Goal: Task Accomplishment & Management: Manage account settings

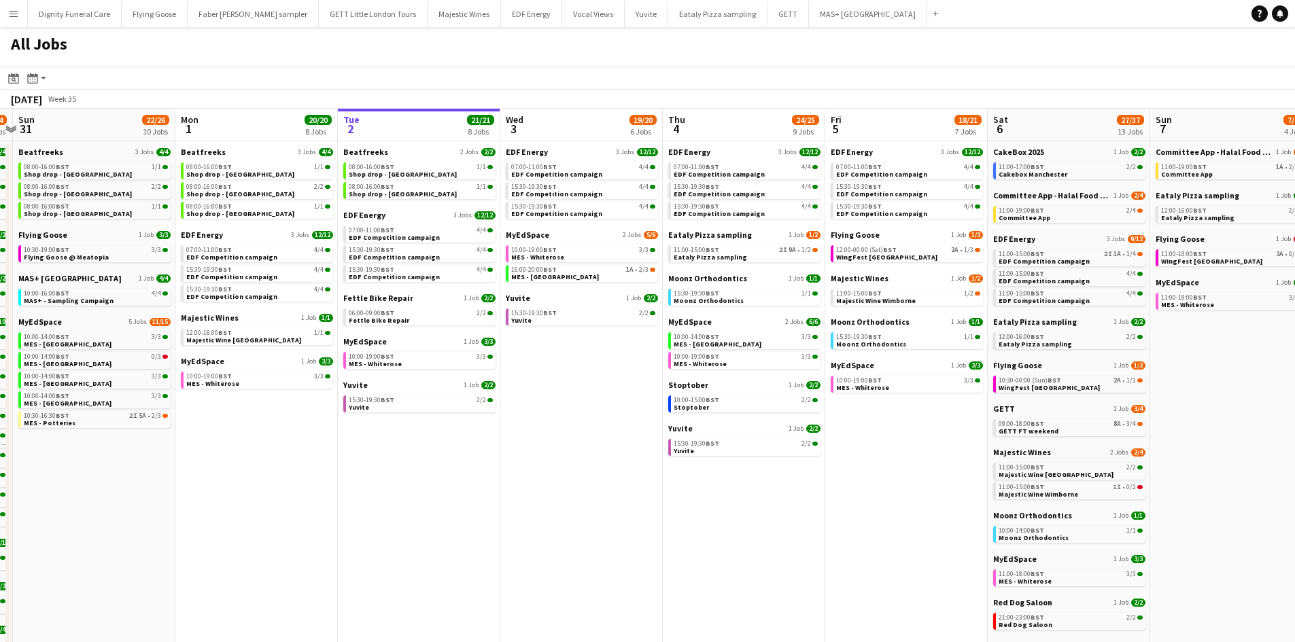
scroll to position [0, 427]
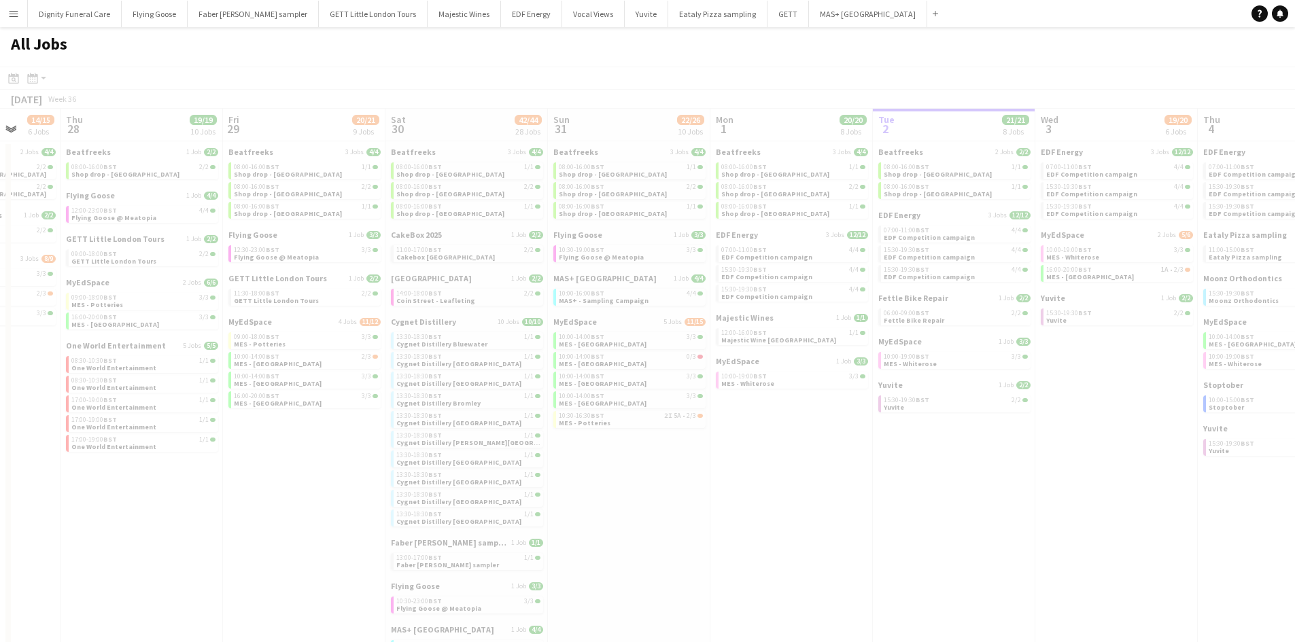
drag, startPoint x: 349, startPoint y: 290, endPoint x: 1296, endPoint y: 292, distance: 946.8
click at [1043, 292] on html "Menu Boards Boards Boards All jobs Status Workforce Workforce My Workforce Recr…" at bounding box center [647, 521] width 1295 height 1043
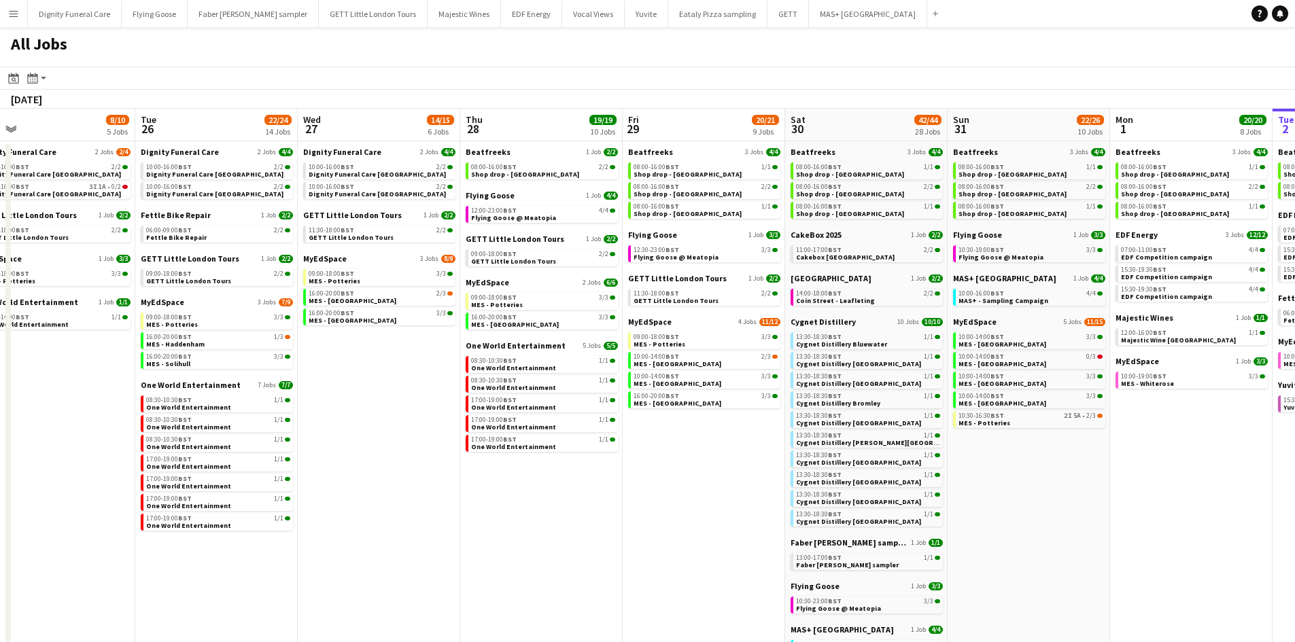
drag, startPoint x: 686, startPoint y: 319, endPoint x: 1165, endPoint y: 314, distance: 479.2
click at [1043, 314] on app-calendar-viewport "Sat 23 52/52 24 Jobs Sun 24 26/26 7 Jobs Mon 25 8/10 5 Jobs Tue 26 22/24 14 Job…" at bounding box center [647, 576] width 1295 height 935
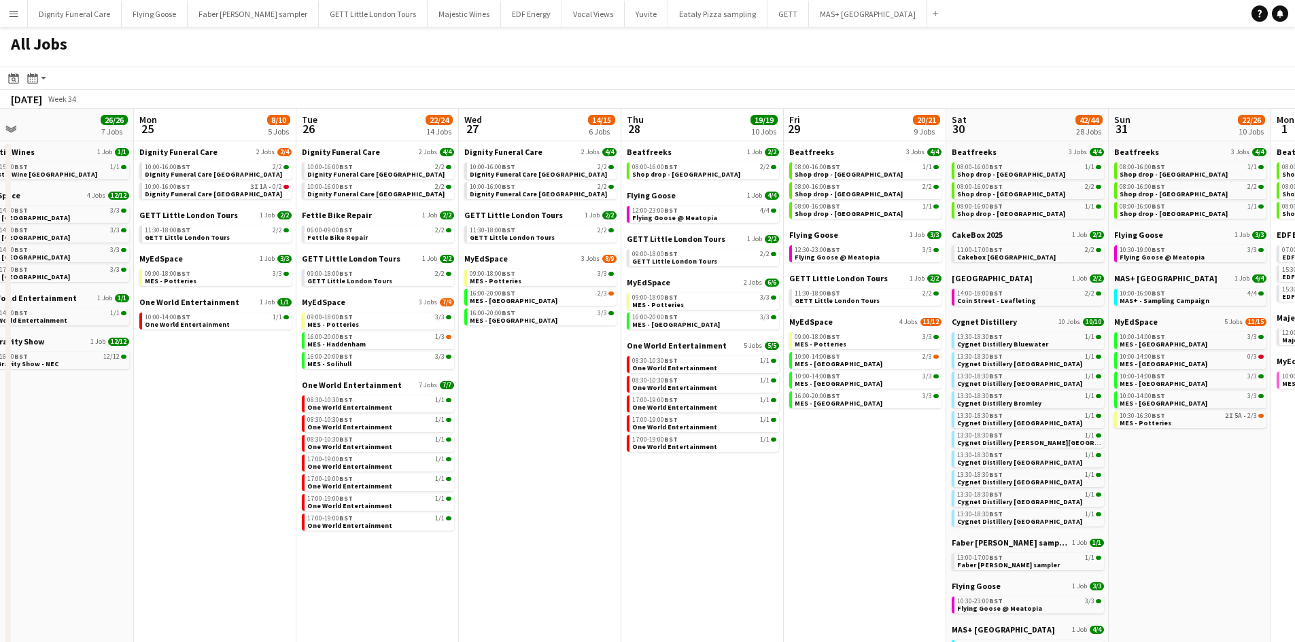
scroll to position [0, 339]
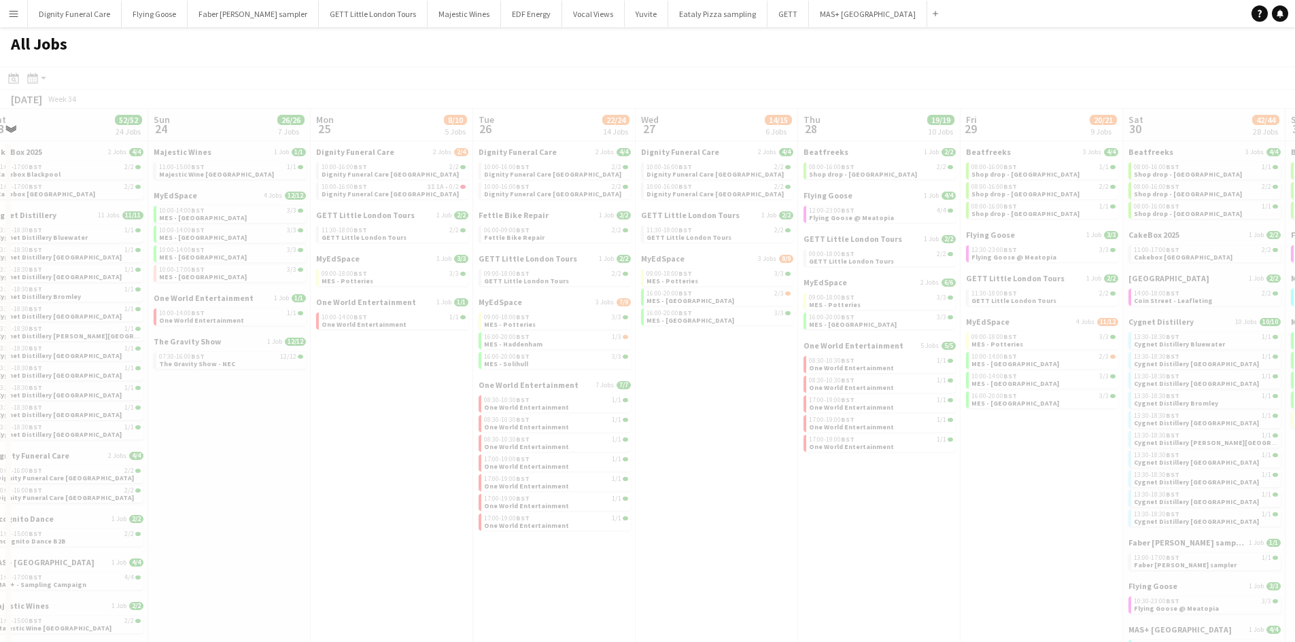
drag, startPoint x: 635, startPoint y: 374, endPoint x: 1304, endPoint y: 341, distance: 670.3
click at [1043, 341] on html "Menu Boards Boards Boards All jobs Status Workforce Workforce My Workforce Recr…" at bounding box center [647, 521] width 1295 height 1043
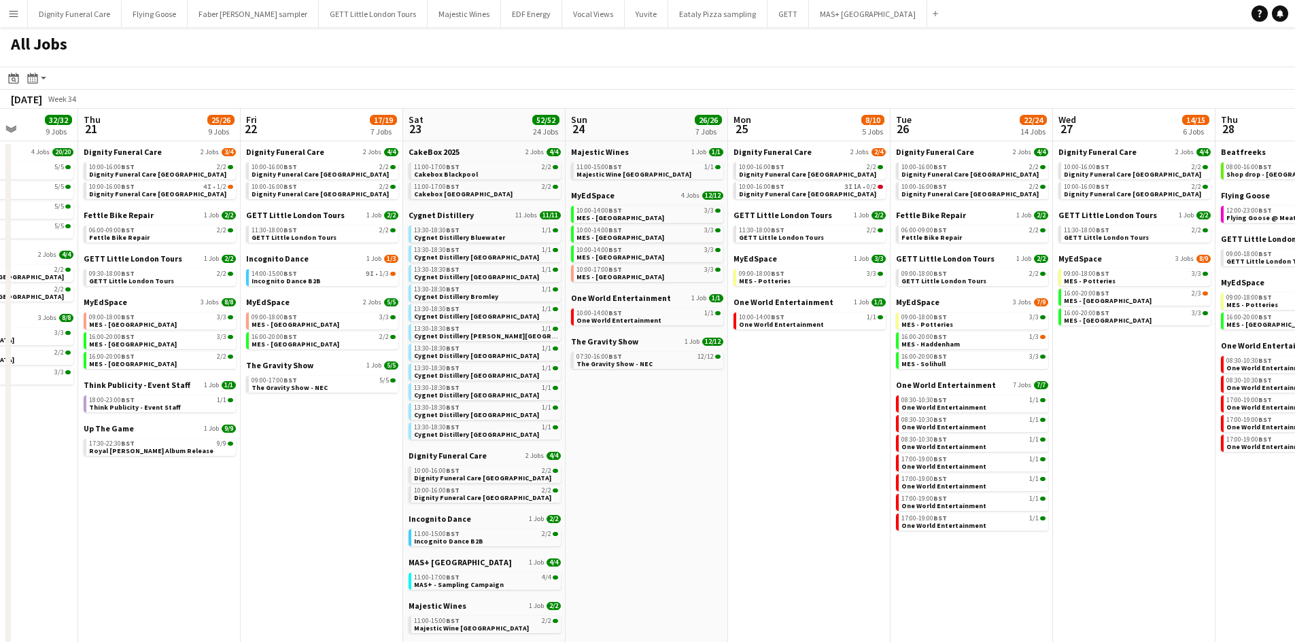
drag, startPoint x: 519, startPoint y: 360, endPoint x: 937, endPoint y: 347, distance: 418.2
click at [937, 347] on app-calendar-viewport "Mon 18 9/9 4 Jobs Tue 19 32/33 9 Jobs Wed 20 32/32 9 Jobs Thu 21 25/26 9 Jobs F…" at bounding box center [647, 576] width 1295 height 935
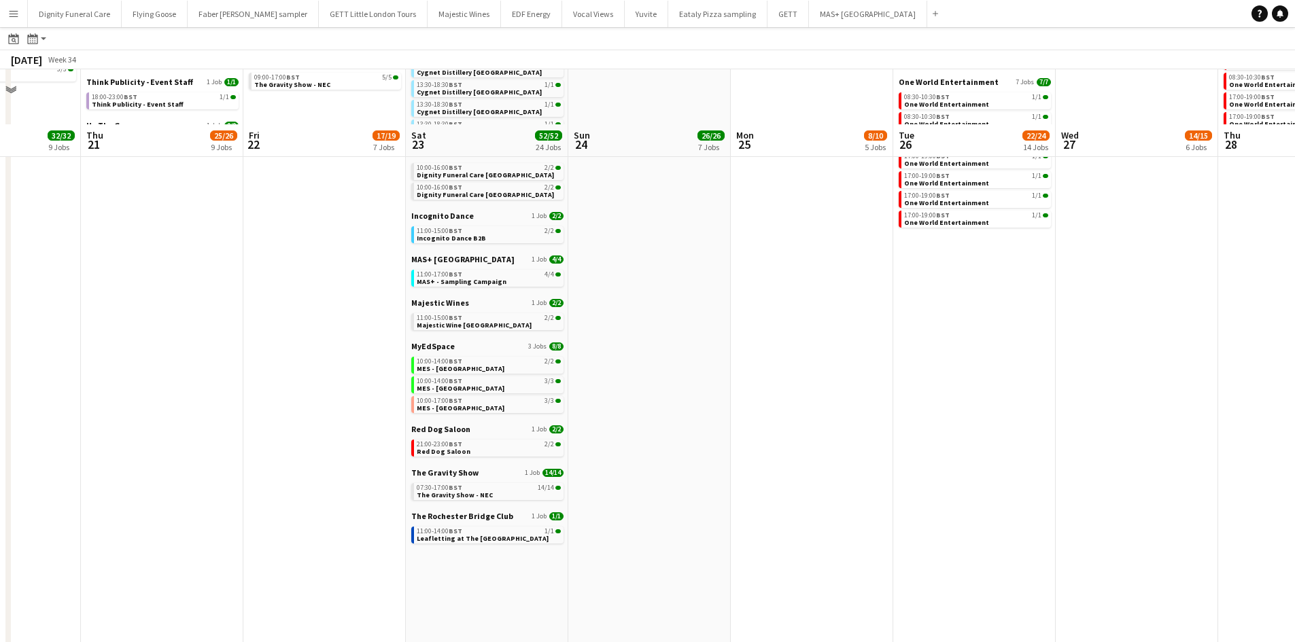
scroll to position [400, 0]
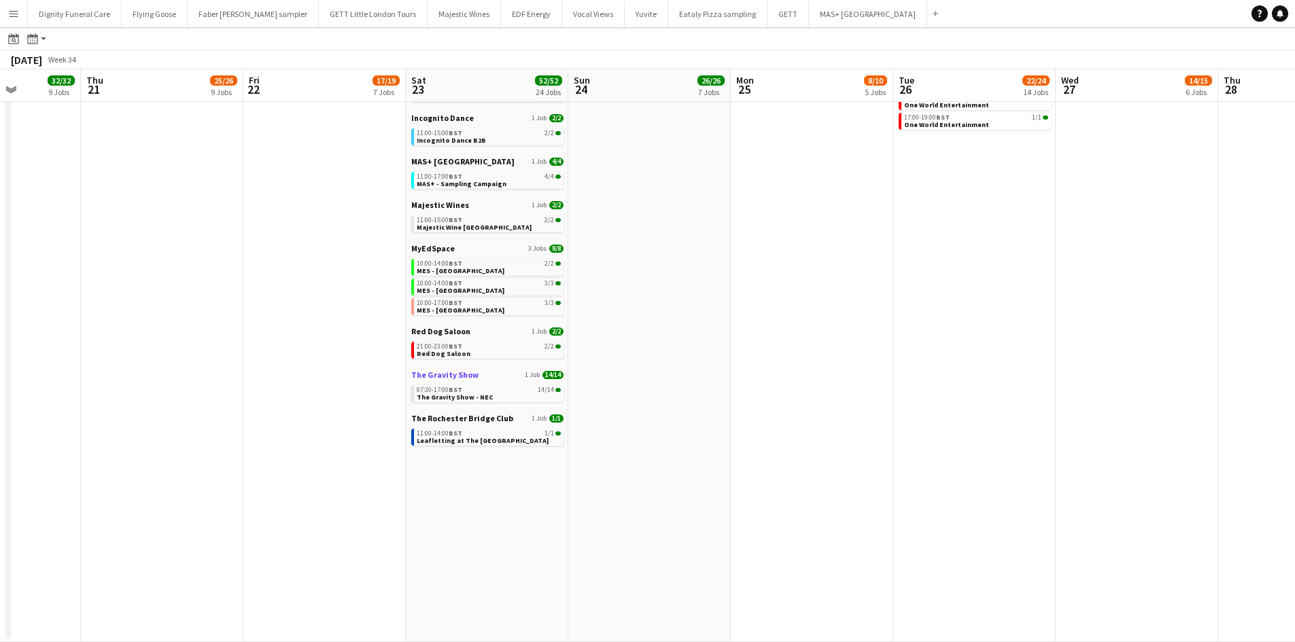
click at [447, 370] on span "The Gravity Show" at bounding box center [444, 375] width 67 height 10
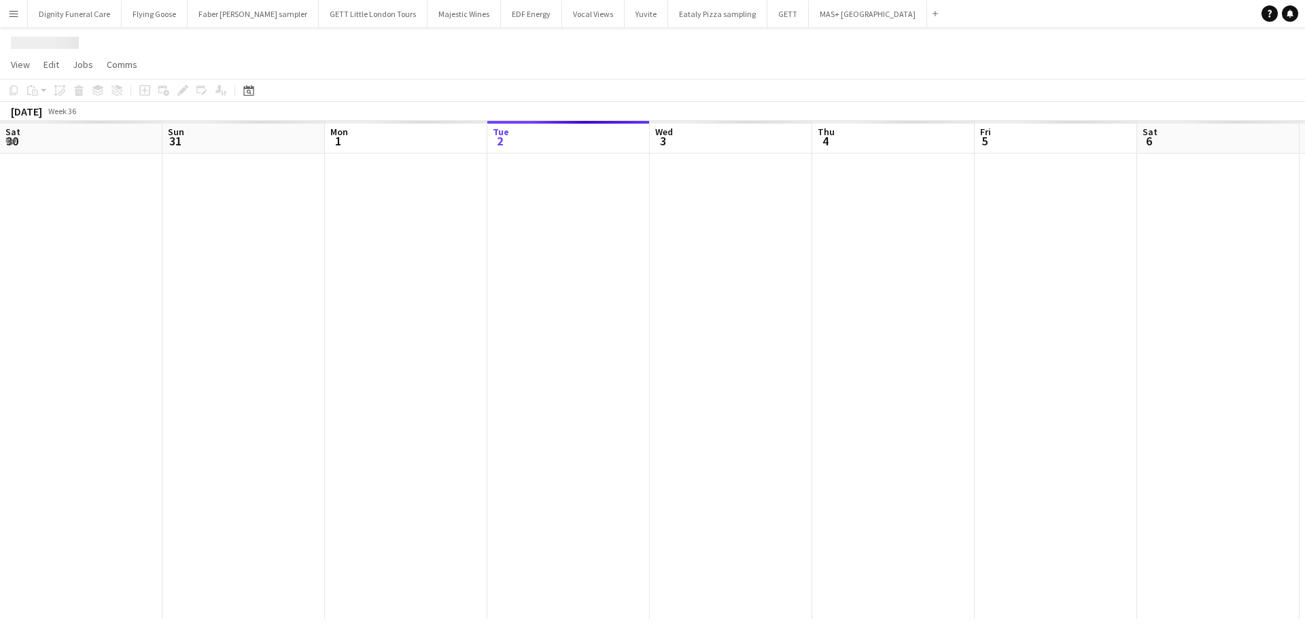
scroll to position [0, 325]
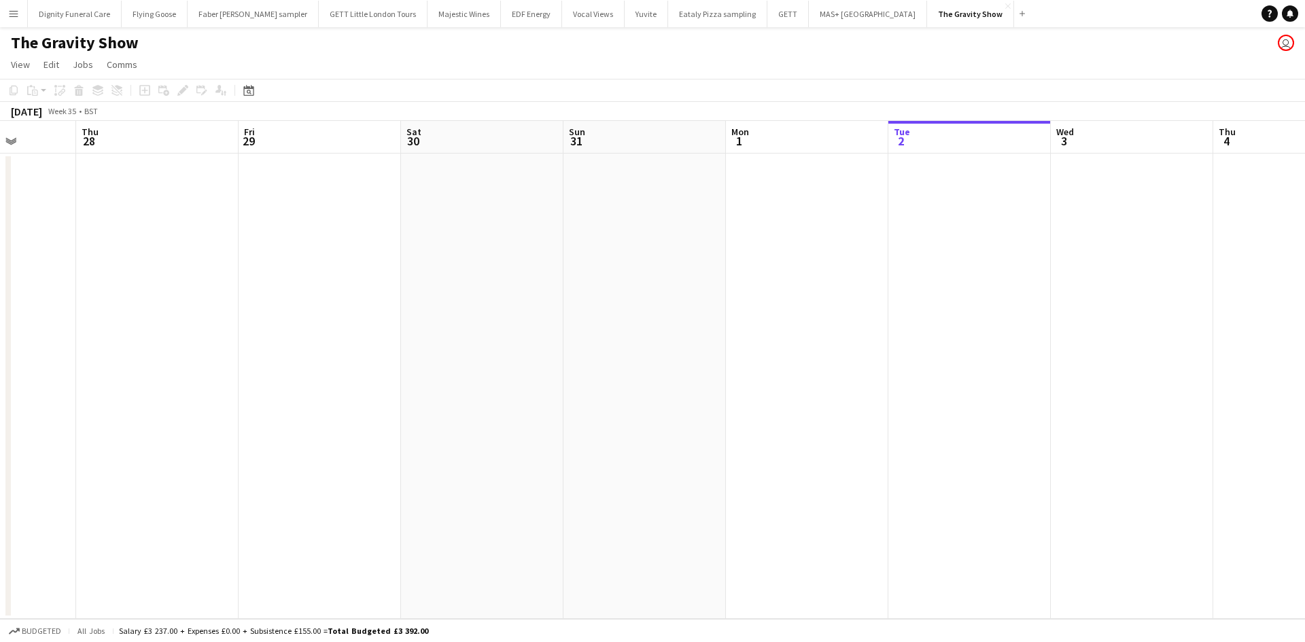
drag, startPoint x: 242, startPoint y: 325, endPoint x: 1131, endPoint y: 363, distance: 889.9
click at [1131, 363] on app-calendar-viewport "Mon 25 Tue 26 Wed 27 Thu 28 Fri 29 Sat 30 Sun 31 Mon 1 Tue 2 Wed 3 Thu 4 Fri 5 …" at bounding box center [652, 370] width 1305 height 498
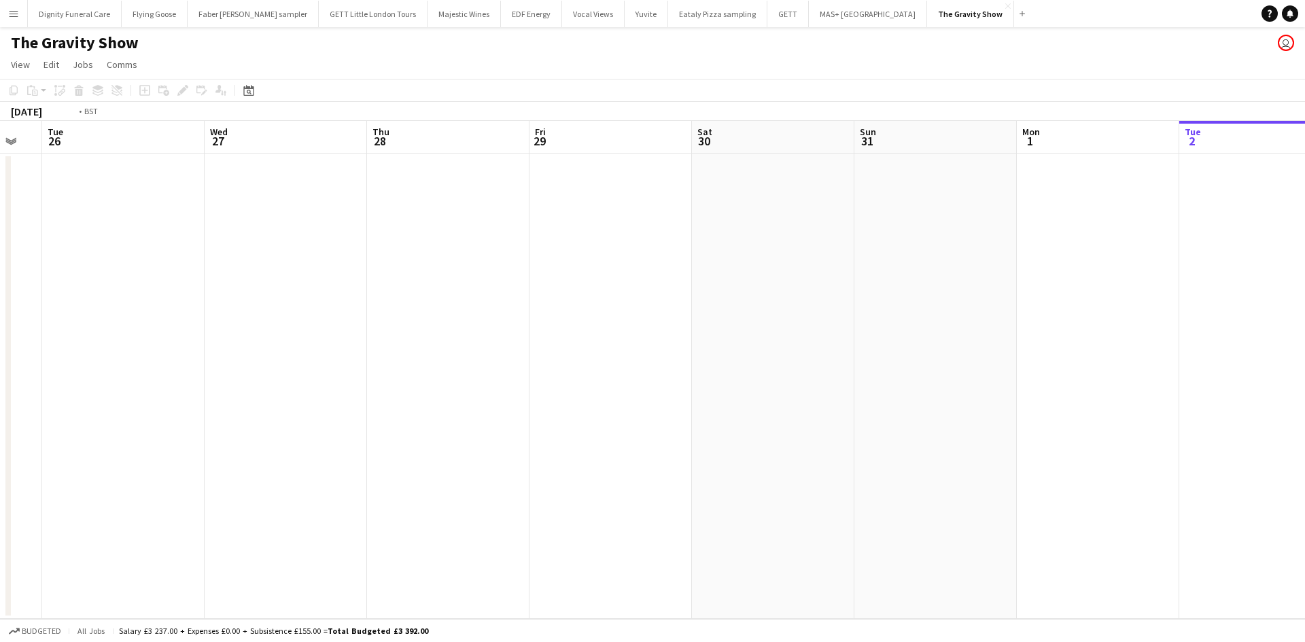
drag, startPoint x: 412, startPoint y: 334, endPoint x: 1195, endPoint y: 369, distance: 783.8
click at [1287, 383] on app-calendar-viewport "Sun 24 12/12 1 Job Mon 25 Tue 26 Wed 27 Thu 28 Fri 29 Sat 30 Sun 31 Mon 1 Tue 2…" at bounding box center [652, 370] width 1305 height 498
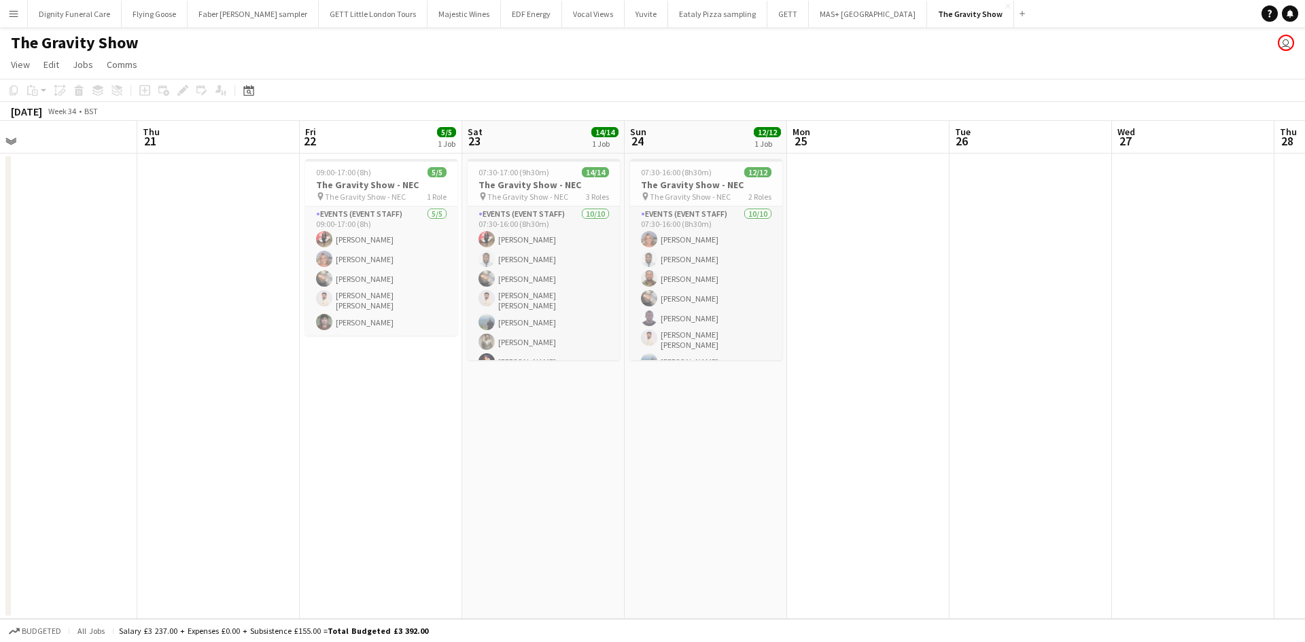
drag, startPoint x: 476, startPoint y: 325, endPoint x: 575, endPoint y: 326, distance: 99.2
click at [575, 326] on app-calendar-viewport "Mon 18 Tue 19 Wed 20 Thu 21 Fri 22 5/5 1 Job Sat 23 14/14 1 Job Sun 24 12/12 1 …" at bounding box center [652, 370] width 1305 height 498
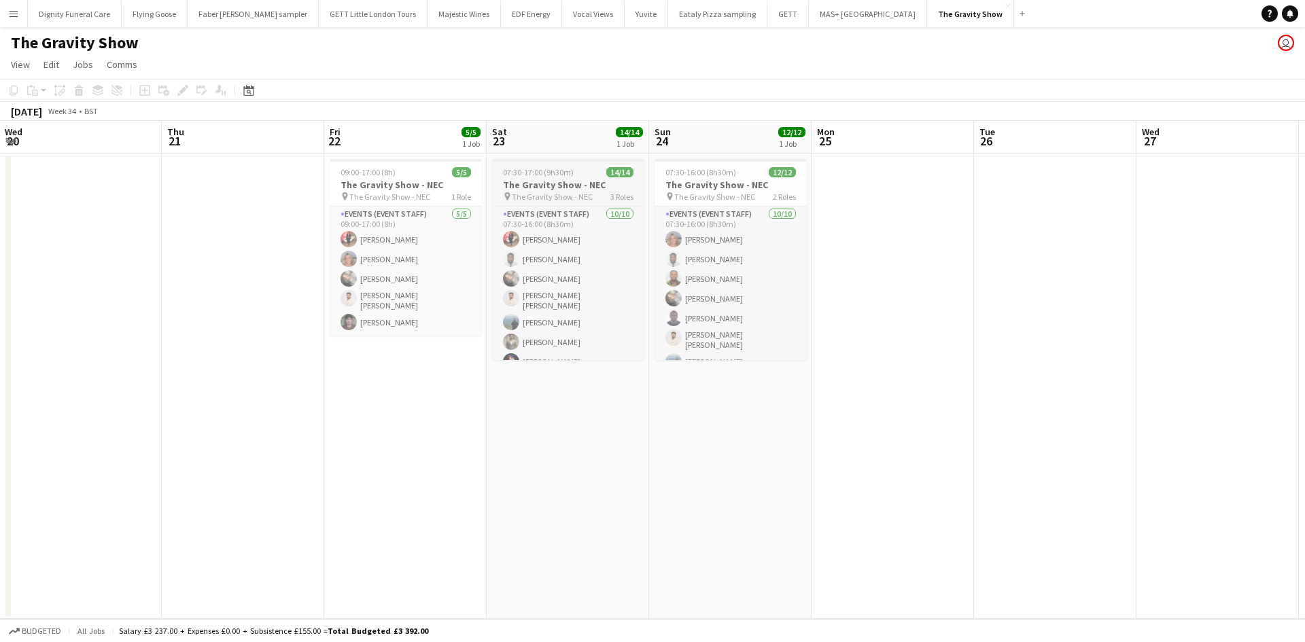
click at [553, 186] on h3 "The Gravity Show - NEC" at bounding box center [568, 185] width 152 height 12
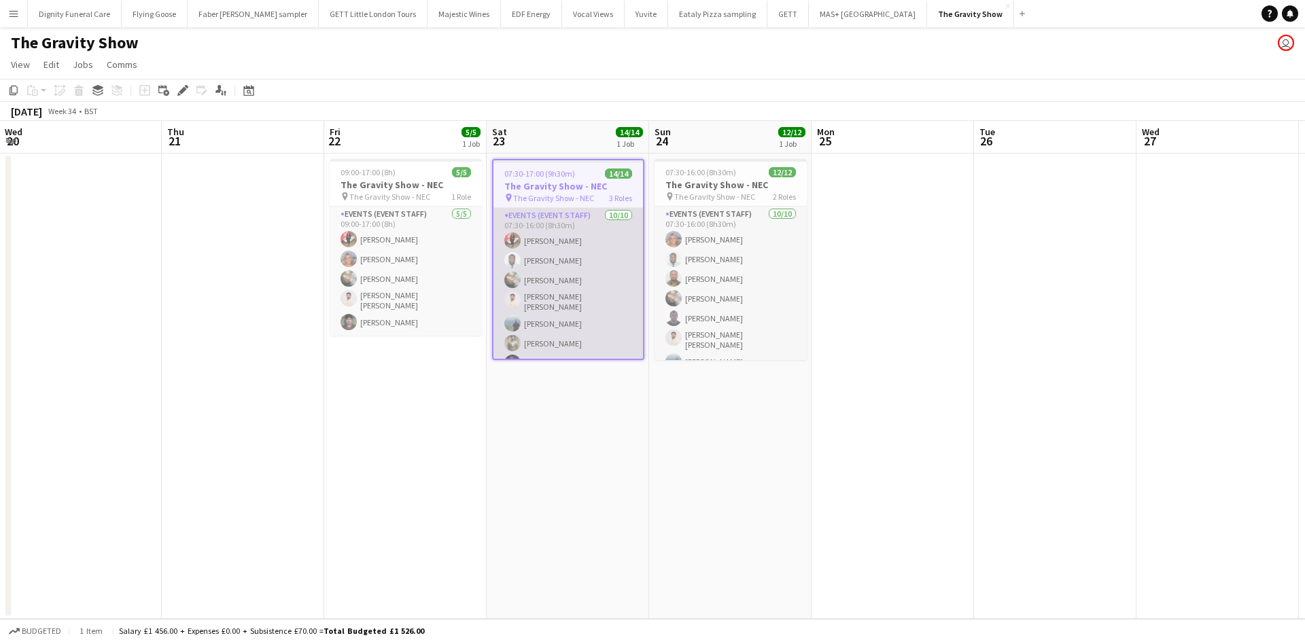
click at [548, 216] on app-card-role "Events (Event Staff) 10/10 07:30-16:00 (8h30m) Laura Polson Hammed Yakub Grace …" at bounding box center [568, 324] width 150 height 232
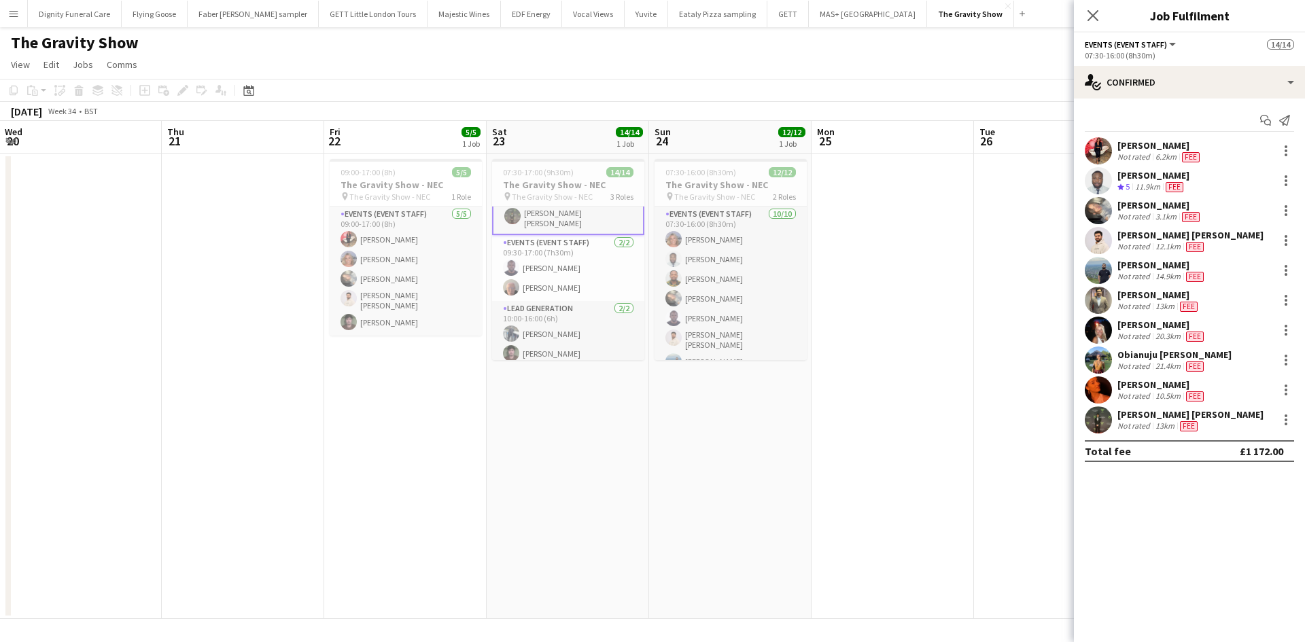
scroll to position [209, 0]
click at [563, 342] on app-card-role "Lead Generation 2/2 10:00-16:00 (6h) Saif Hassan Hrithik Nagdev" at bounding box center [568, 331] width 152 height 66
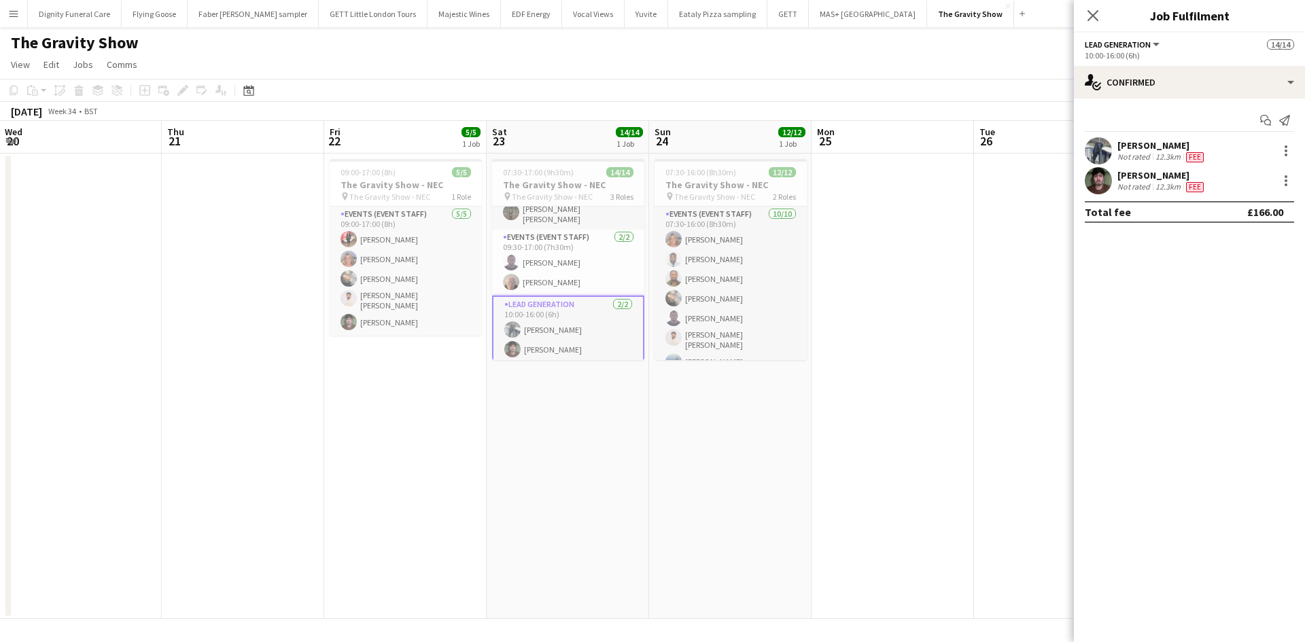
scroll to position [207, 0]
click at [1153, 177] on div "Hrithik Nagdev" at bounding box center [1161, 175] width 89 height 12
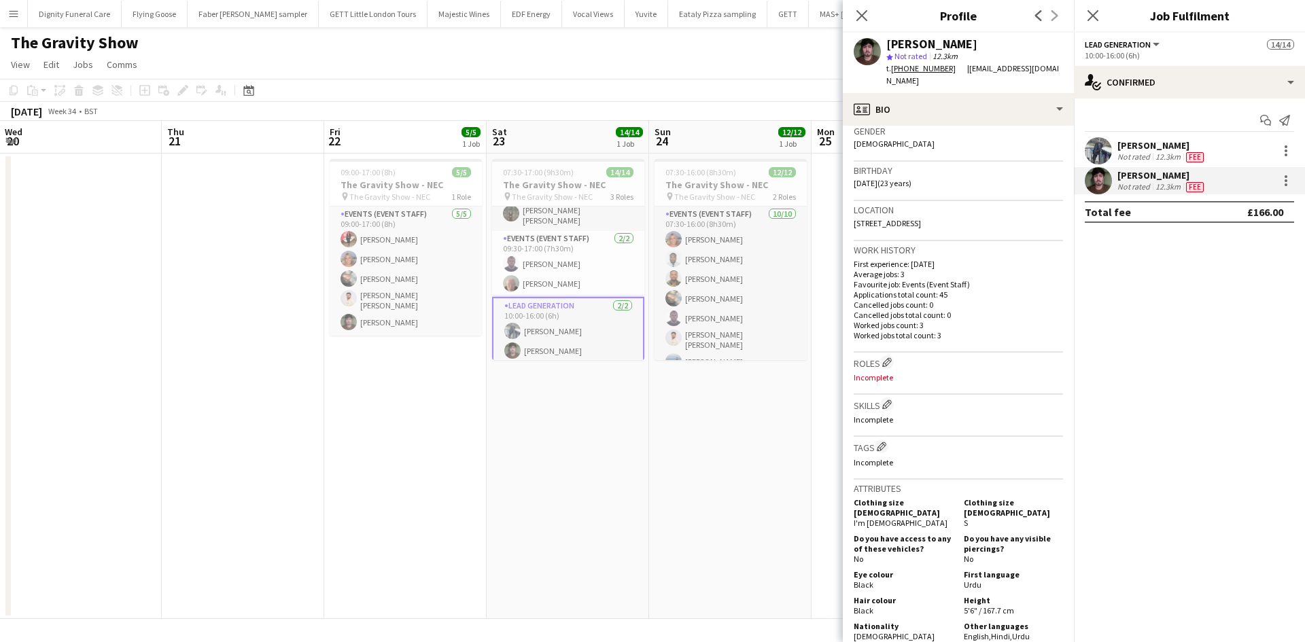
scroll to position [0, 0]
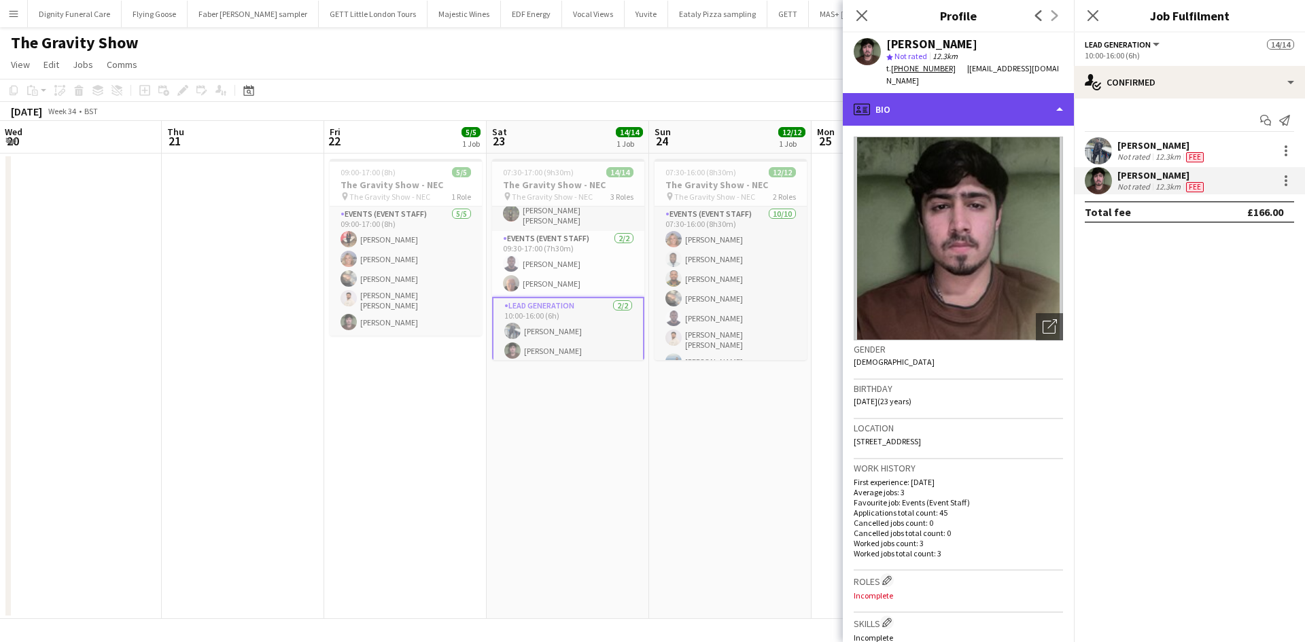
click at [984, 93] on div "profile Bio" at bounding box center [958, 109] width 231 height 33
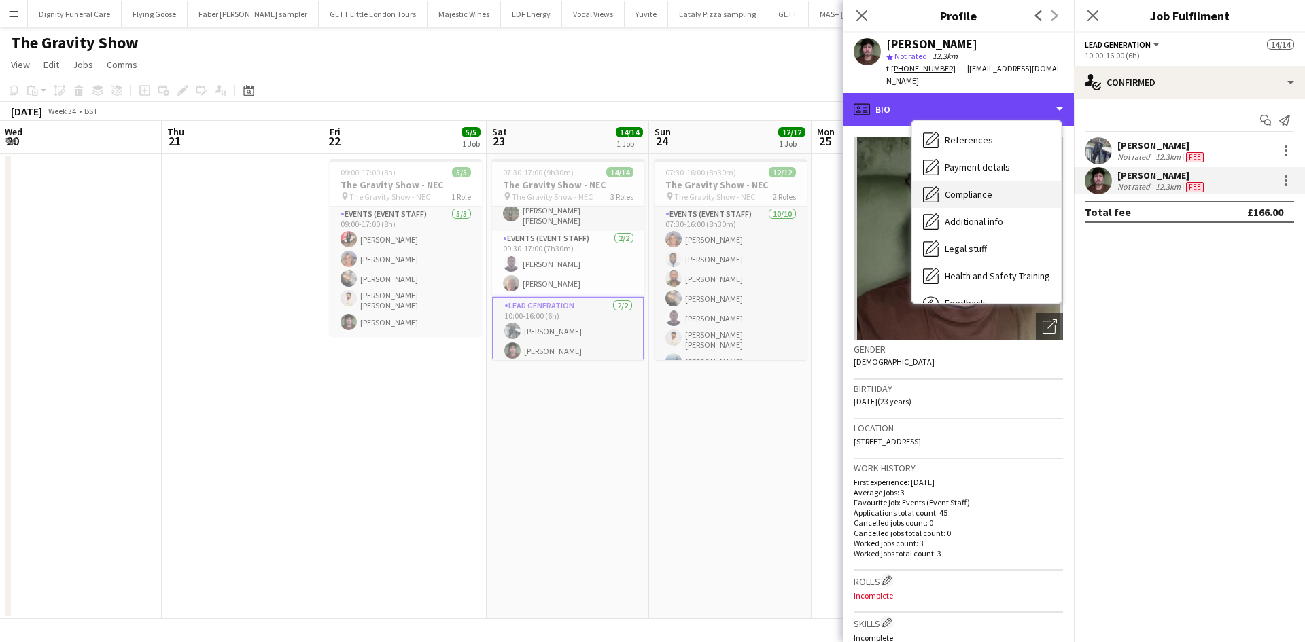
scroll to position [182, 0]
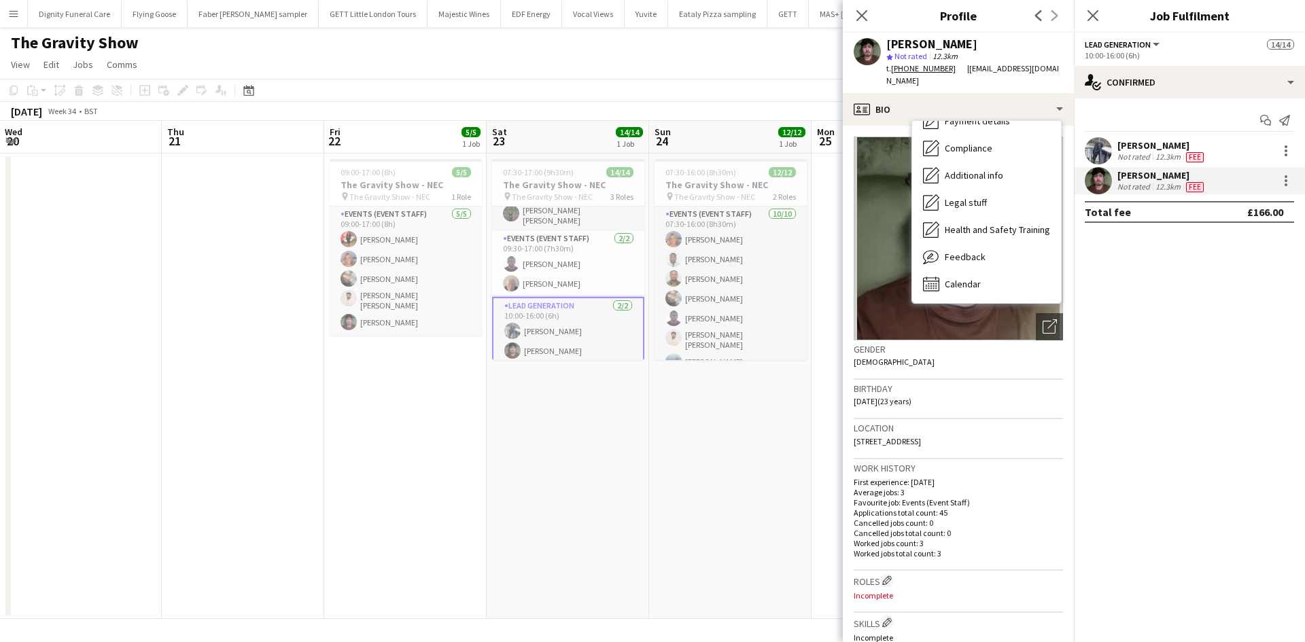
click at [1013, 419] on div "Location 60 Lancaster Street, B402 C onyx, Birmingham, B4 7AT" at bounding box center [958, 438] width 209 height 39
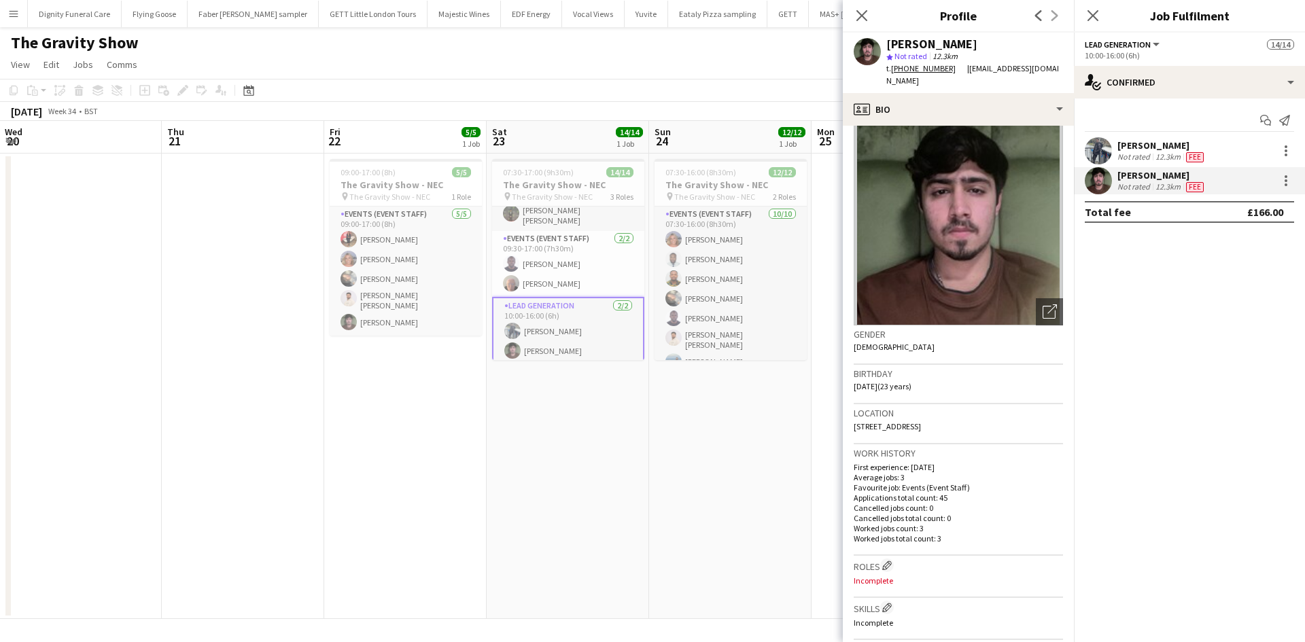
scroll to position [0, 0]
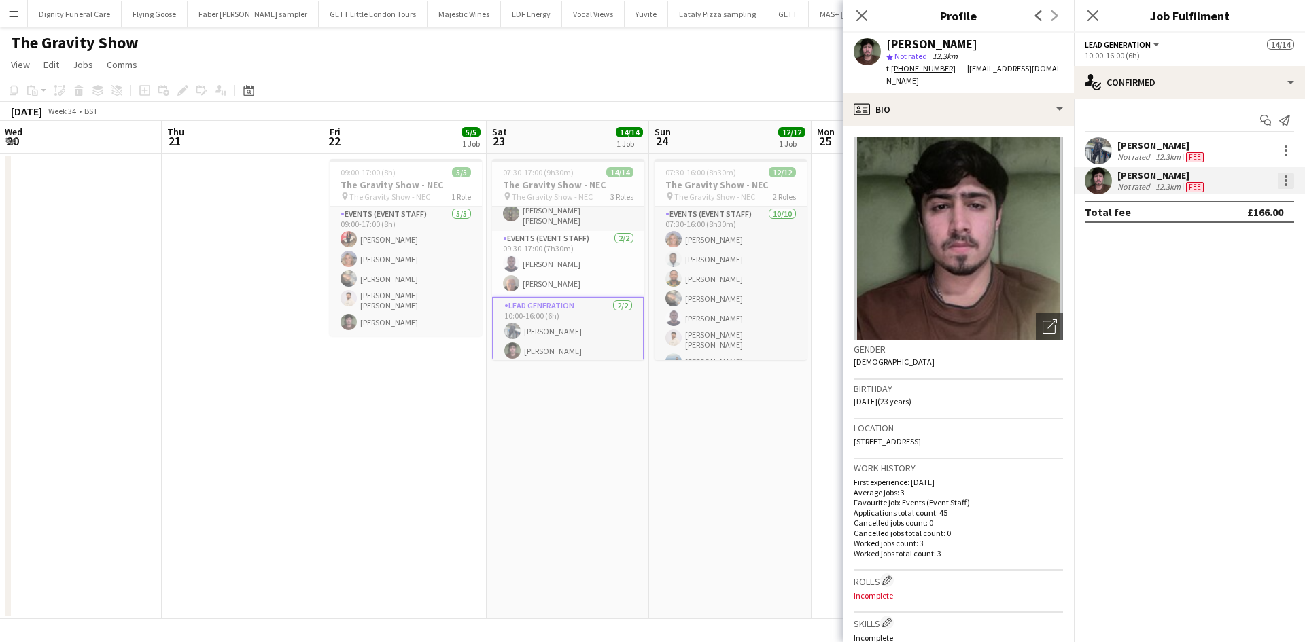
click at [1285, 180] on div at bounding box center [1286, 180] width 3 height 3
click at [1115, 283] on div at bounding box center [652, 321] width 1305 height 642
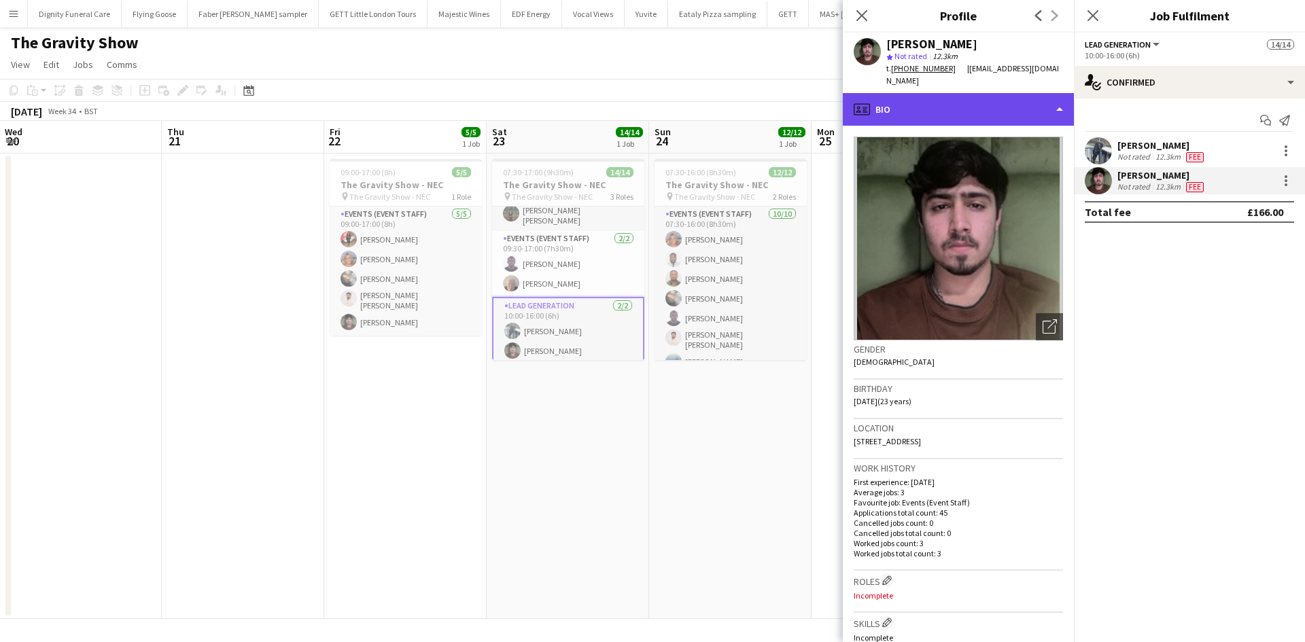
click at [1058, 101] on div "profile Bio" at bounding box center [958, 109] width 231 height 33
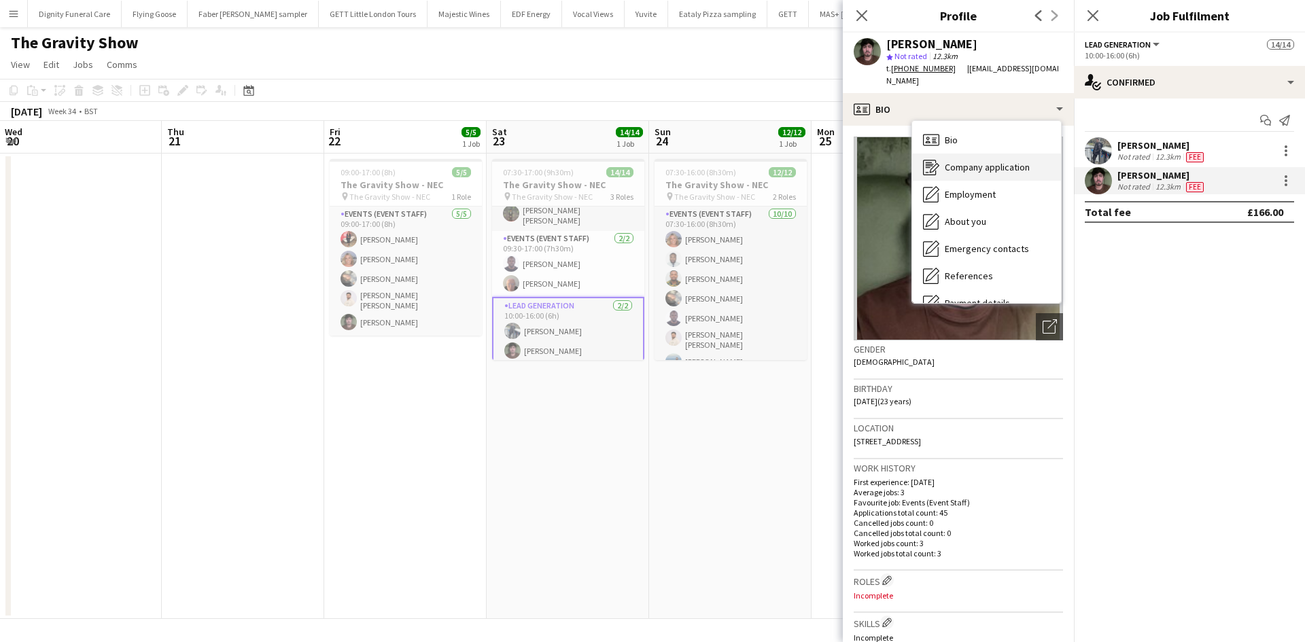
click at [973, 161] on span "Company application" at bounding box center [987, 167] width 85 height 12
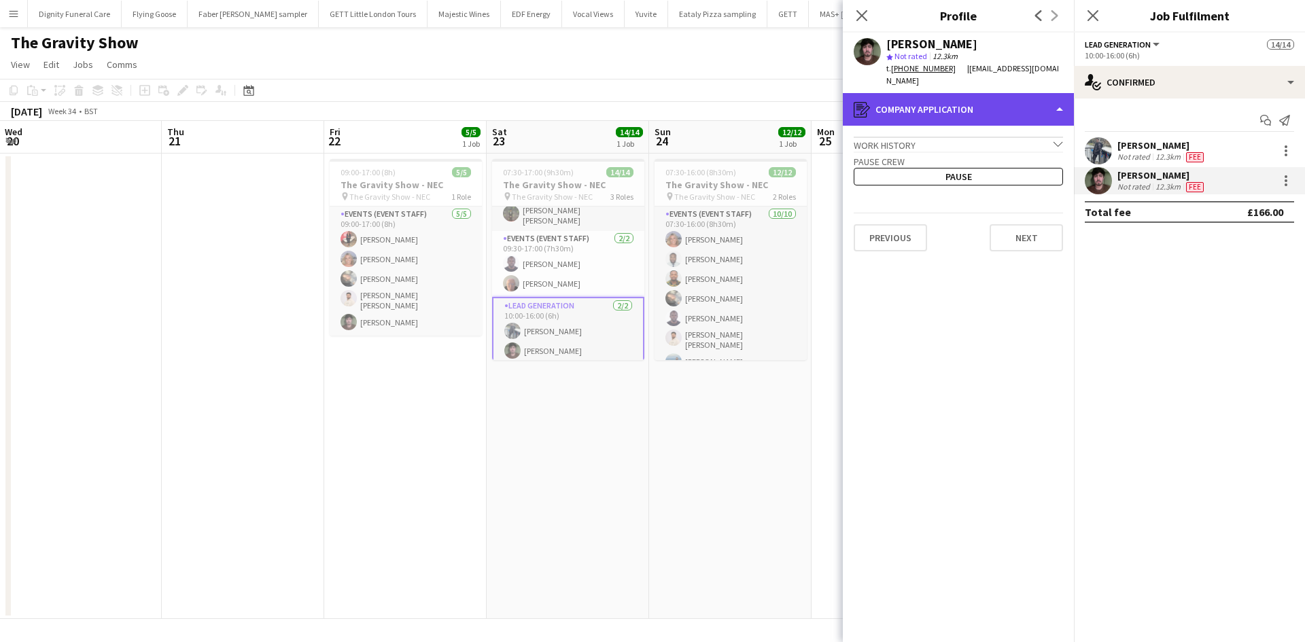
click at [1058, 93] on div "register Company application" at bounding box center [958, 109] width 231 height 33
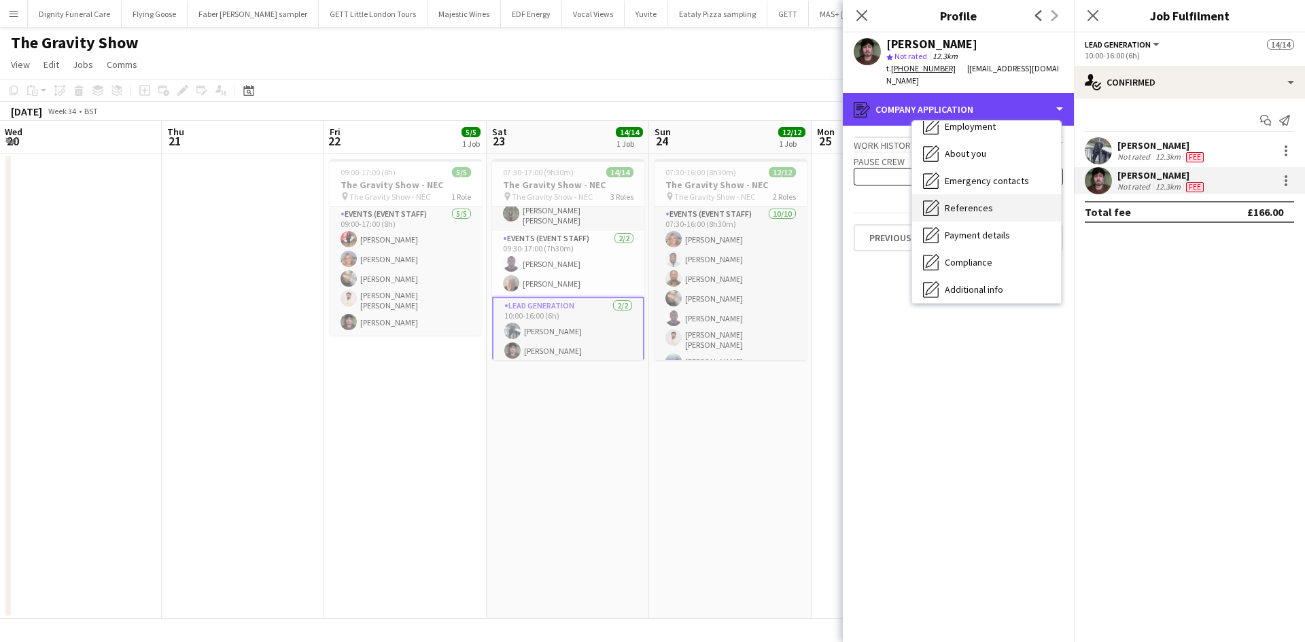
scroll to position [136, 0]
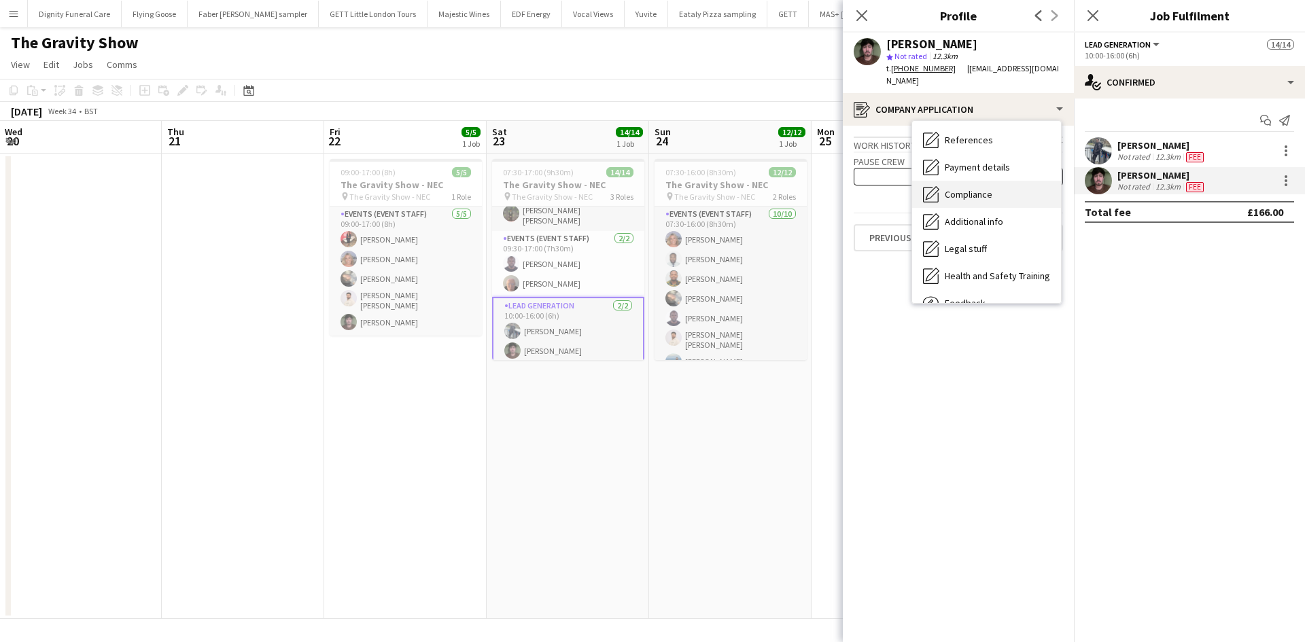
click at [976, 188] on span "Compliance" at bounding box center [969, 194] width 48 height 12
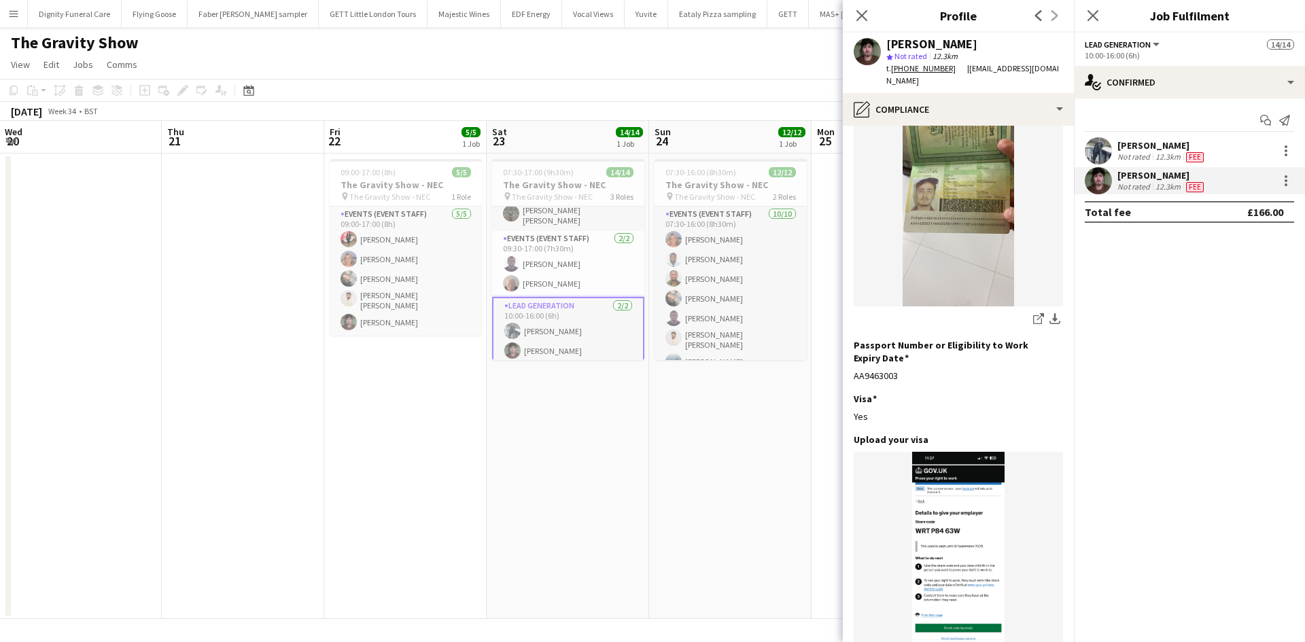
scroll to position [0, 0]
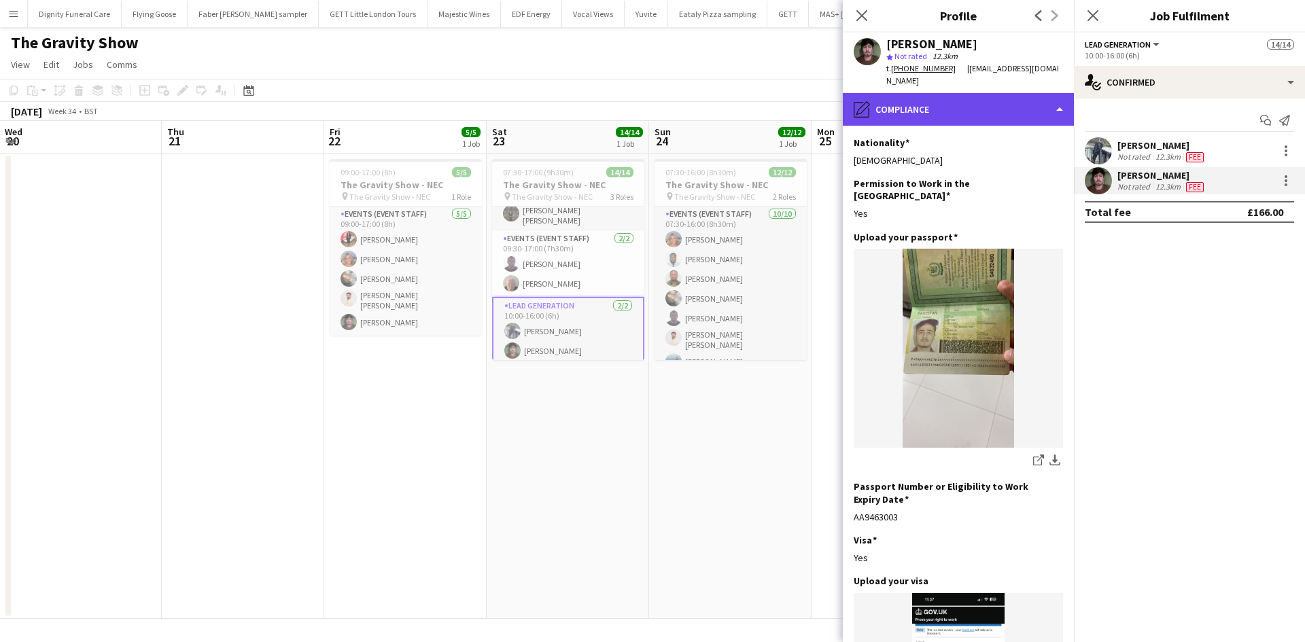
click at [1058, 94] on div "pencil4 Compliance" at bounding box center [958, 109] width 231 height 33
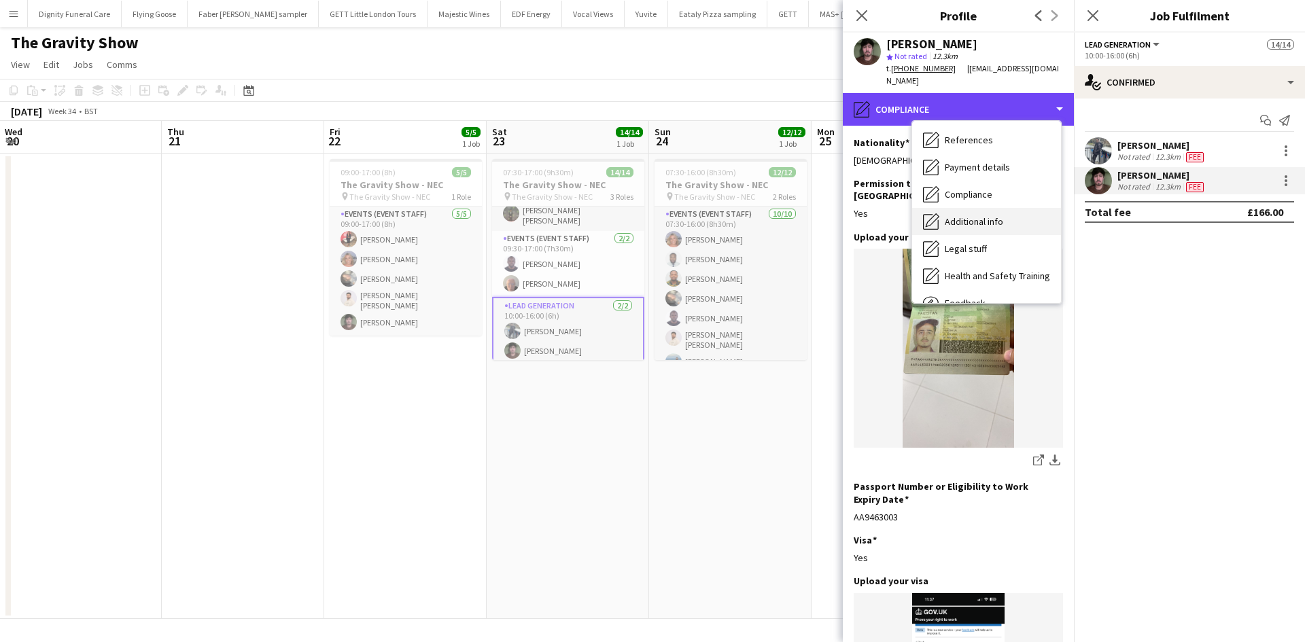
scroll to position [182, 0]
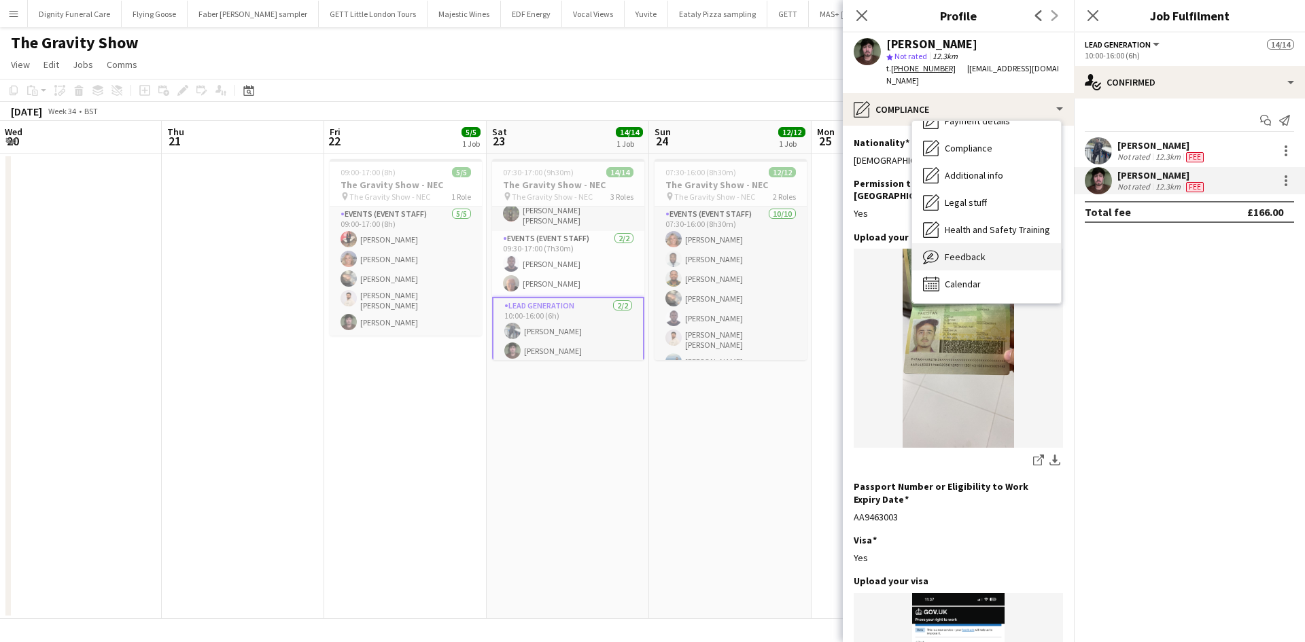
click at [958, 251] on span "Feedback" at bounding box center [965, 257] width 41 height 12
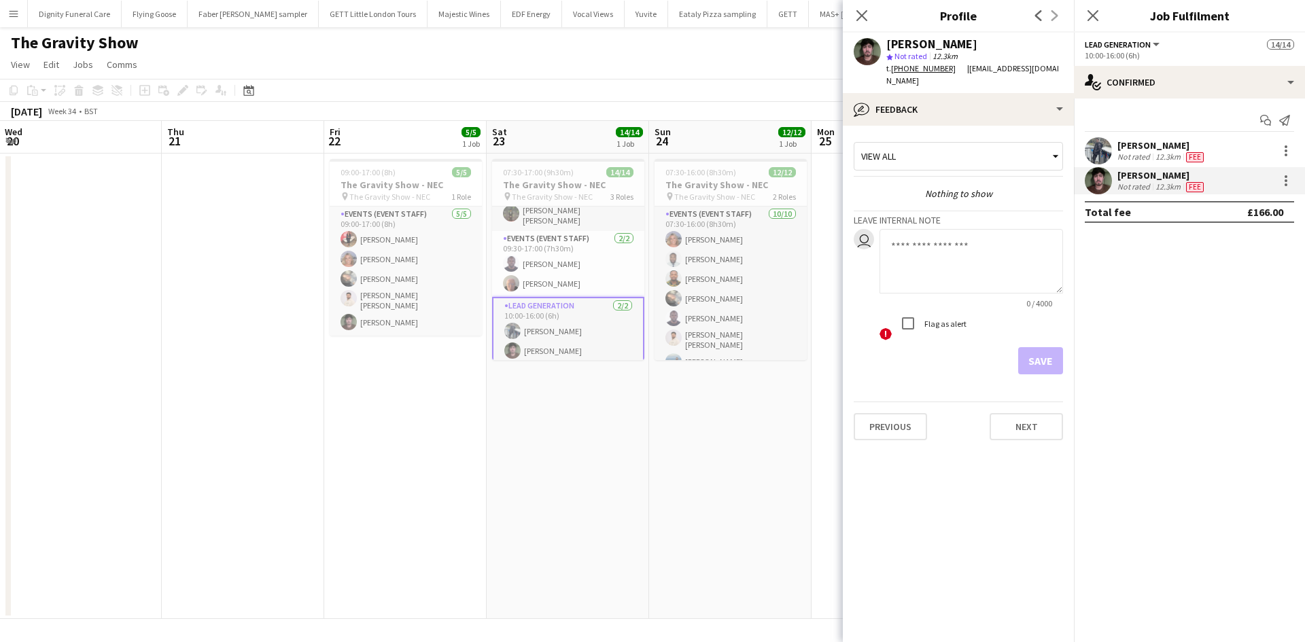
click at [924, 236] on textarea at bounding box center [972, 261] width 184 height 65
type textarea "**********"
drag, startPoint x: 931, startPoint y: 252, endPoint x: 886, endPoint y: 233, distance: 48.1
click at [886, 233] on textarea "**********" at bounding box center [972, 261] width 184 height 65
click at [1043, 347] on button "Save" at bounding box center [1040, 360] width 45 height 27
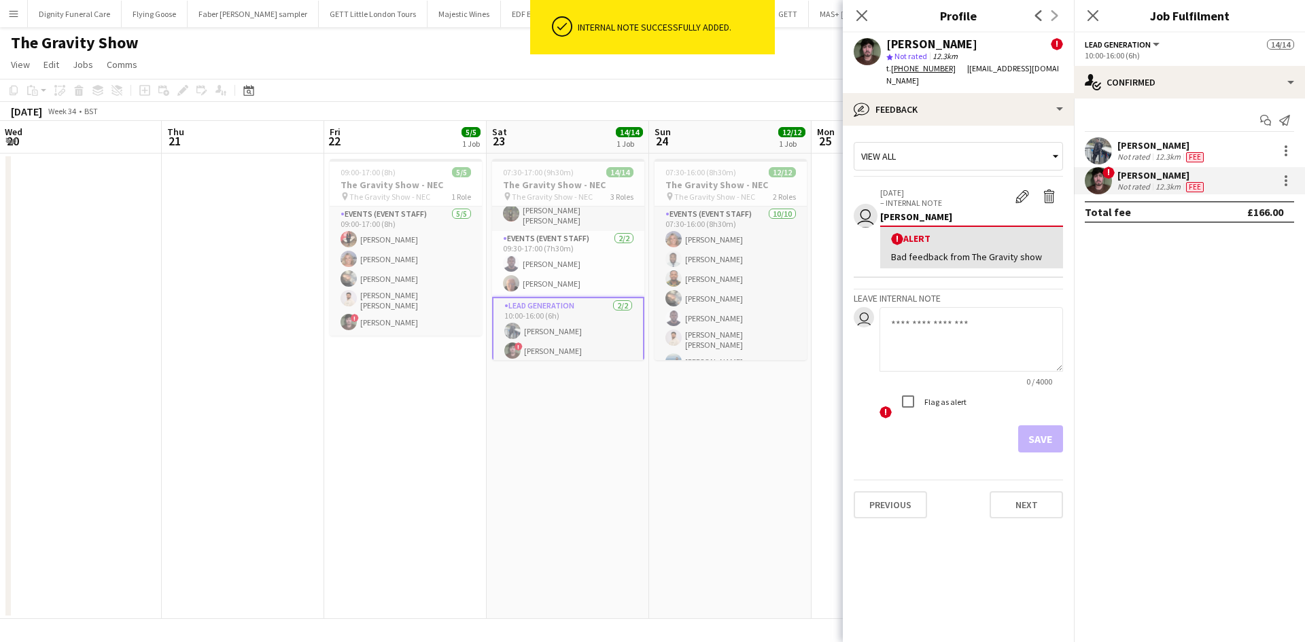
click at [604, 408] on app-date-cell "07:30-17:00 (9h30m) 14/14 The Gravity Show - NEC pin The Gravity Show - NEC 3 R…" at bounding box center [568, 387] width 162 height 466
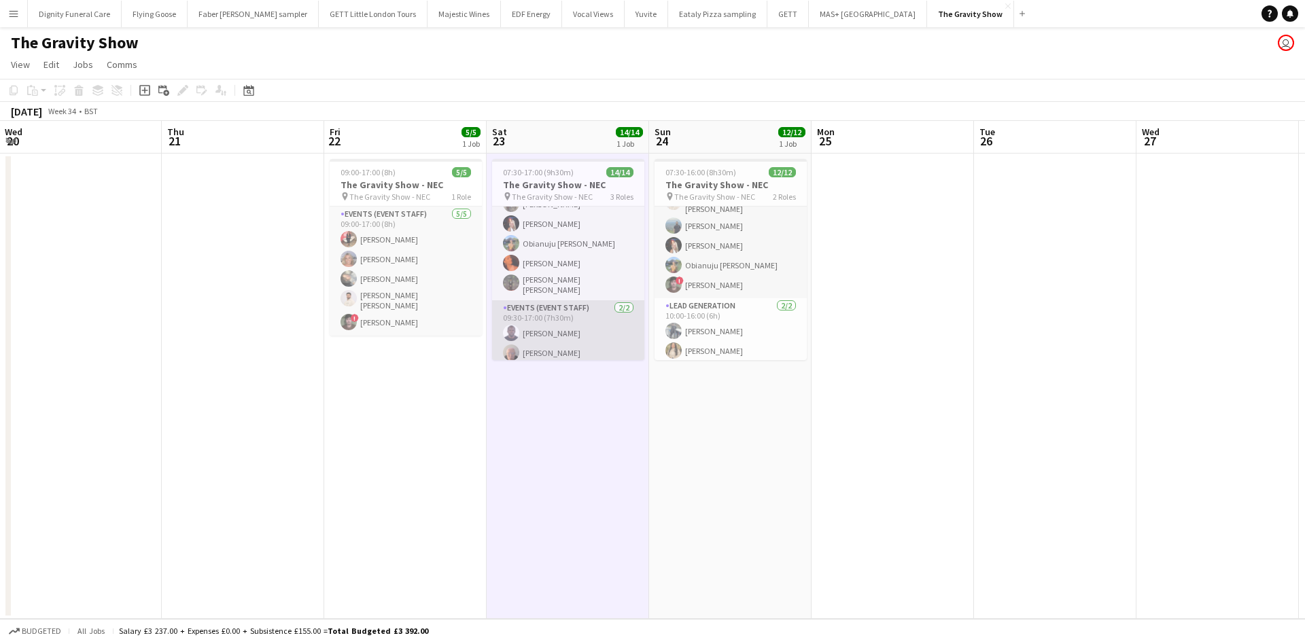
scroll to position [70, 0]
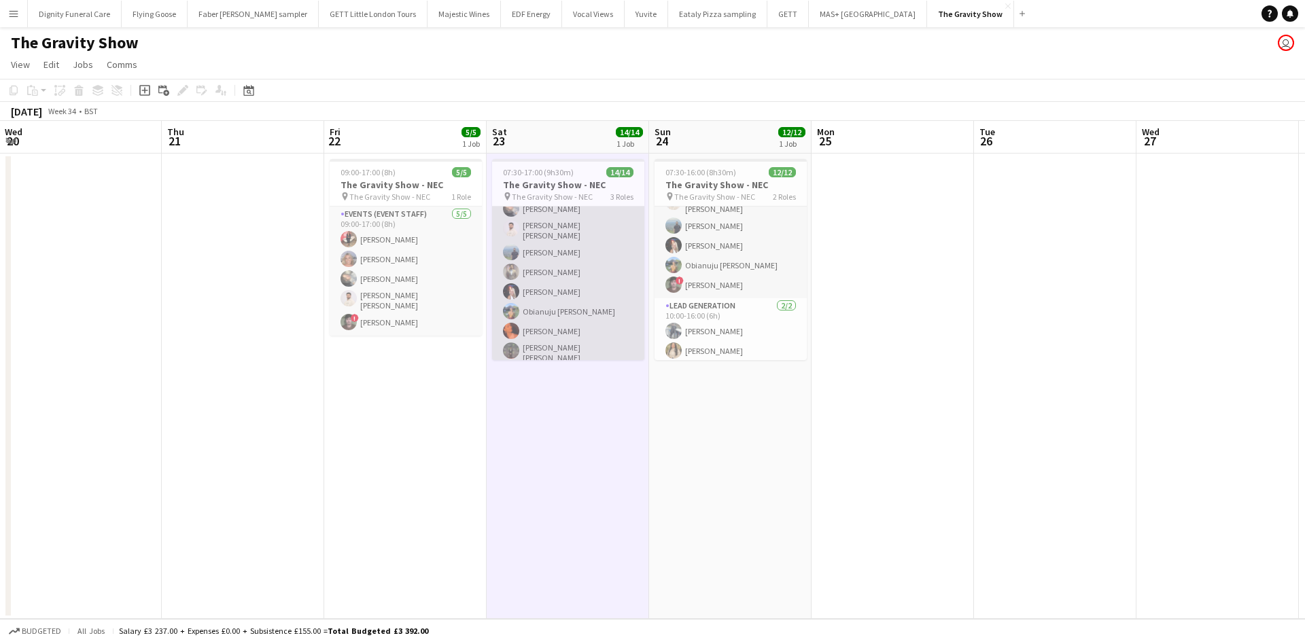
click at [553, 230] on app-card-role "Events (Event Staff) 10/10 07:30-16:00 (8h30m) Laura Polson Hammed Yakub Grace …" at bounding box center [568, 253] width 152 height 232
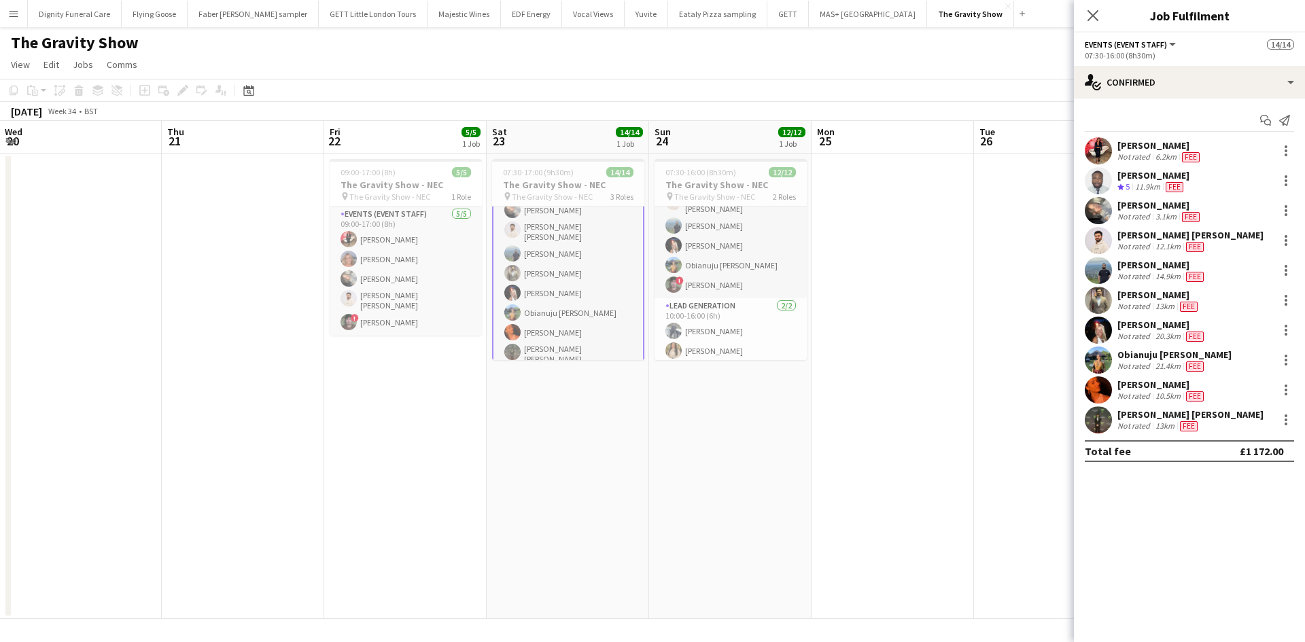
scroll to position [71, 0]
click at [1178, 234] on div "Muzammil Ahmed Shaikh" at bounding box center [1190, 235] width 146 height 12
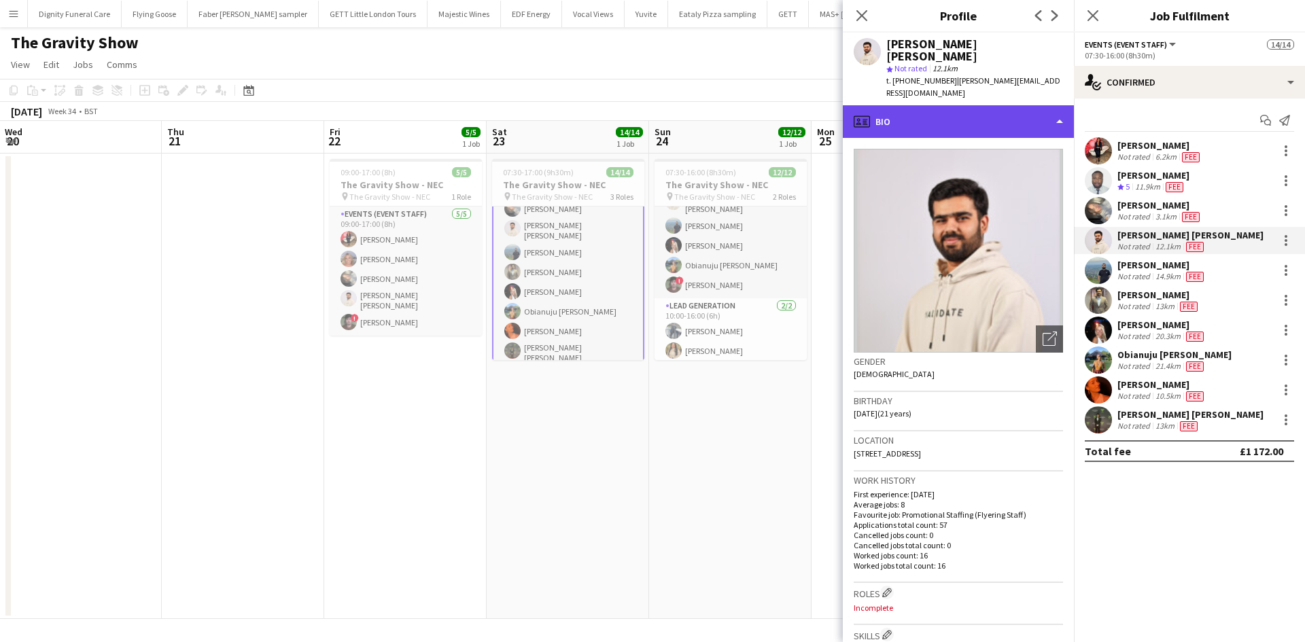
click at [1058, 105] on div "profile Bio" at bounding box center [958, 121] width 231 height 33
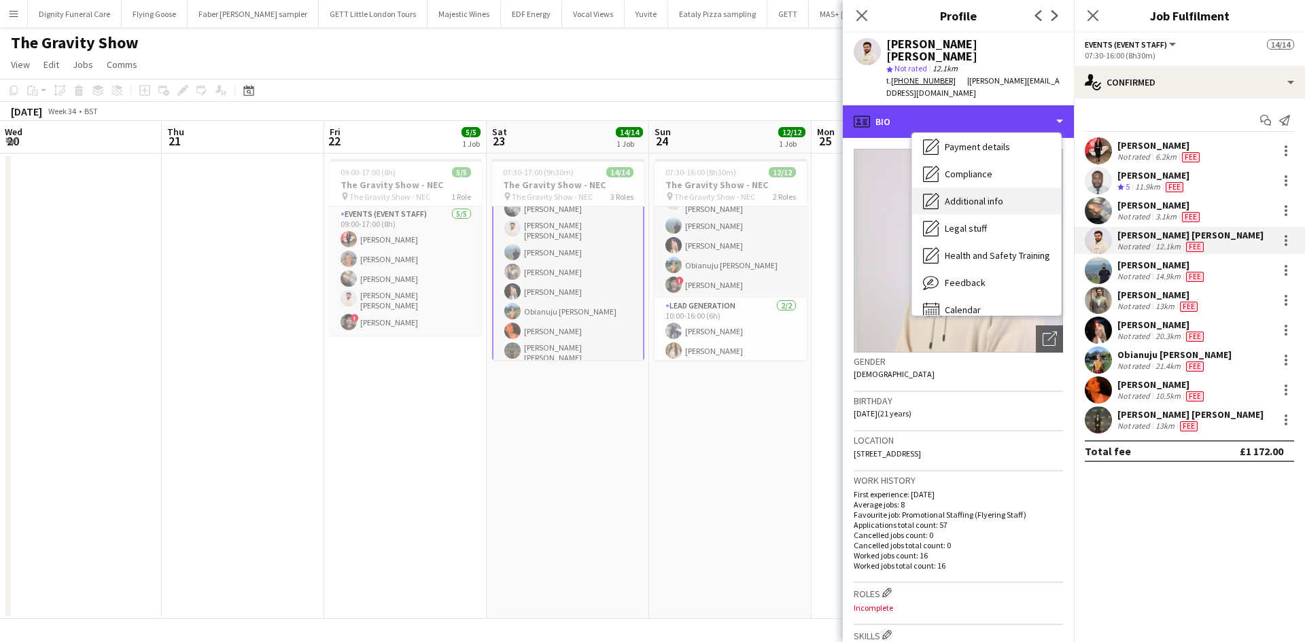
scroll to position [182, 0]
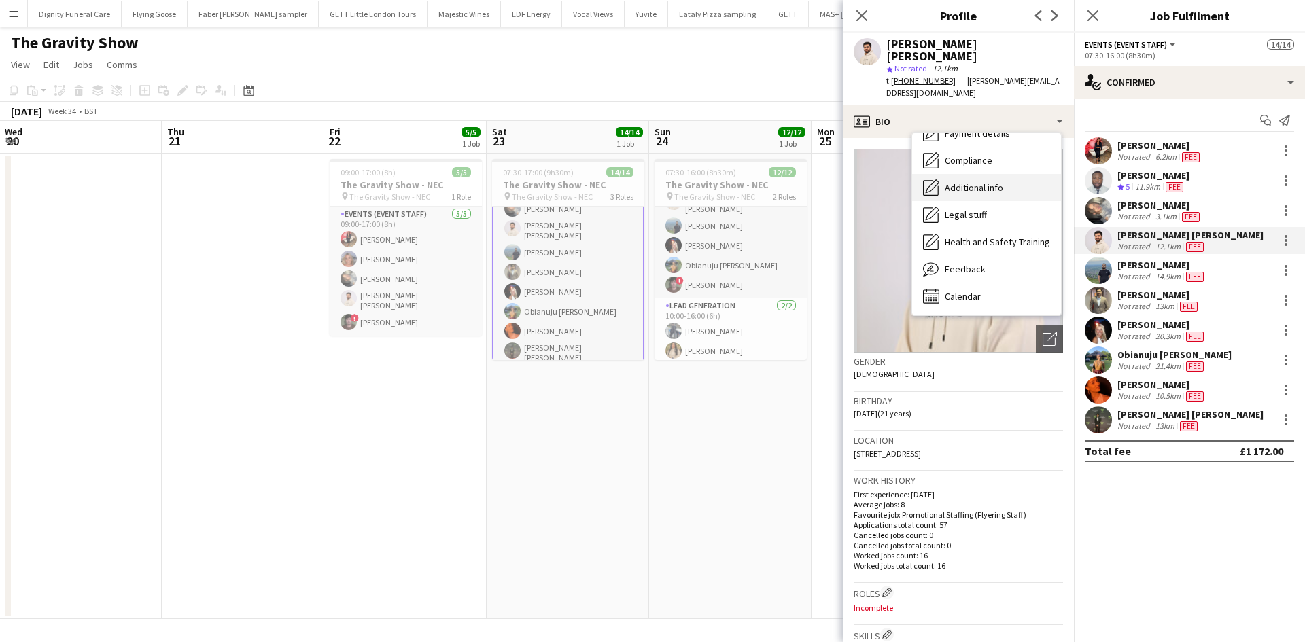
click at [981, 181] on span "Additional info" at bounding box center [974, 187] width 58 height 12
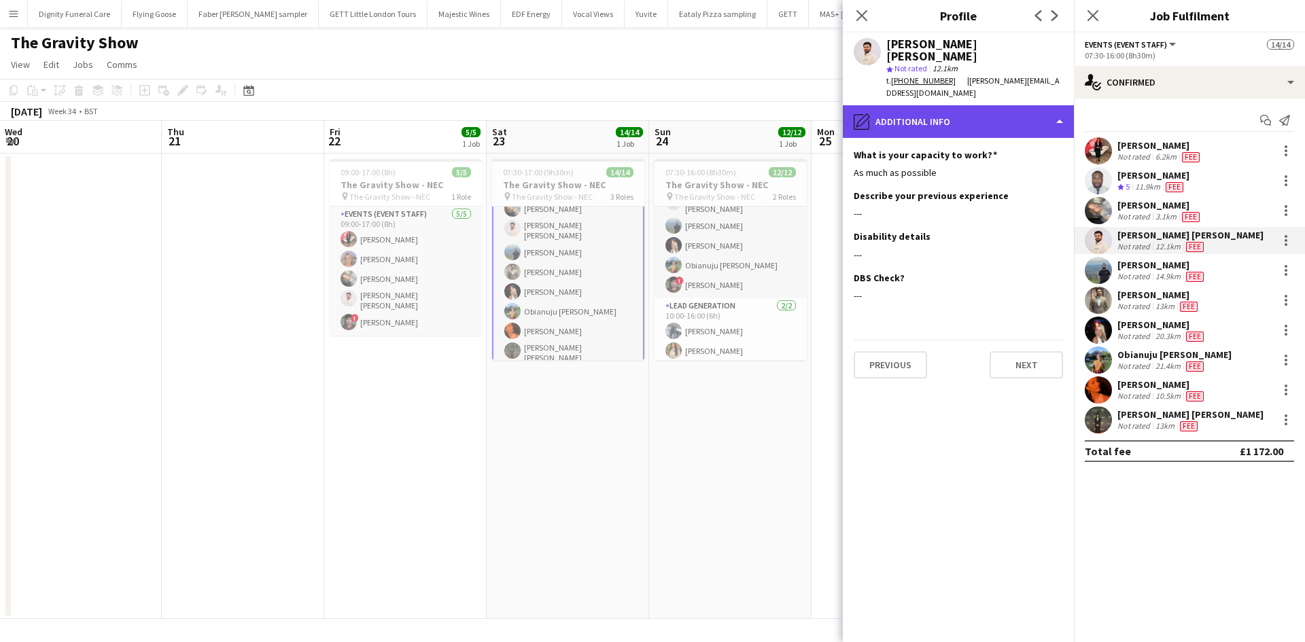
click at [1057, 109] on div "pencil4 Additional info" at bounding box center [958, 121] width 231 height 33
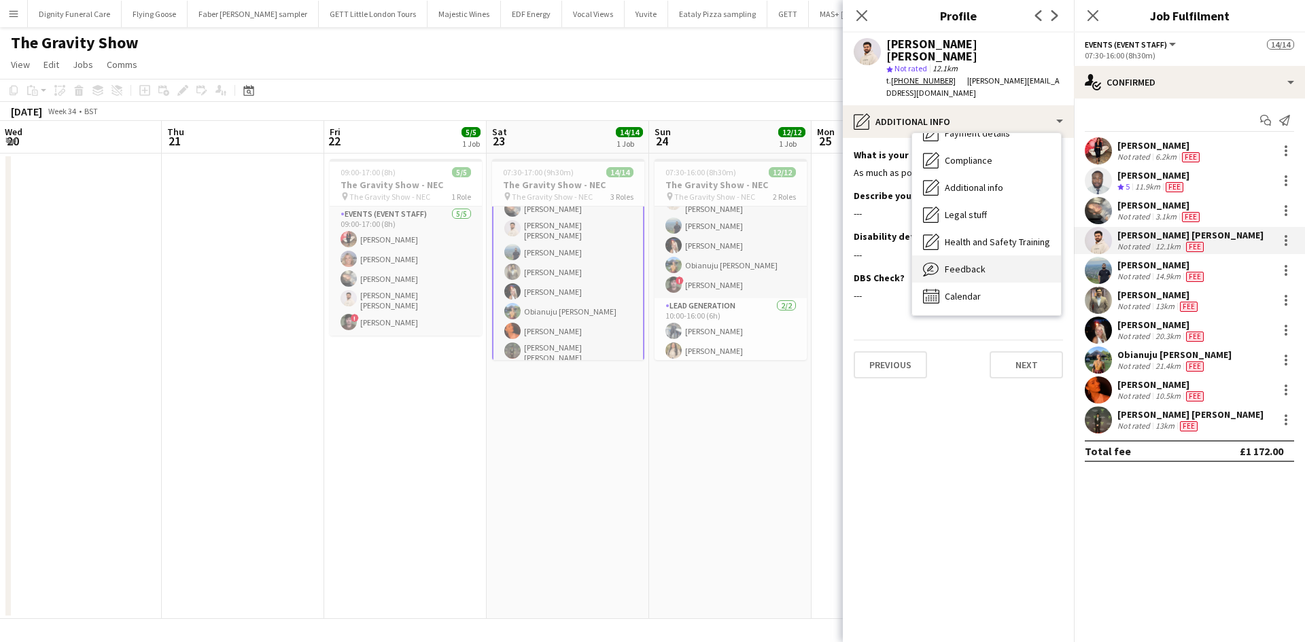
click at [964, 263] on span "Feedback" at bounding box center [965, 269] width 41 height 12
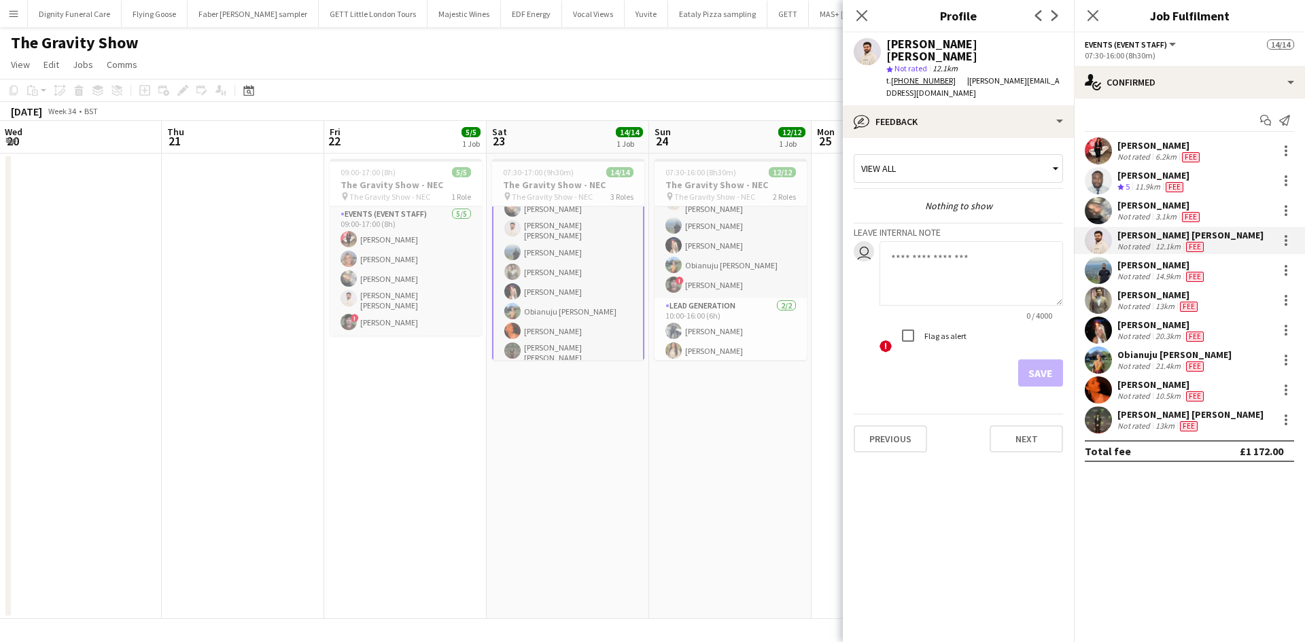
click at [921, 245] on textarea at bounding box center [972, 273] width 184 height 65
paste textarea "**********"
type textarea "**********"
click at [1045, 360] on button "Save" at bounding box center [1040, 373] width 45 height 27
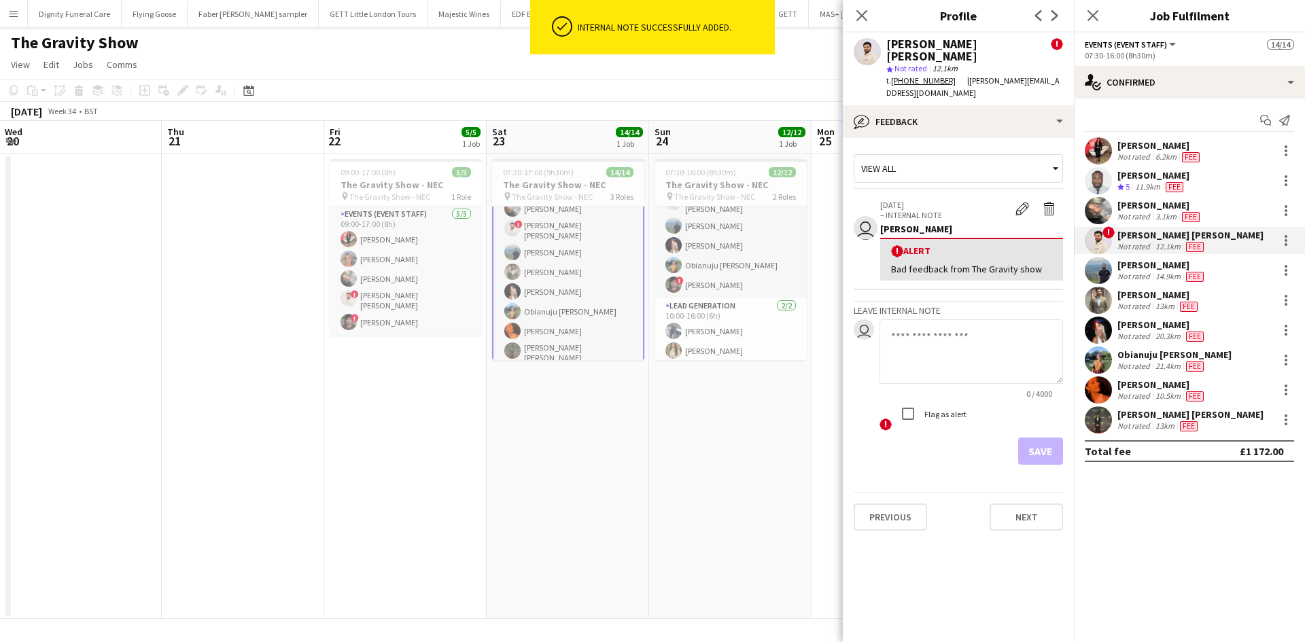
click at [724, 445] on app-date-cell "07:30-16:00 (8h30m) 12/12 The Gravity Show - NEC pin The Gravity Show - NEC 2 R…" at bounding box center [730, 387] width 162 height 466
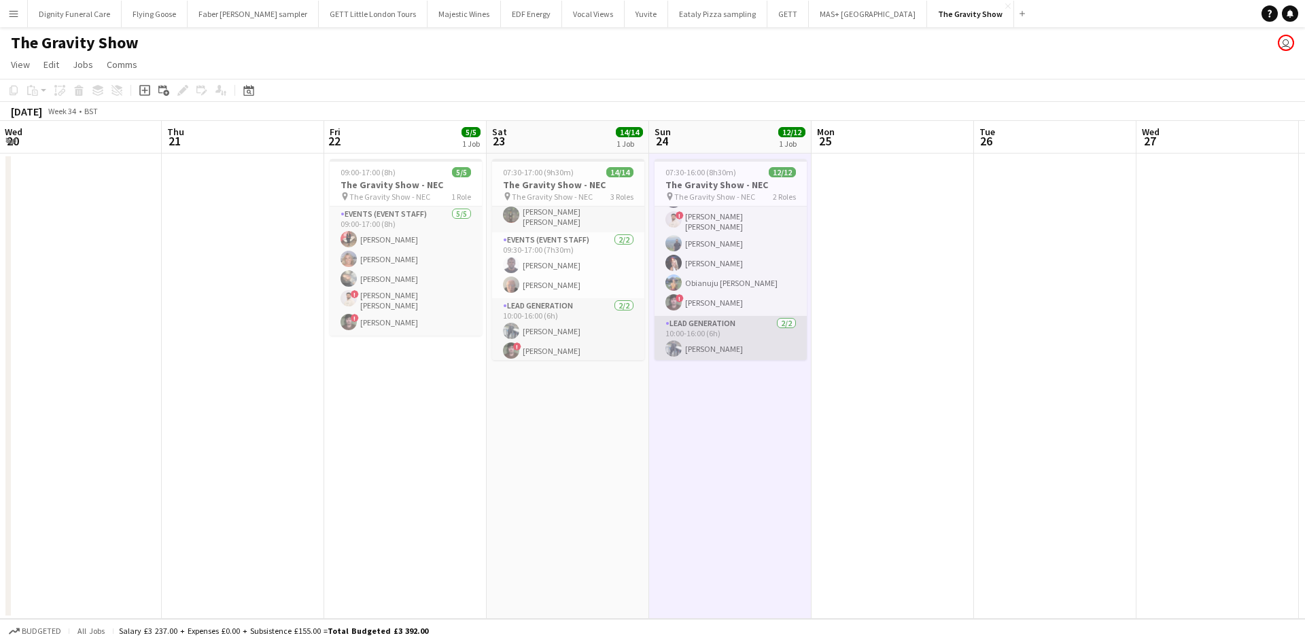
scroll to position [68, 0]
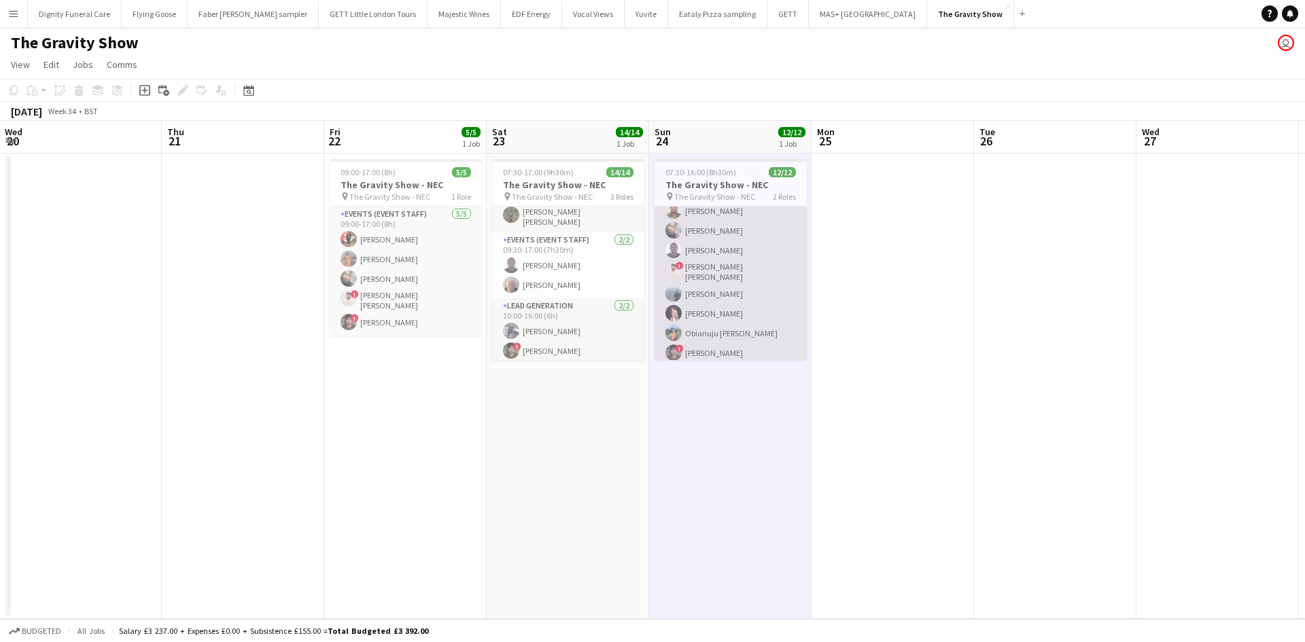
click at [715, 273] on app-card-role "Events (Event Staff) 10/10 07:30-16:00 (8h30m) Liadan McCann Hammed Yakub Isaac…" at bounding box center [731, 253] width 152 height 228
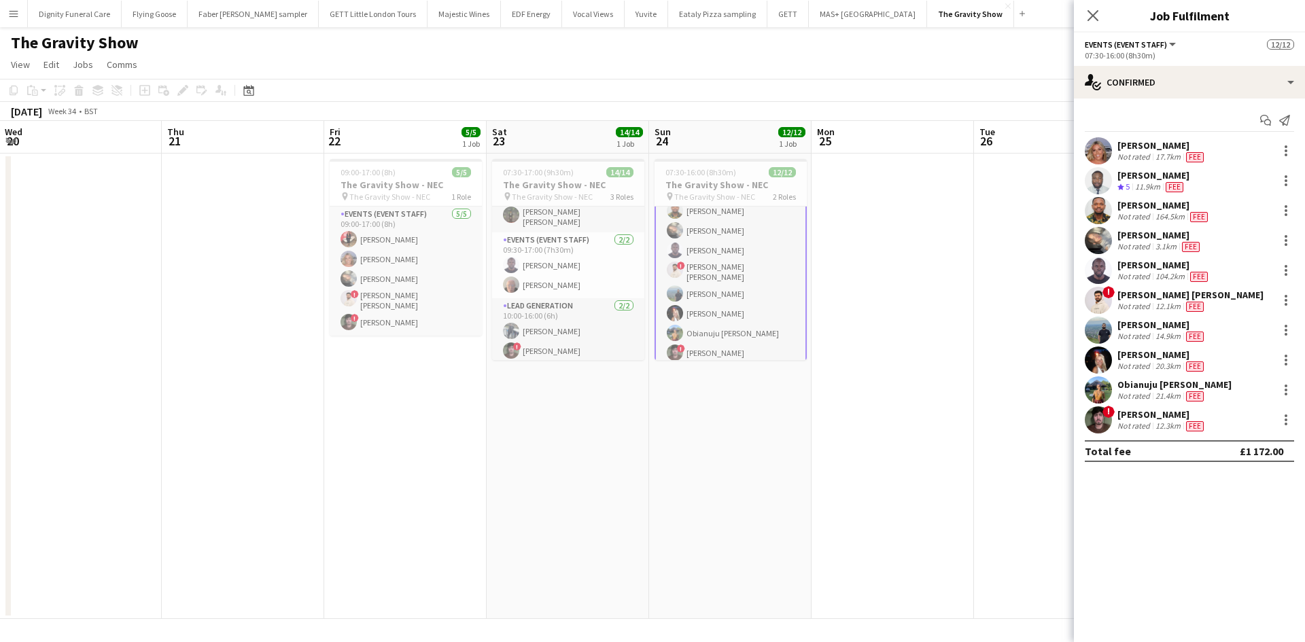
click at [1188, 294] on div "Muzammil Ahmed Shaikh" at bounding box center [1190, 295] width 146 height 12
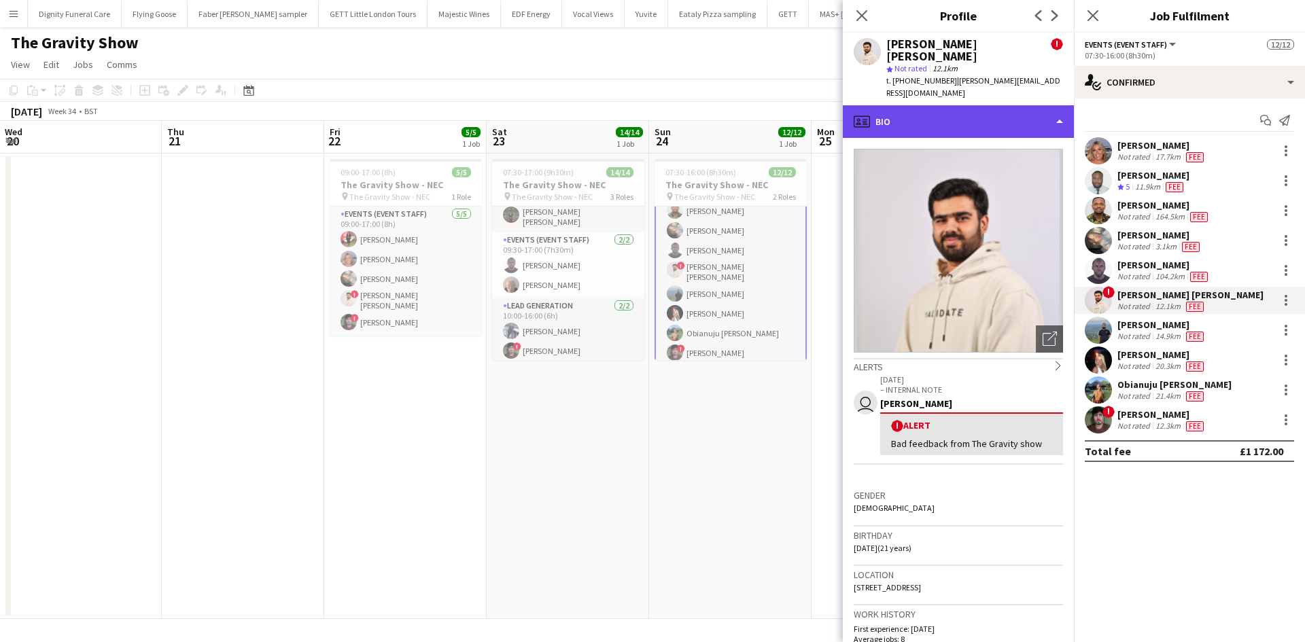
click at [1056, 105] on div "profile Bio" at bounding box center [958, 121] width 231 height 33
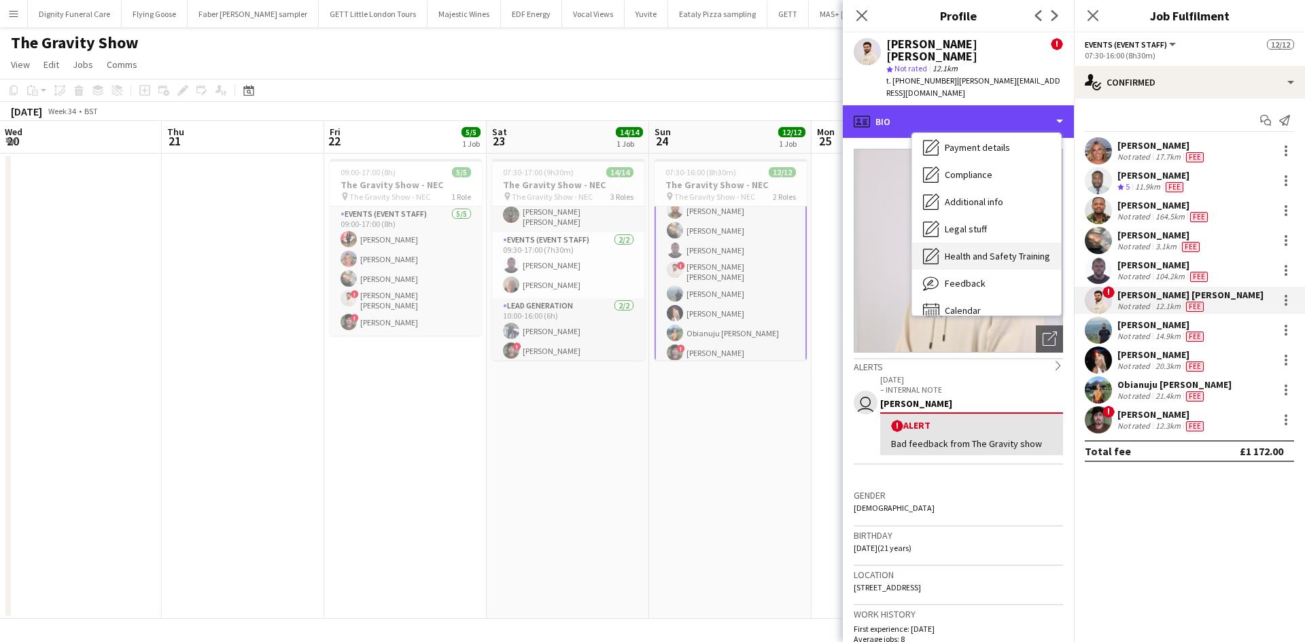
scroll to position [182, 0]
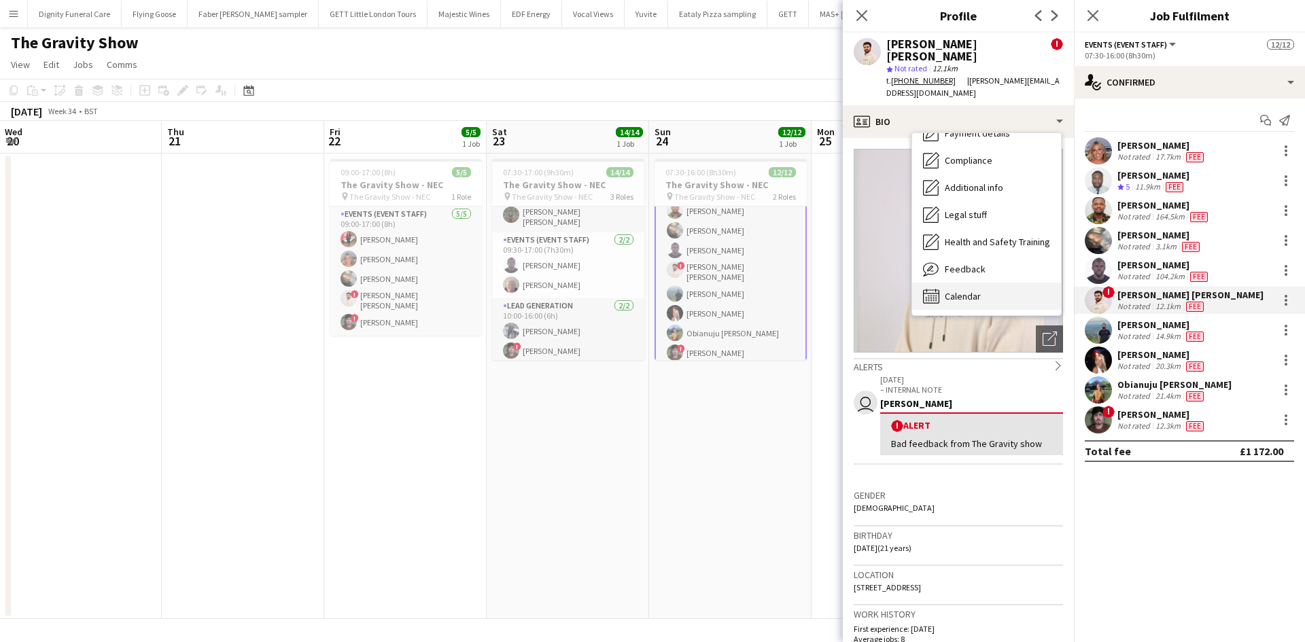
click at [973, 290] on span "Calendar" at bounding box center [963, 296] width 36 height 12
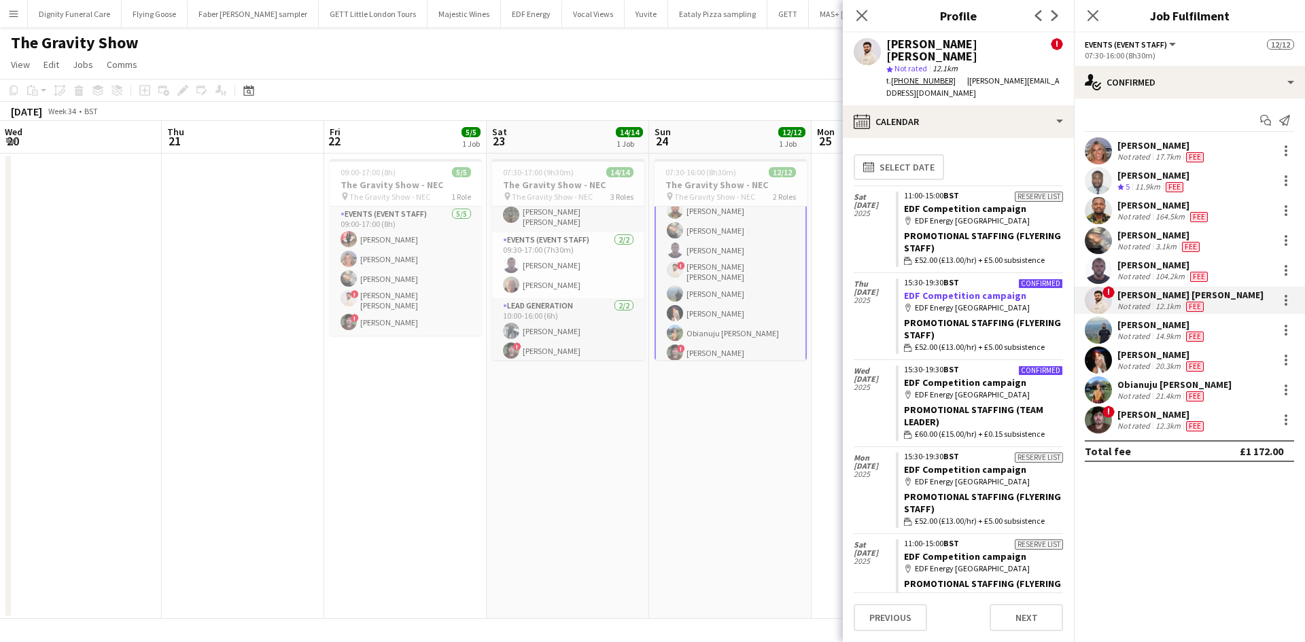
click at [946, 290] on link "EDF Competition campaign" at bounding box center [965, 296] width 122 height 12
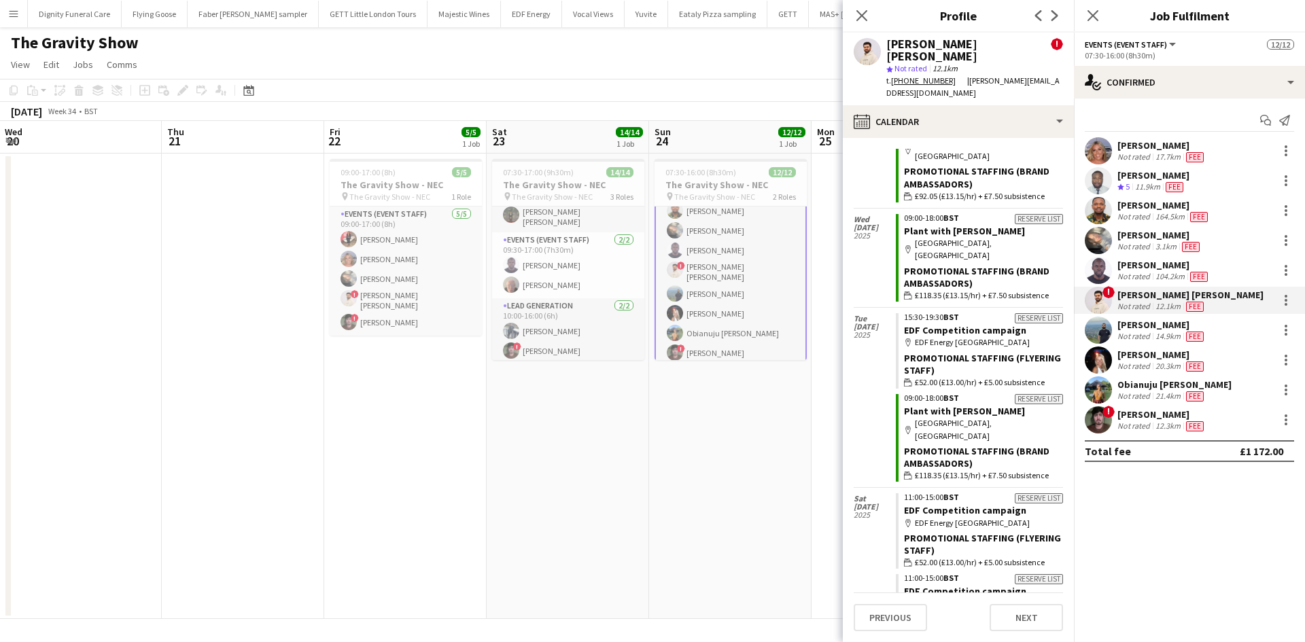
scroll to position [798, 0]
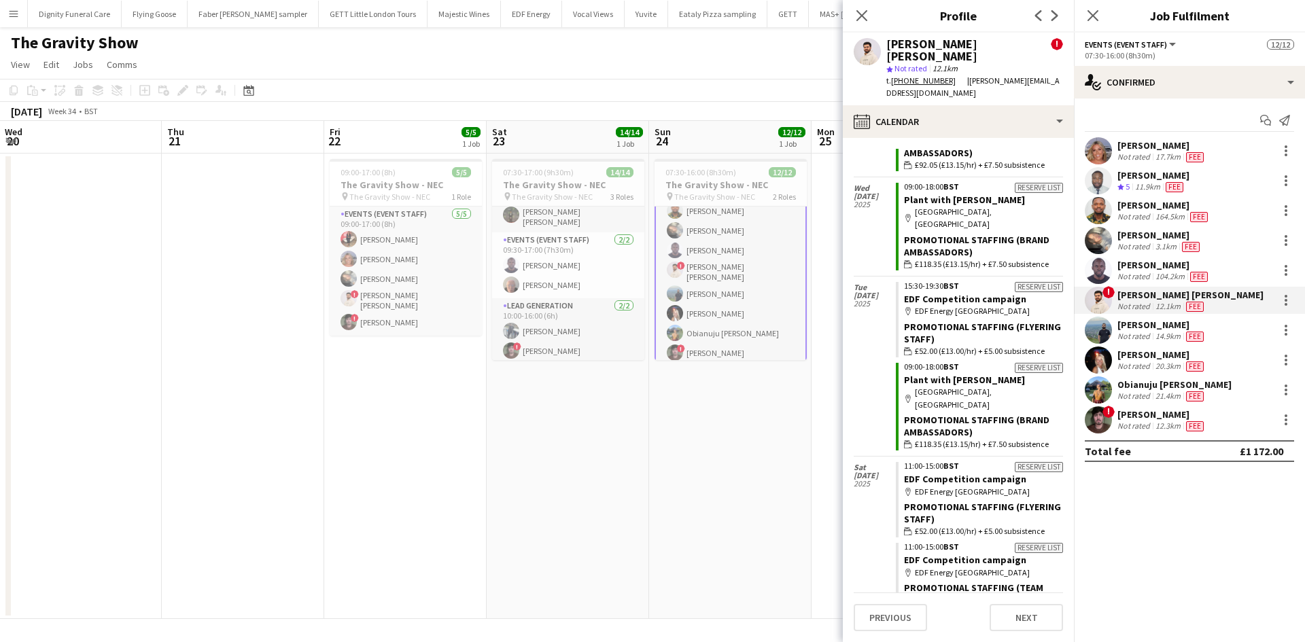
click at [222, 259] on app-date-cell at bounding box center [243, 387] width 162 height 466
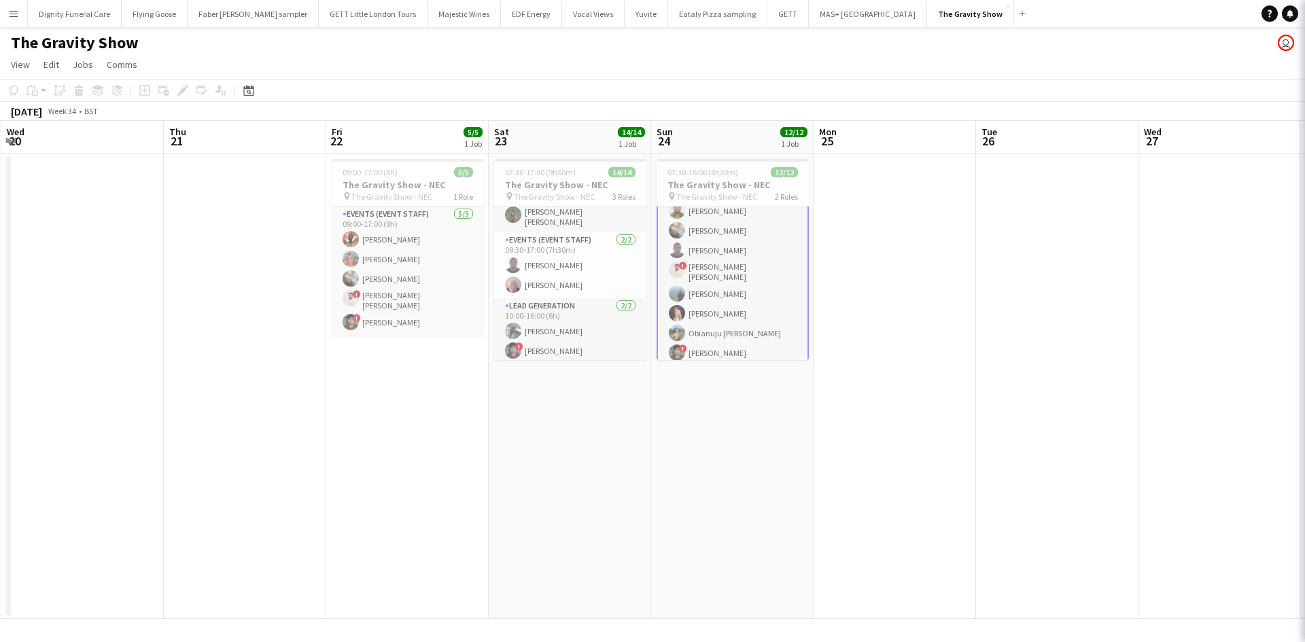
scroll to position [68, 0]
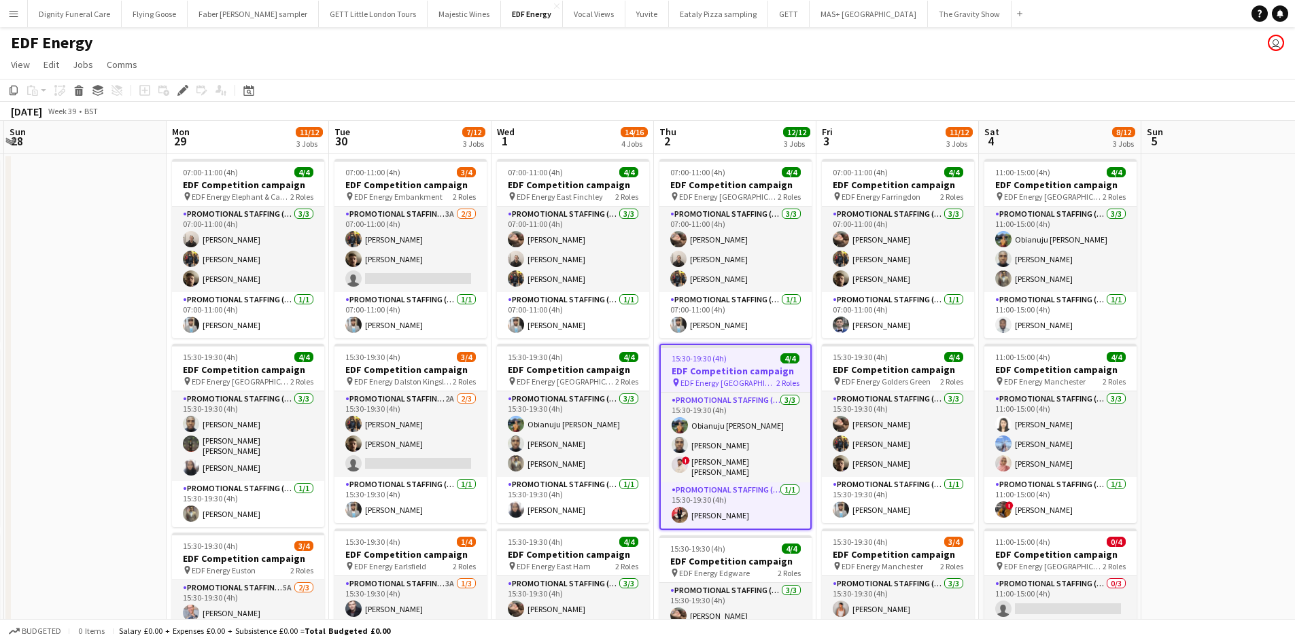
scroll to position [0, 314]
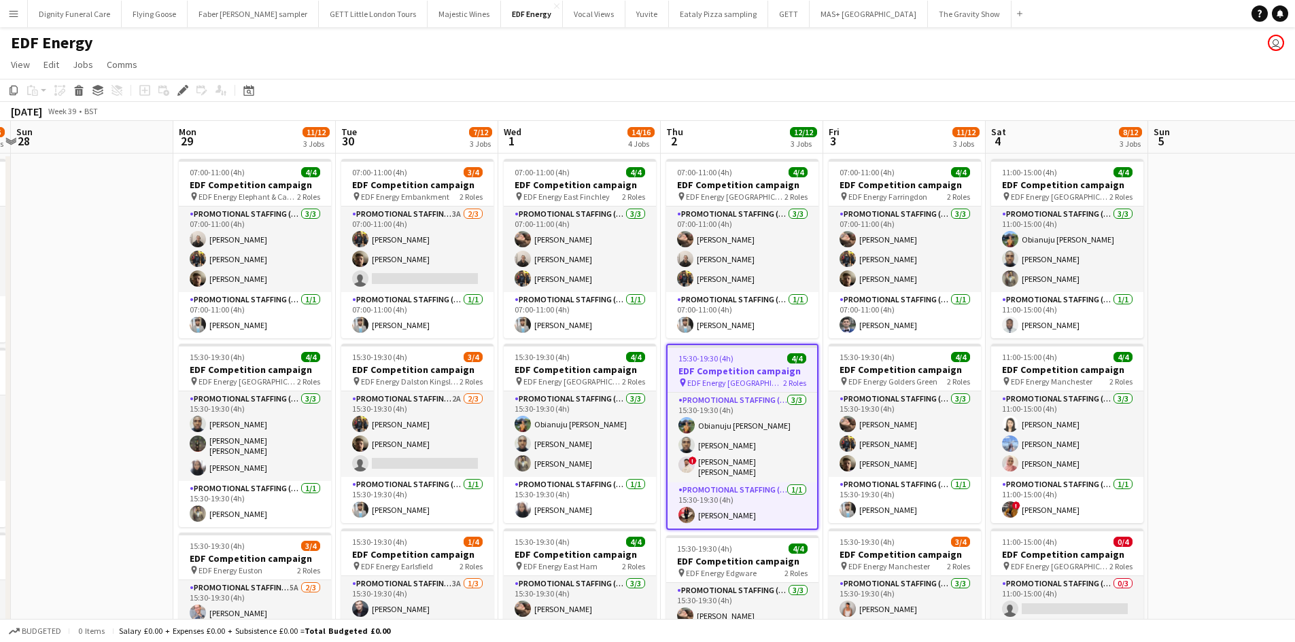
drag, startPoint x: 520, startPoint y: 398, endPoint x: 567, endPoint y: 390, distance: 47.6
click at [567, 390] on app-calendar-viewport "Fri 26 10/12 3 Jobs Sat 27 8/16 4 Jobs Sun 28 Mon 29 11/12 3 Jobs Tue 30 7/12 3…" at bounding box center [647, 547] width 1295 height 852
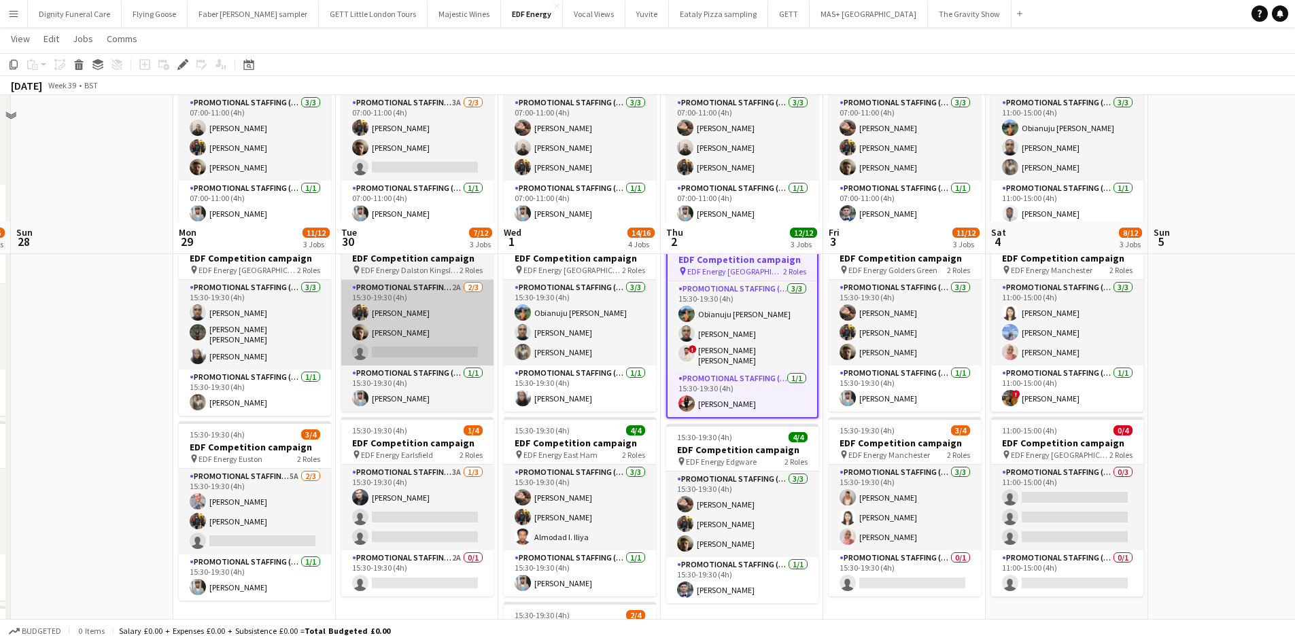
scroll to position [0, 0]
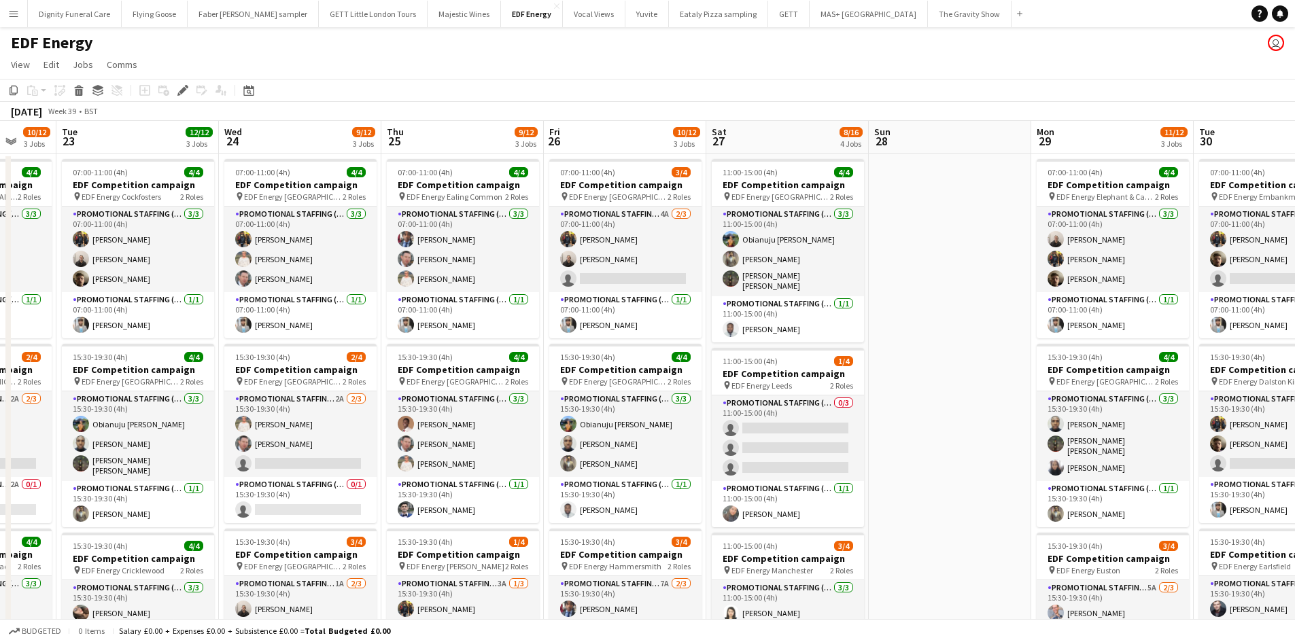
drag, startPoint x: 171, startPoint y: 371, endPoint x: 1029, endPoint y: 372, distance: 857.8
click at [1029, 372] on app-calendar-viewport "Sat 20 Sun 21 Mon 22 10/12 3 Jobs Tue 23 12/12 3 Jobs Wed 24 9/12 3 Jobs Thu 25…" at bounding box center [647, 547] width 1295 height 852
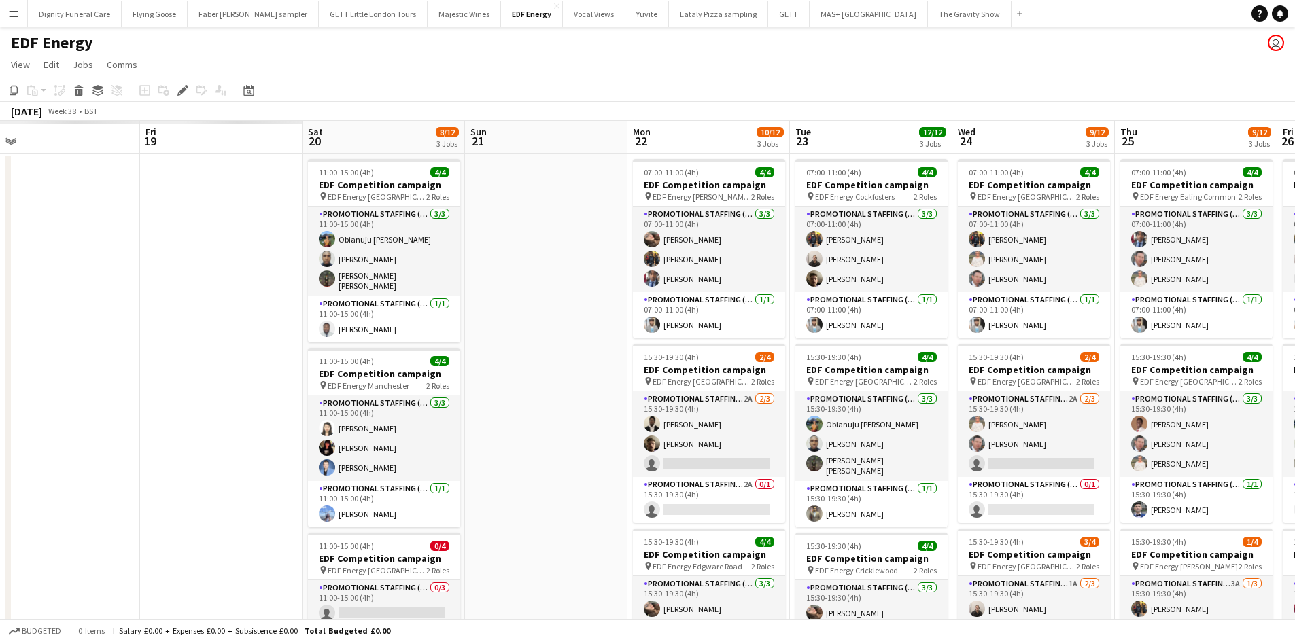
drag, startPoint x: 355, startPoint y: 330, endPoint x: 612, endPoint y: 338, distance: 257.1
click at [1002, 342] on app-calendar-viewport "Tue 16 Wed 17 Thu 18 Fri 19 Sat 20 8/12 3 Jobs Sun 21 Mon 22 10/12 3 Jobs Tue 2…" at bounding box center [647, 547] width 1295 height 852
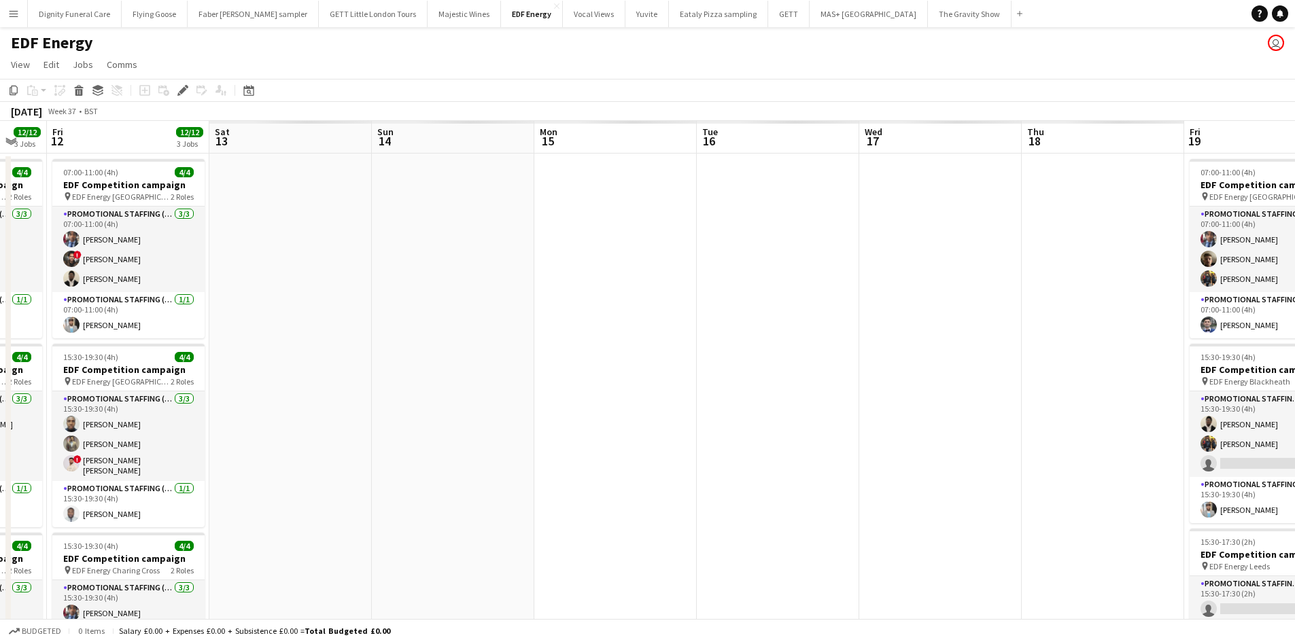
drag, startPoint x: 358, startPoint y: 339, endPoint x: 793, endPoint y: 345, distance: 435.7
click at [1035, 353] on app-calendar-viewport "Thu 11 12/12 3 Jobs Fri 12 12/12 3 Jobs Sat 13 Sun 14 Mon 15 Tue 16 Wed 17 Thu …" at bounding box center [647, 547] width 1295 height 852
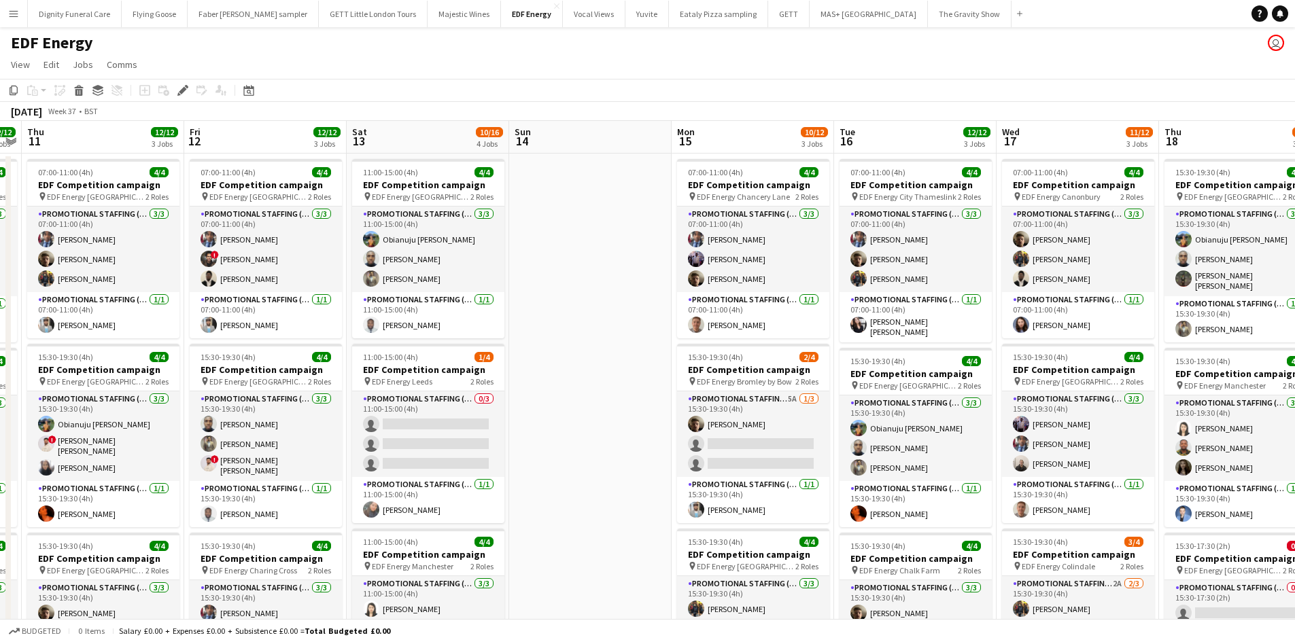
drag, startPoint x: 271, startPoint y: 338, endPoint x: 911, endPoint y: 388, distance: 642.2
click at [911, 388] on app-calendar-viewport "Tue 9 9/12 3 Jobs Wed 10 12/12 3 Jobs Thu 11 12/12 3 Jobs Fri 12 12/12 3 Jobs S…" at bounding box center [647, 547] width 1295 height 852
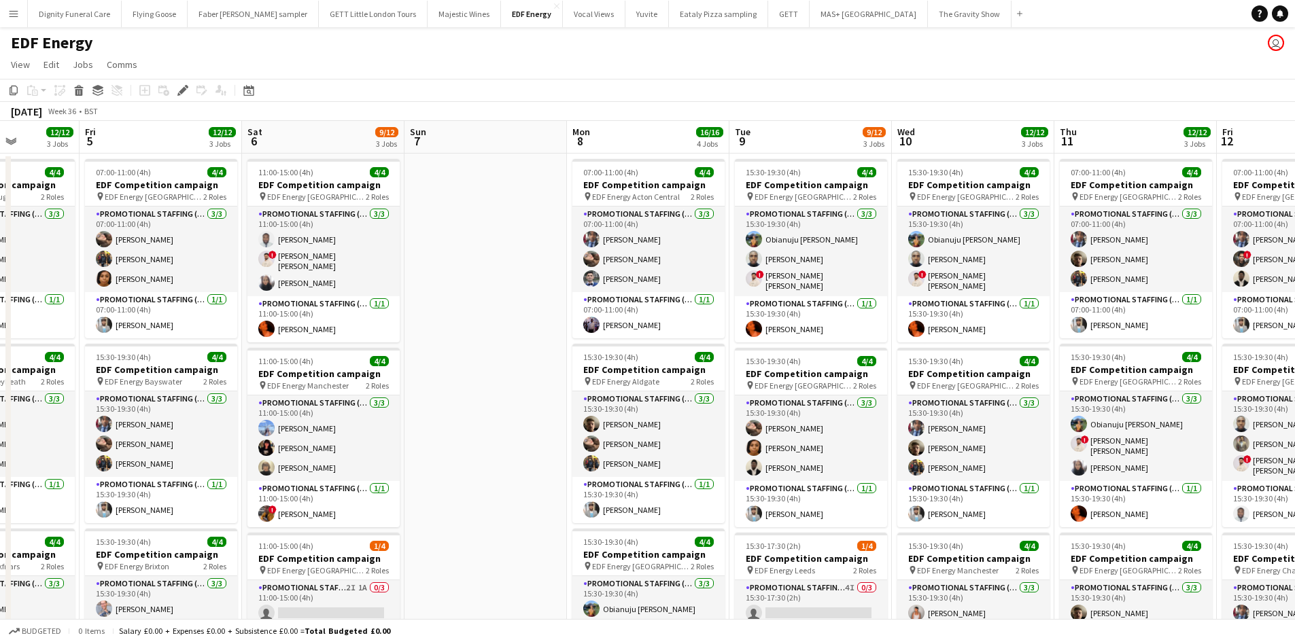
drag, startPoint x: 207, startPoint y: 383, endPoint x: 982, endPoint y: 417, distance: 775.6
click at [982, 417] on app-calendar-viewport "Tue 2 12/12 3 Jobs Wed 3 12/12 3 Jobs Thu 4 12/12 3 Jobs Fri 5 12/12 3 Jobs Sat…" at bounding box center [647, 547] width 1295 height 852
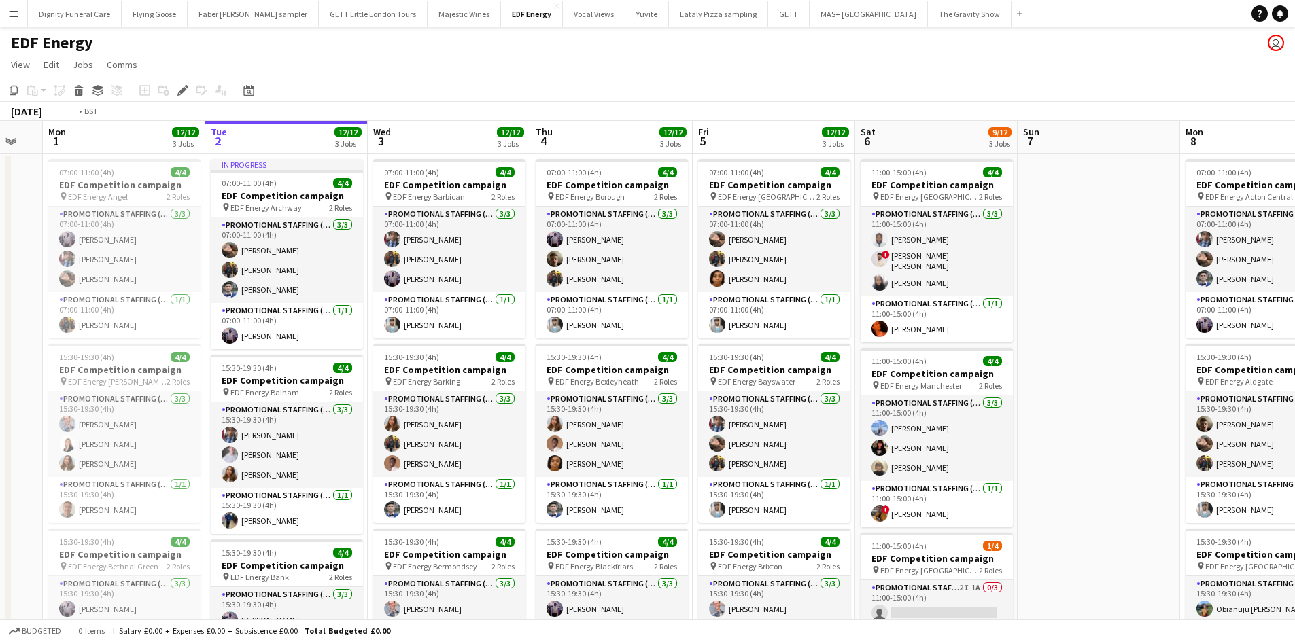
drag, startPoint x: 505, startPoint y: 413, endPoint x: 1152, endPoint y: 416, distance: 647.1
click at [1152, 416] on app-calendar-viewport "Sat 30 Sun 31 Mon 1 12/12 3 Jobs Tue 2 12/12 3 Jobs Wed 3 12/12 3 Jobs Thu 4 12…" at bounding box center [647, 547] width 1295 height 852
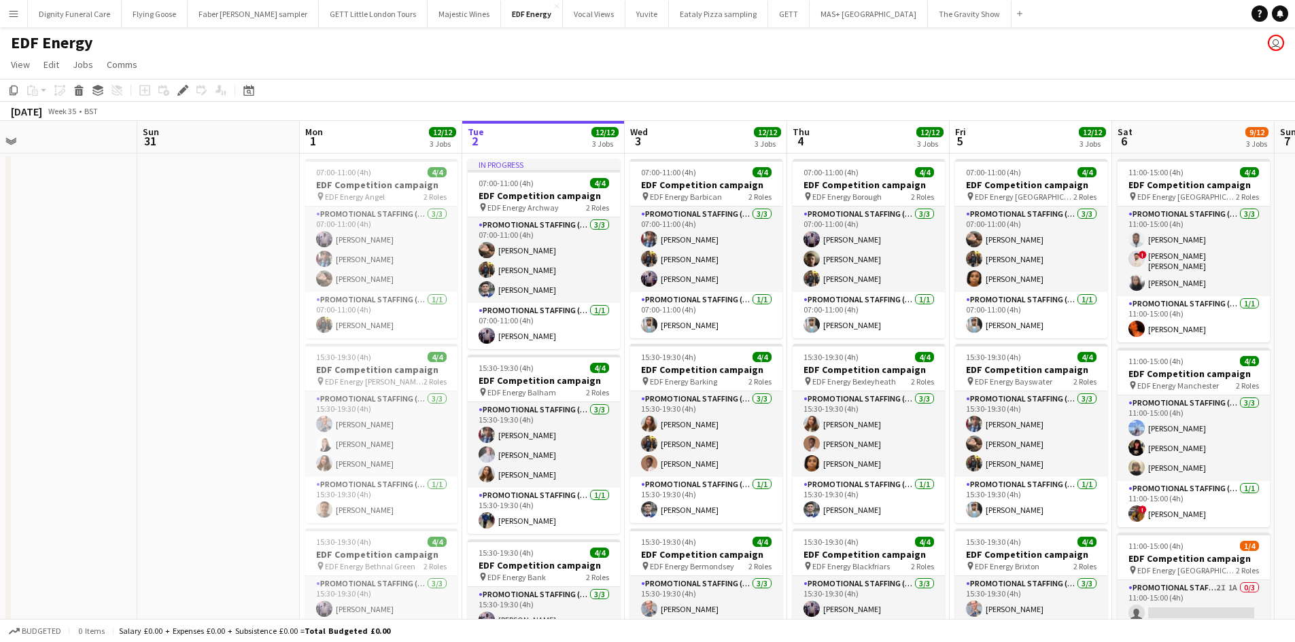
scroll to position [0, 330]
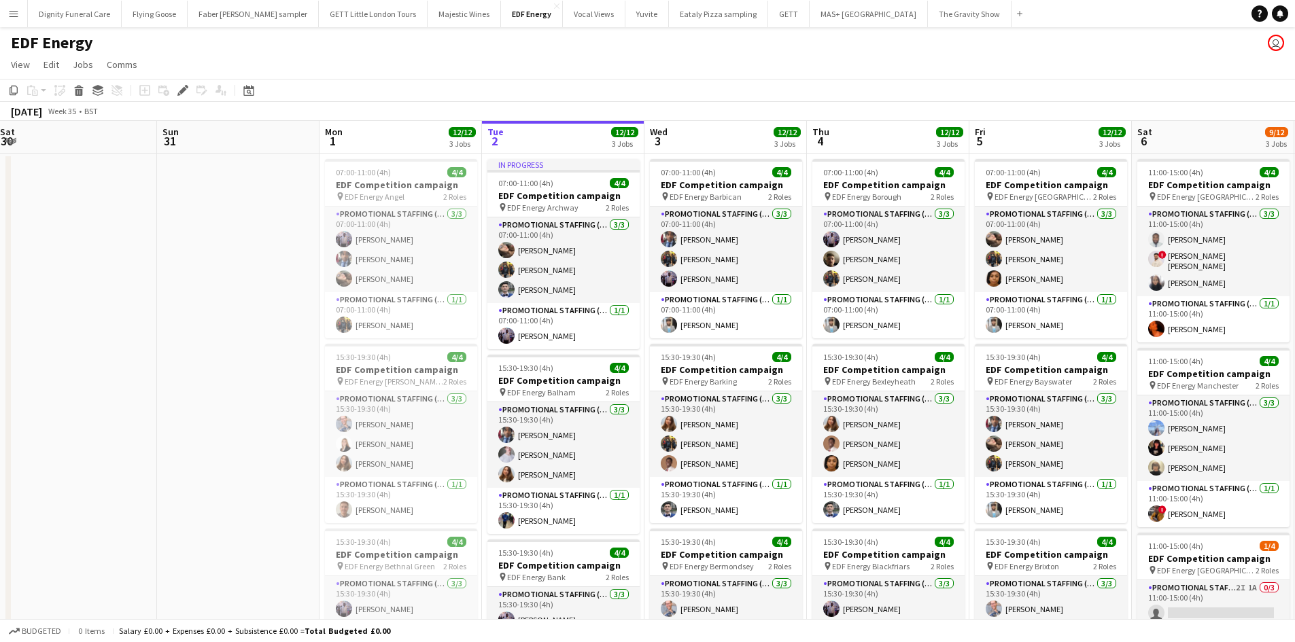
drag, startPoint x: 609, startPoint y: 401, endPoint x: 725, endPoint y: 400, distance: 115.6
click at [725, 400] on app-calendar-viewport "Thu 28 Fri 29 Sat 30 Sun 31 Mon 1 12/12 3 Jobs Tue 2 12/12 3 Jobs Wed 3 12/12 3…" at bounding box center [647, 547] width 1295 height 852
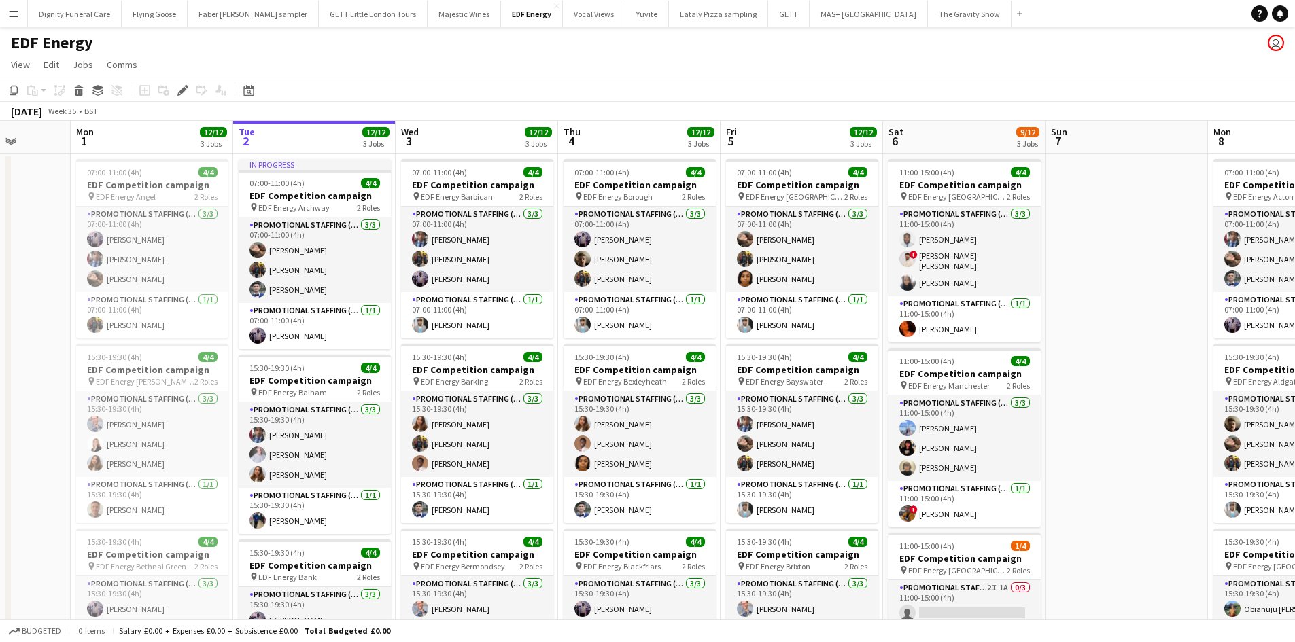
scroll to position [0, 653]
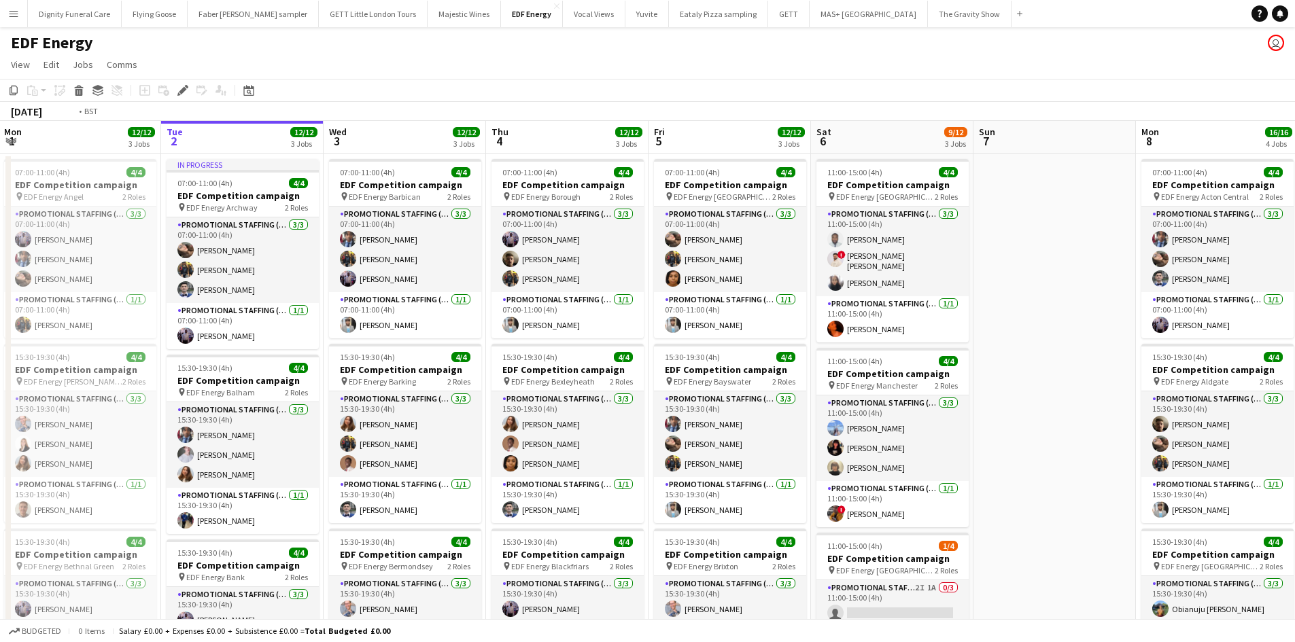
drag, startPoint x: 911, startPoint y: 437, endPoint x: 589, endPoint y: 428, distance: 322.3
click at [589, 428] on app-calendar-viewport "Thu 28 Fri 29 Sat 30 Sun 31 Mon 1 12/12 3 Jobs Tue 2 12/12 3 Jobs Wed 3 12/12 3…" at bounding box center [647, 547] width 1295 height 852
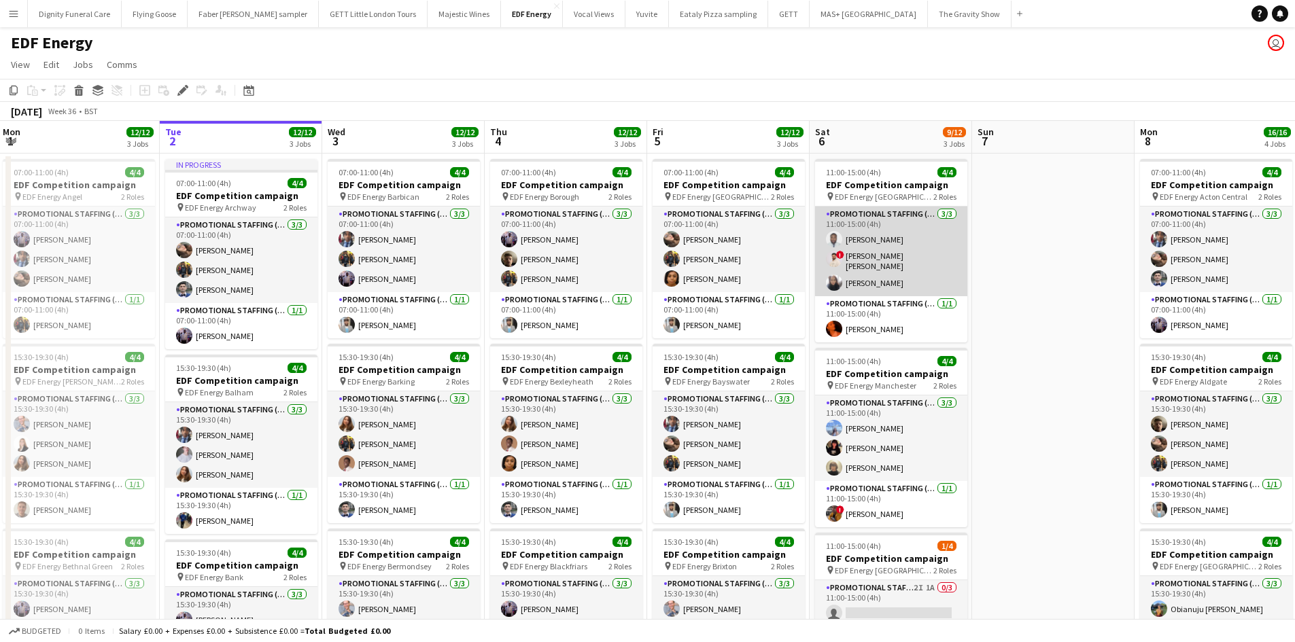
click at [900, 260] on app-card-role "Promotional Staffing (Flyering Staff) 3/3 11:00-15:00 (4h) Hammed Yakub ! Muzam…" at bounding box center [891, 252] width 152 height 90
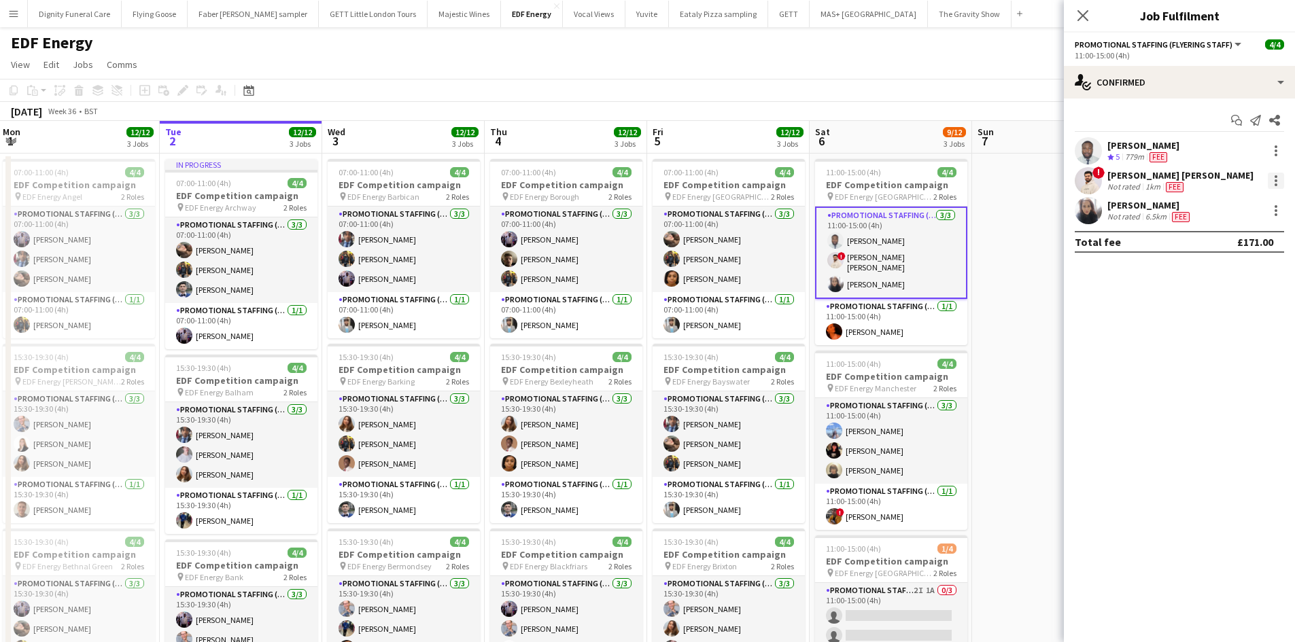
click at [1273, 176] on div at bounding box center [1276, 181] width 16 height 16
click at [1213, 335] on span "Remove" at bounding box center [1209, 336] width 41 height 12
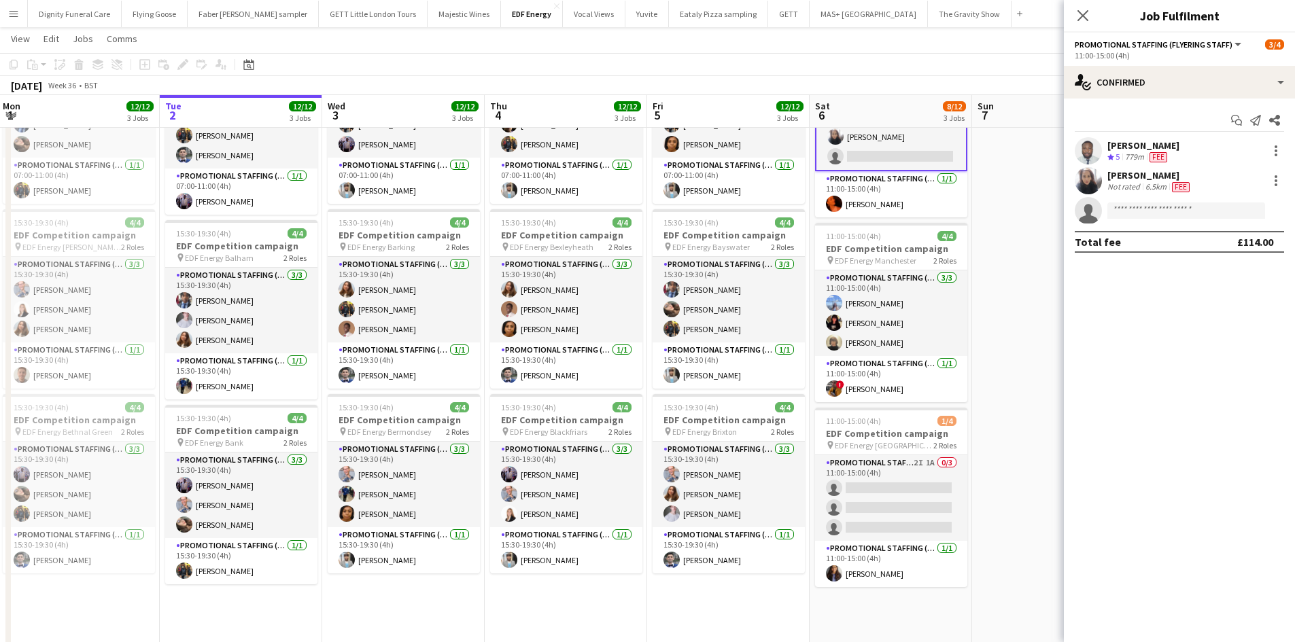
scroll to position [136, 0]
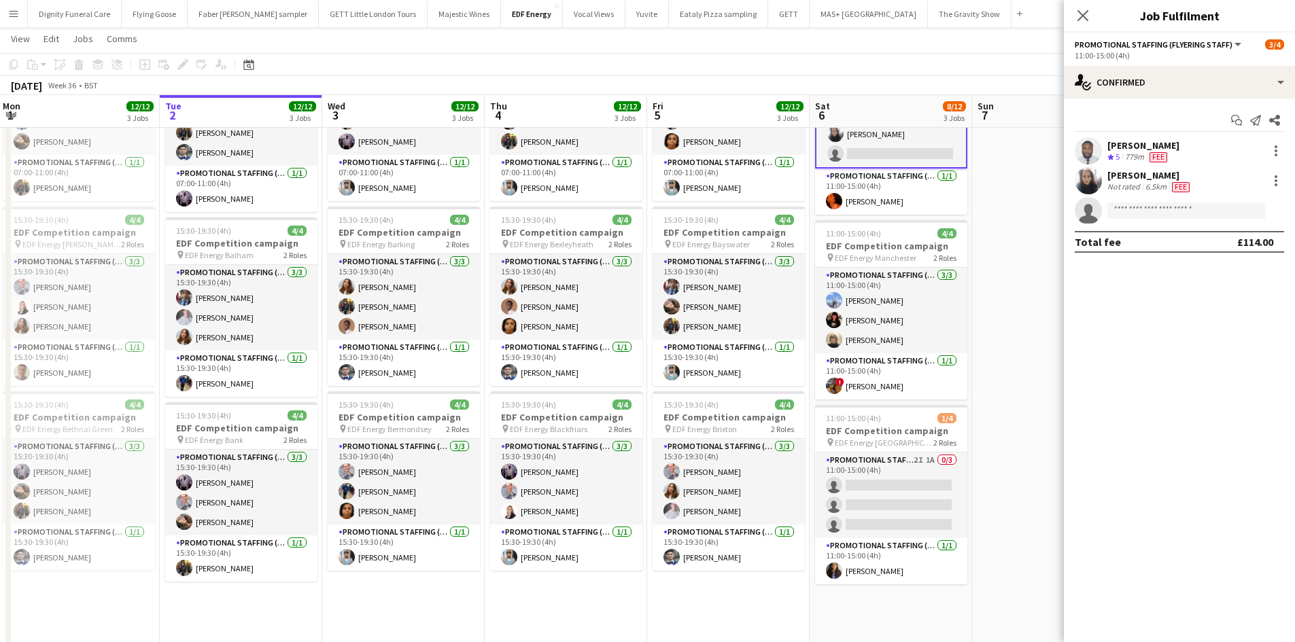
click at [1018, 370] on app-date-cell at bounding box center [1053, 426] width 162 height 820
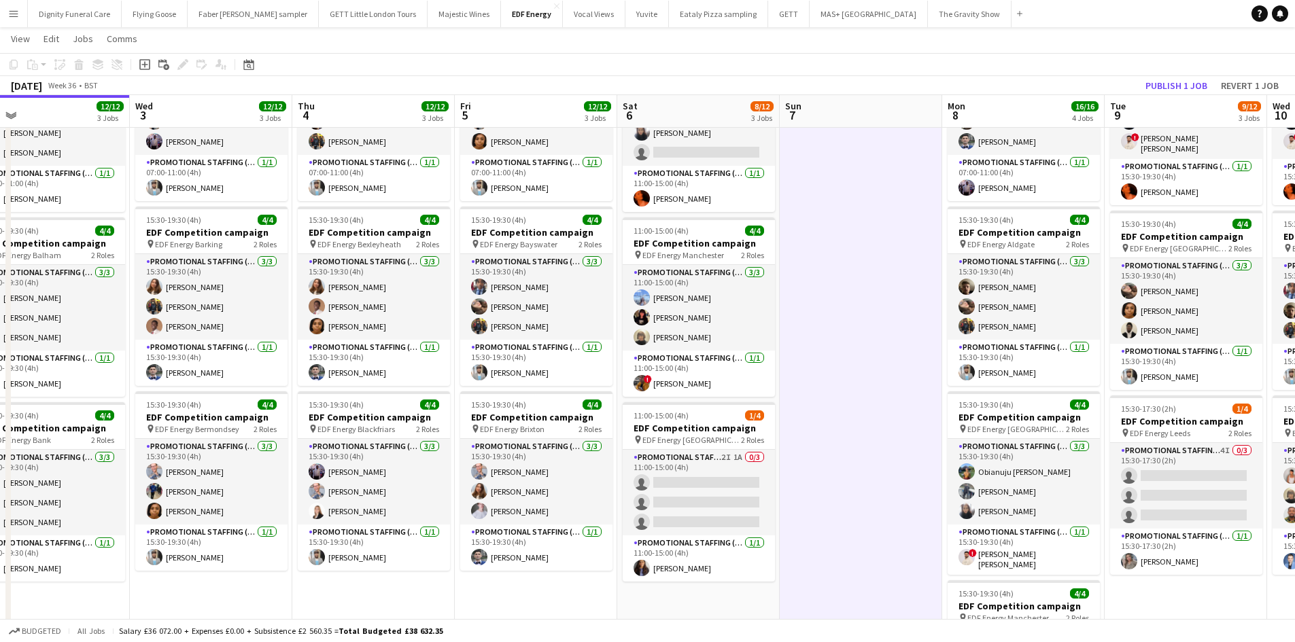
scroll to position [0, 608]
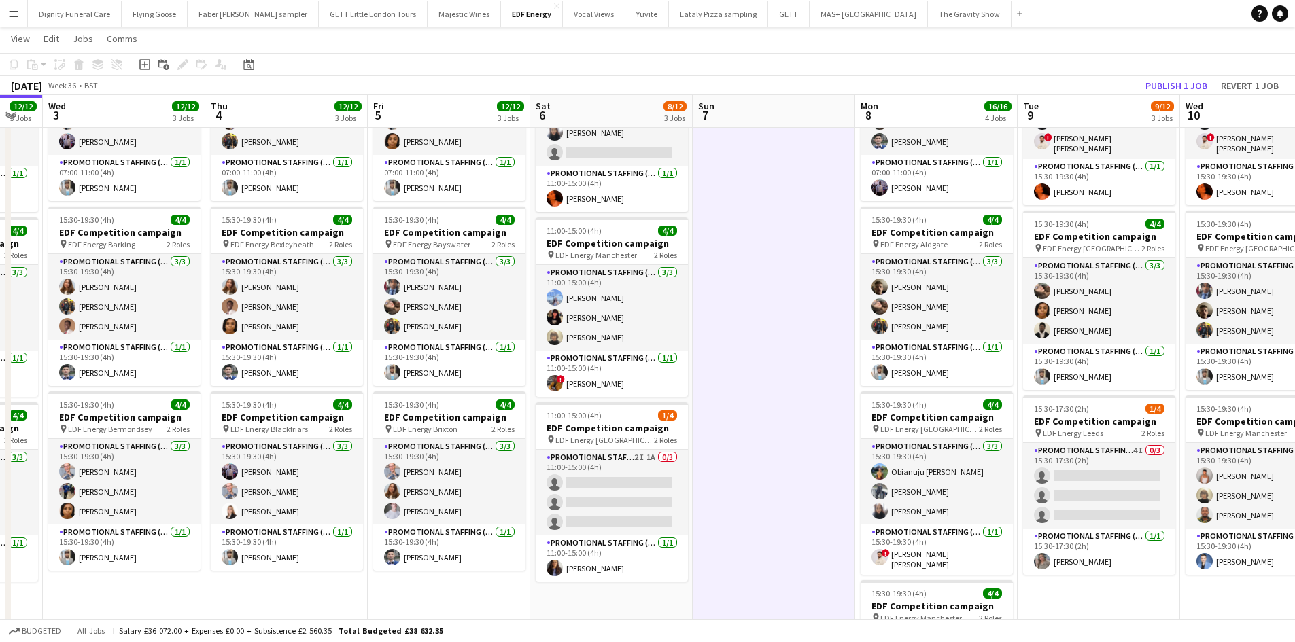
drag, startPoint x: 1048, startPoint y: 288, endPoint x: 768, endPoint y: 311, distance: 280.9
click at [768, 311] on app-calendar-viewport "Sat 30 Sun 31 Mon 1 12/12 3 Jobs Tue 2 12/12 3 Jobs Wed 3 12/12 3 Jobs Thu 4 12…" at bounding box center [647, 376] width 1295 height 919
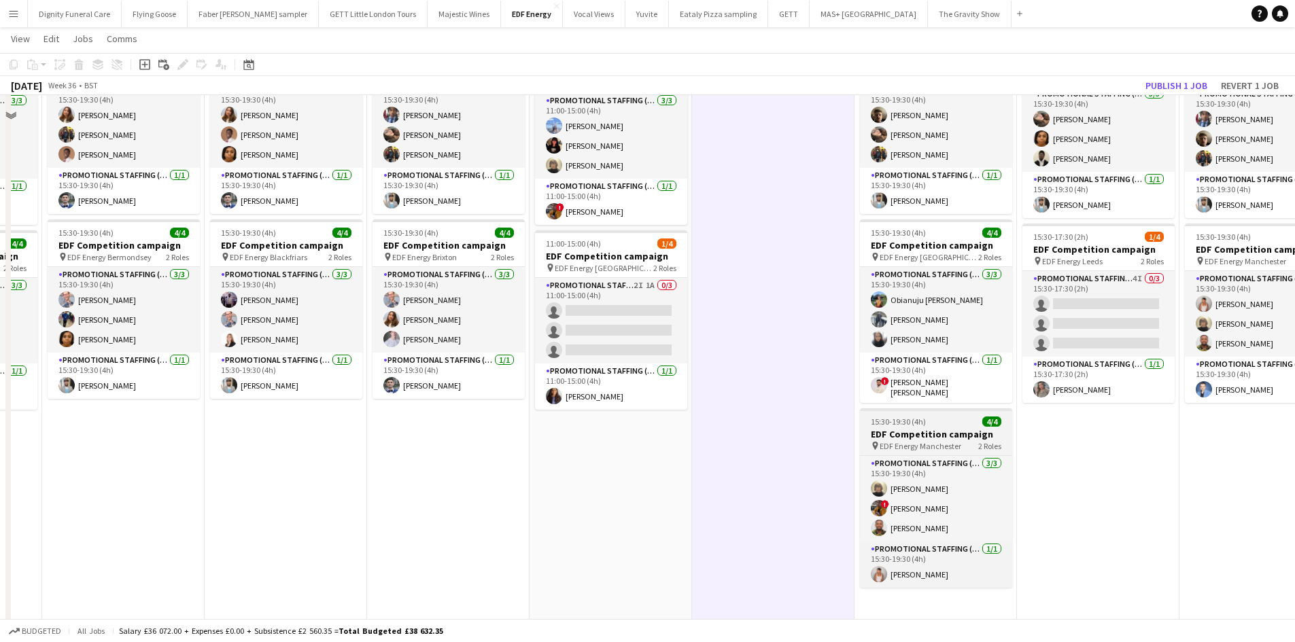
scroll to position [340, 0]
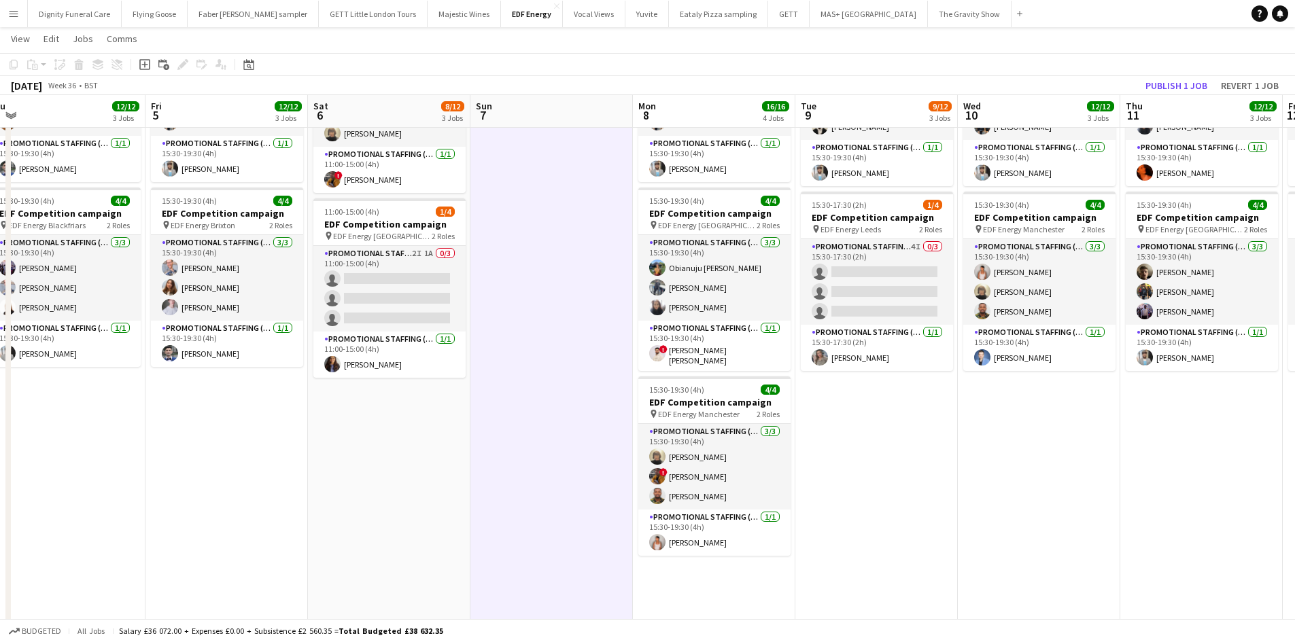
drag, startPoint x: 1175, startPoint y: 457, endPoint x: 909, endPoint y: 445, distance: 266.0
click at [932, 457] on app-calendar-viewport "Mon 1 12/12 3 Jobs Tue 2 12/12 3 Jobs Wed 3 12/12 3 Jobs Thu 4 12/12 3 Jobs Fri…" at bounding box center [647, 172] width 1295 height 919
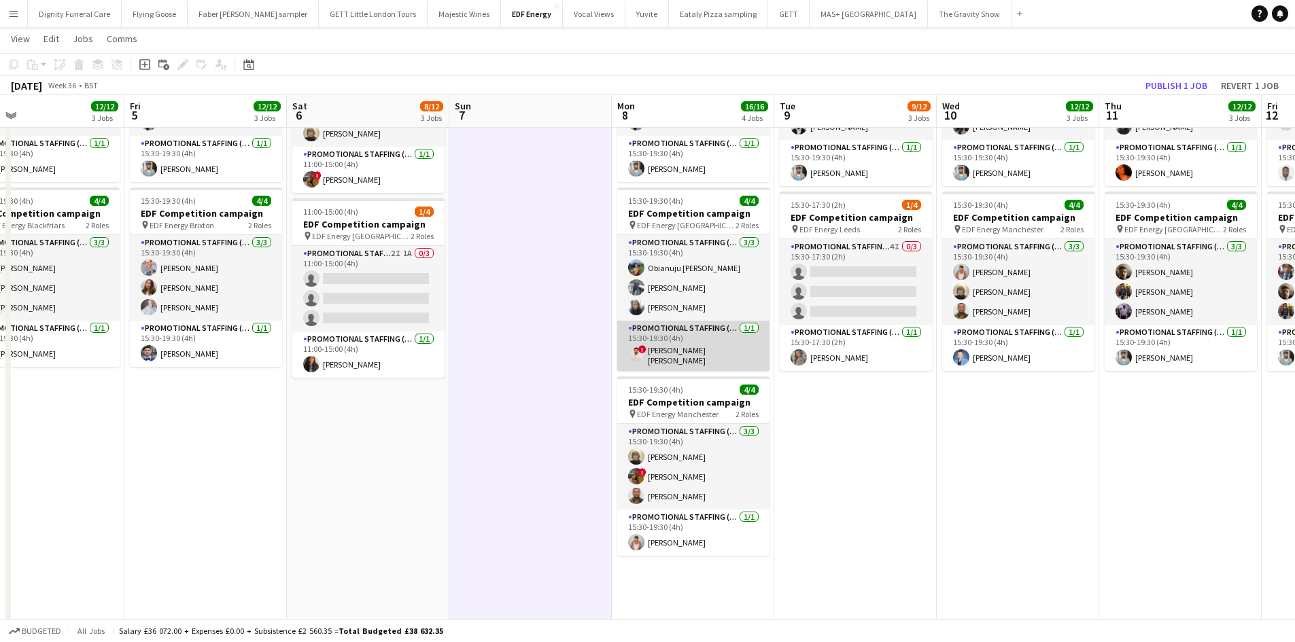
click at [714, 357] on app-card-role "Promotional Staffing (Team Leader) 1/1 15:30-19:30 (4h) ! Muzammil Ahmed Shaikh" at bounding box center [693, 346] width 152 height 50
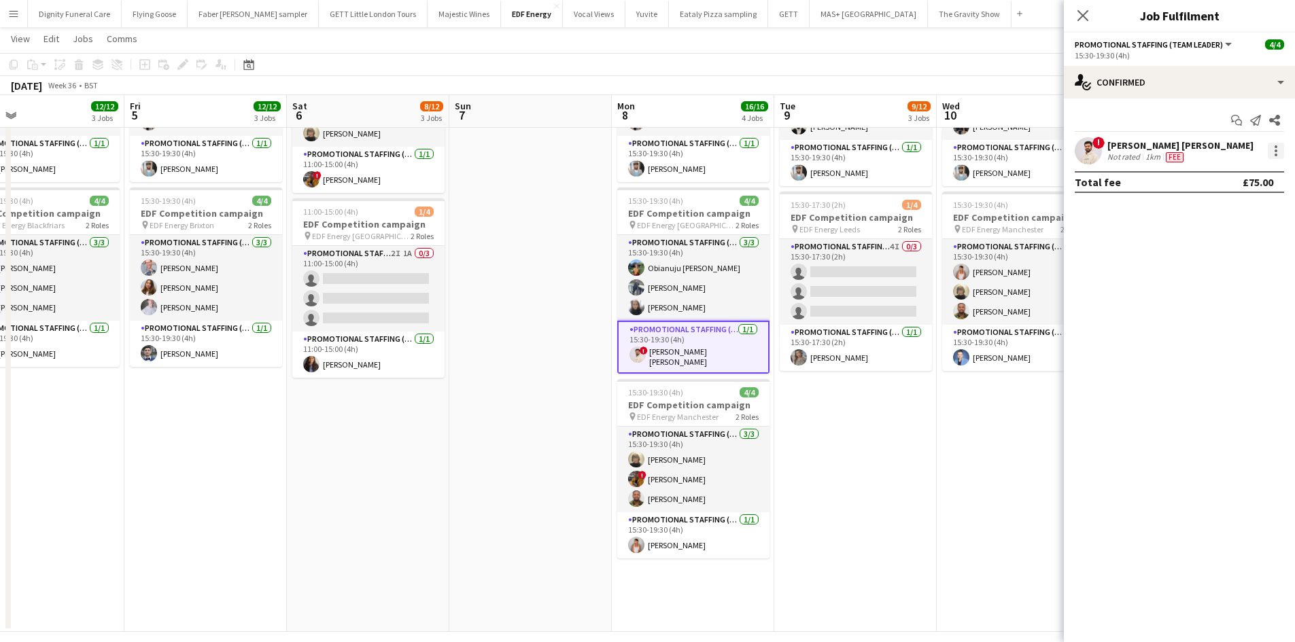
click at [1275, 148] on div at bounding box center [1276, 151] width 16 height 16
click at [1221, 307] on span "Remove" at bounding box center [1209, 306] width 41 height 12
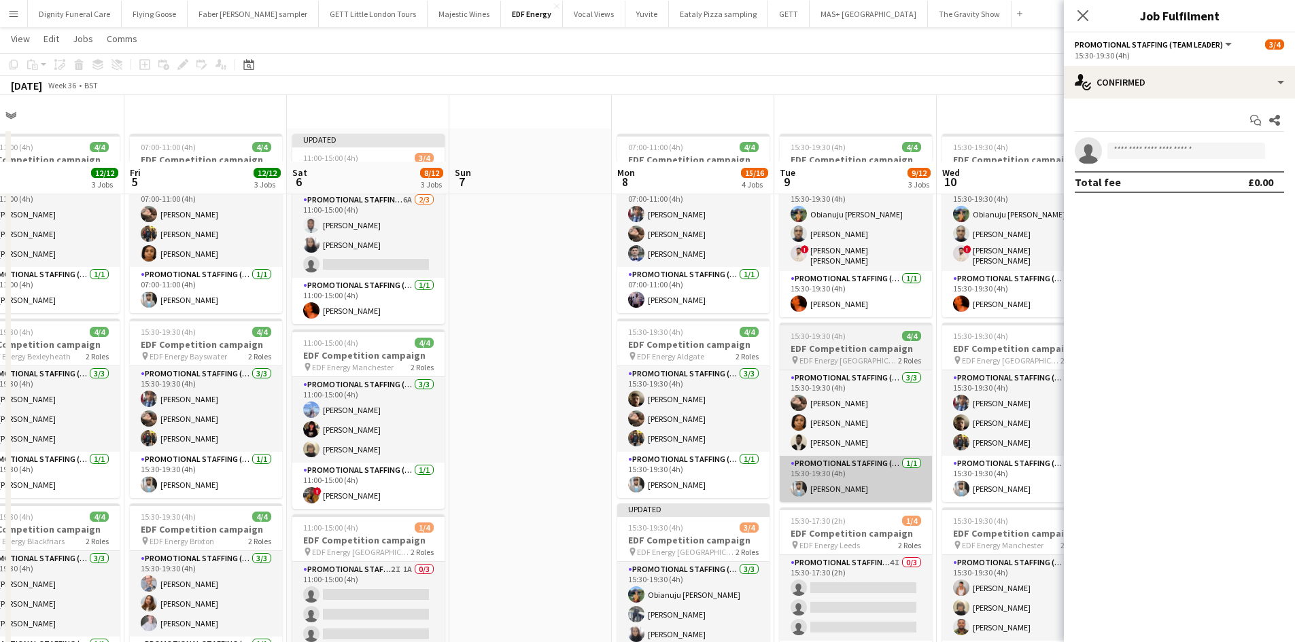
scroll to position [0, 0]
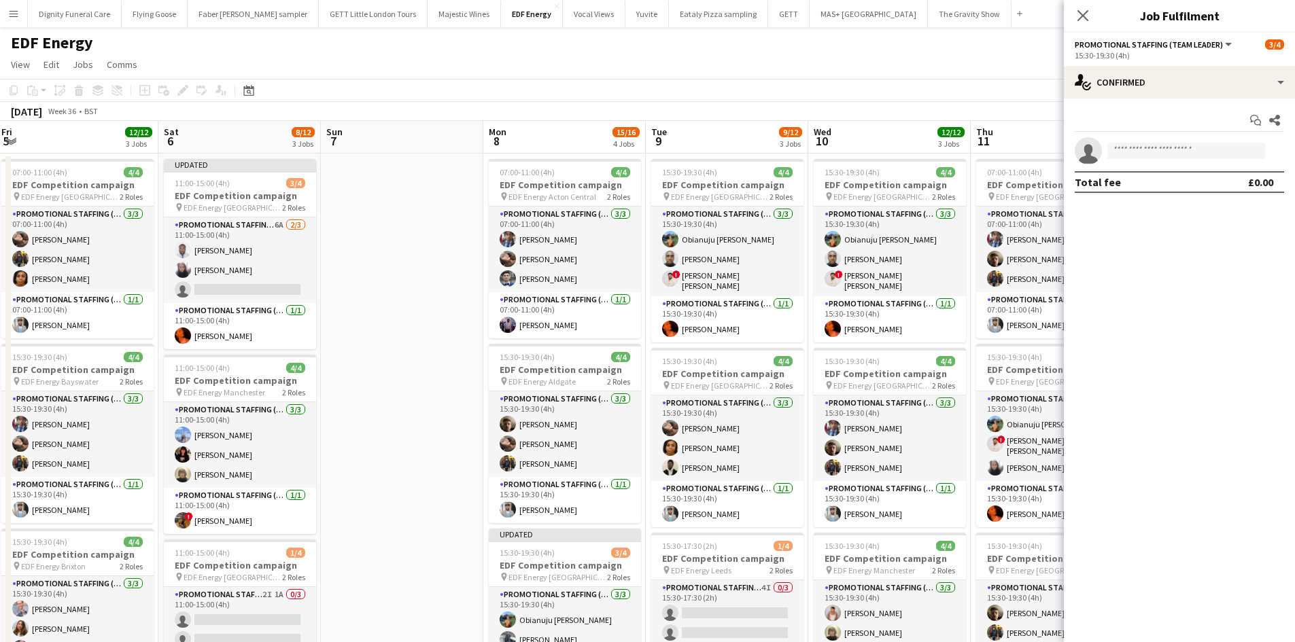
drag, startPoint x: 566, startPoint y: 370, endPoint x: 465, endPoint y: 364, distance: 100.8
click at [461, 368] on app-calendar-viewport "Mon 1 12/12 3 Jobs Tue 2 12/12 3 Jobs Wed 3 12/12 3 Jobs Thu 4 12/12 3 Jobs Fri…" at bounding box center [647, 547] width 1295 height 852
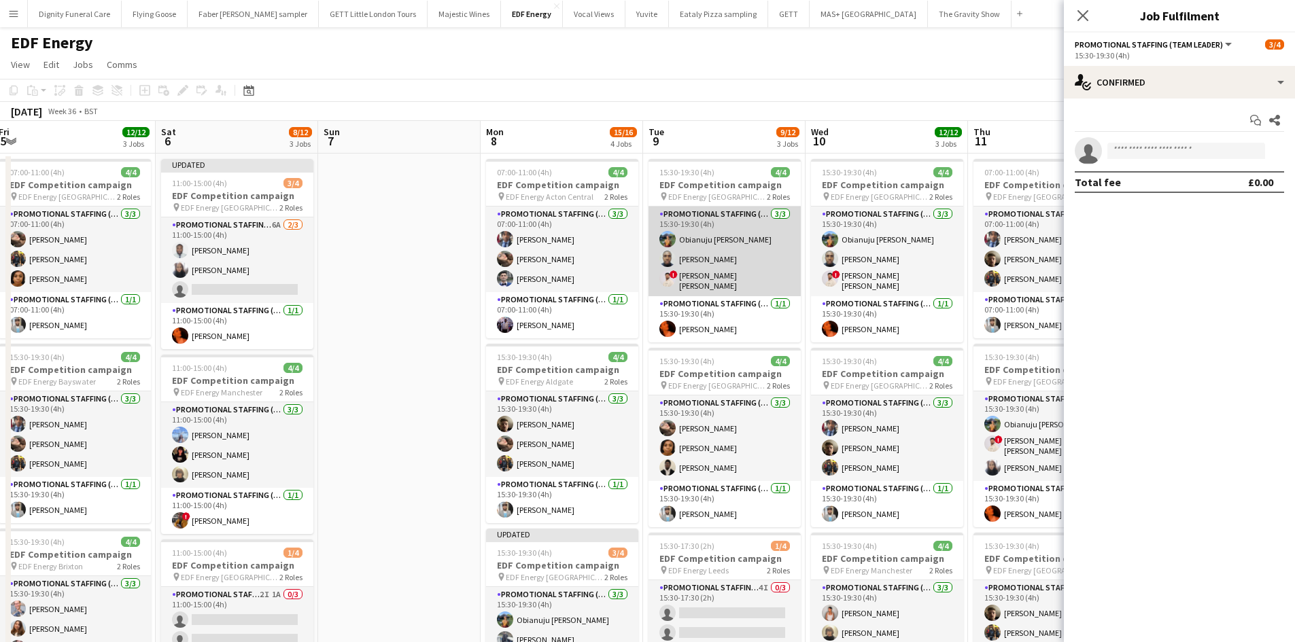
click at [700, 278] on app-card-role "Promotional Staffing (Flyering Staff) 3/3 15:30-19:30 (4h) Obianuju Rosemary Of…" at bounding box center [724, 252] width 152 height 90
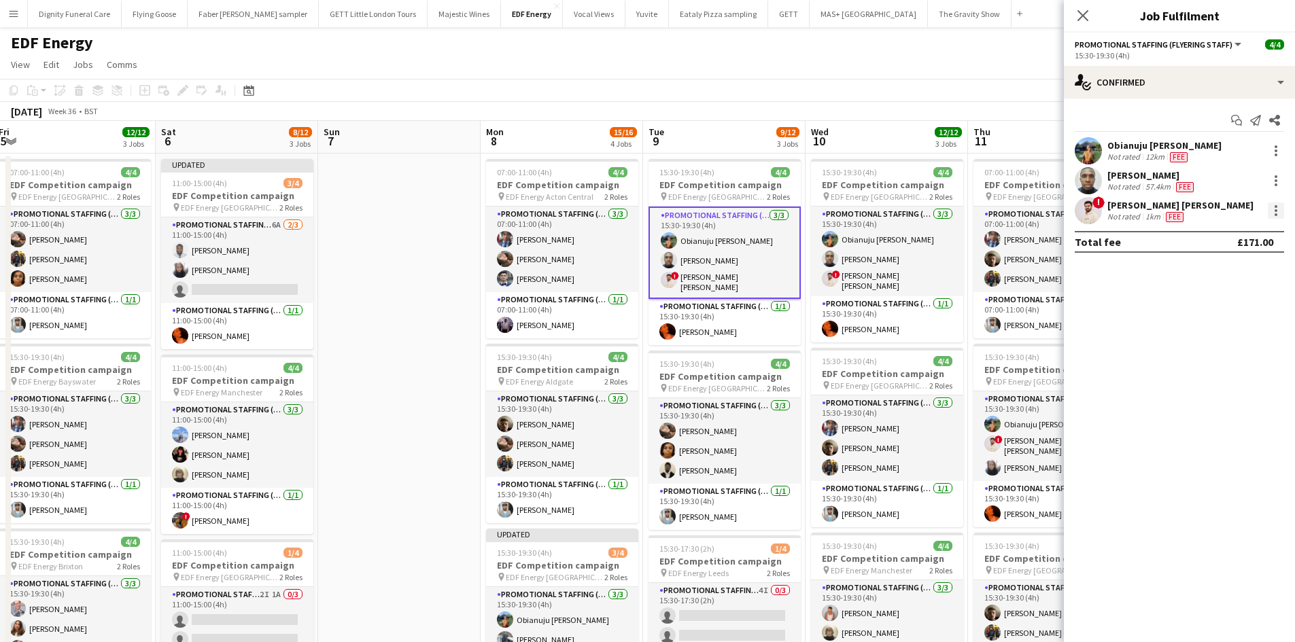
click at [1272, 206] on div at bounding box center [1276, 211] width 16 height 16
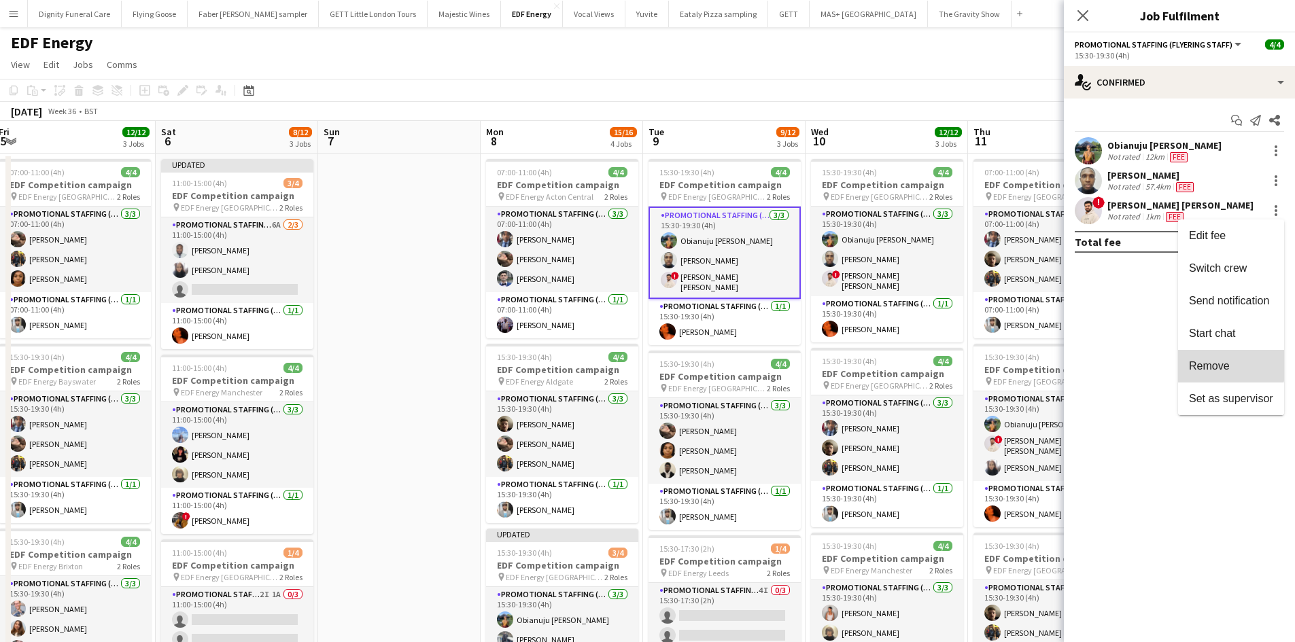
click at [1209, 361] on span "Remove" at bounding box center [1209, 366] width 41 height 12
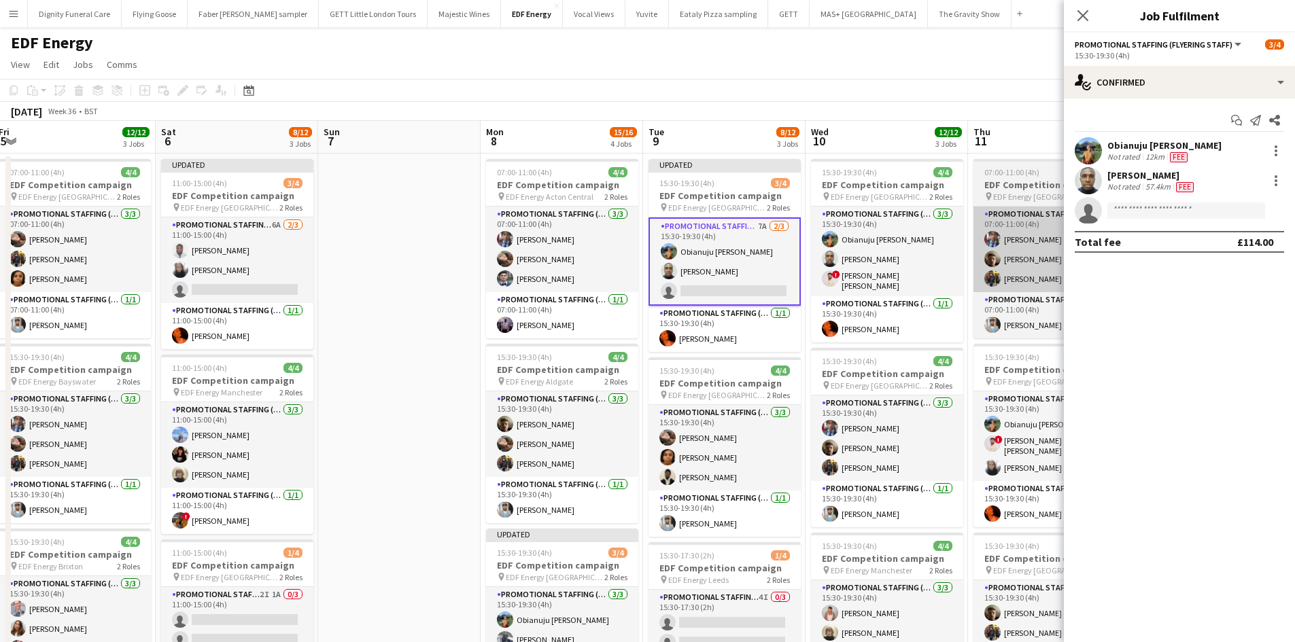
drag, startPoint x: 905, startPoint y: 280, endPoint x: 991, endPoint y: 273, distance: 85.9
click at [909, 279] on app-calendar-viewport "Mon 1 12/12 3 Jobs Tue 2 12/12 3 Jobs Wed 3 12/12 3 Jobs Thu 4 12/12 3 Jobs Fri…" at bounding box center [647, 551] width 1295 height 861
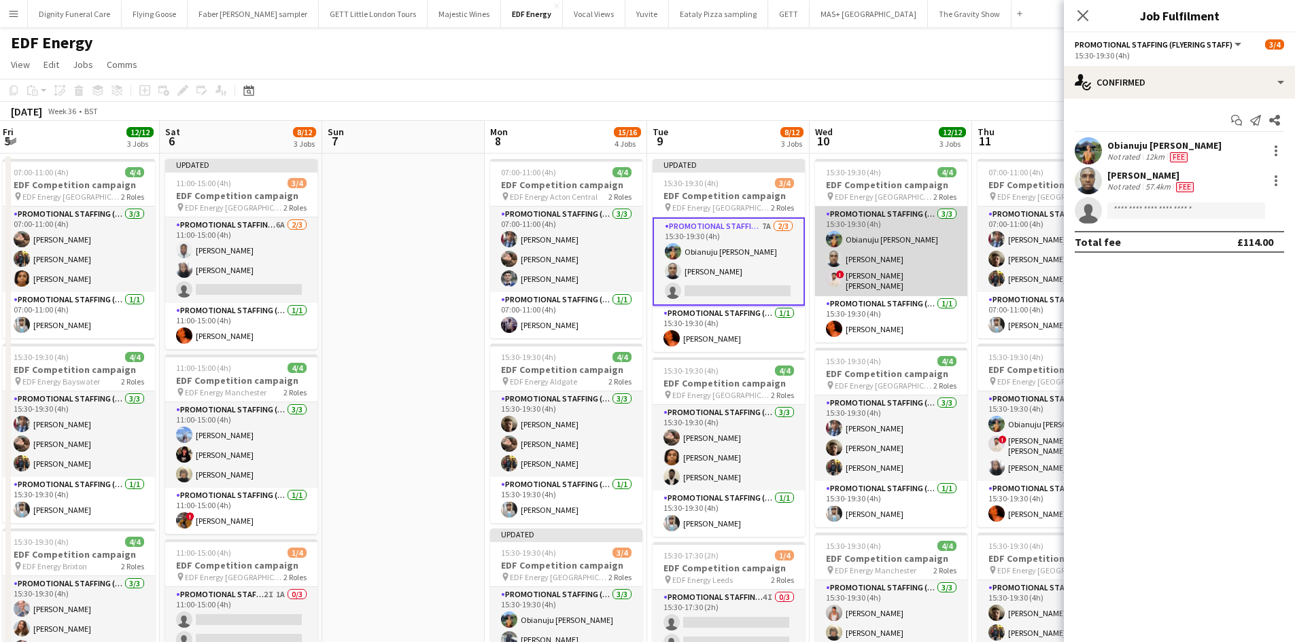
click at [899, 276] on app-card-role "Promotional Staffing (Flyering Staff) 3/3 15:30-19:30 (4h) Obianuju Rosemary Of…" at bounding box center [891, 252] width 152 height 90
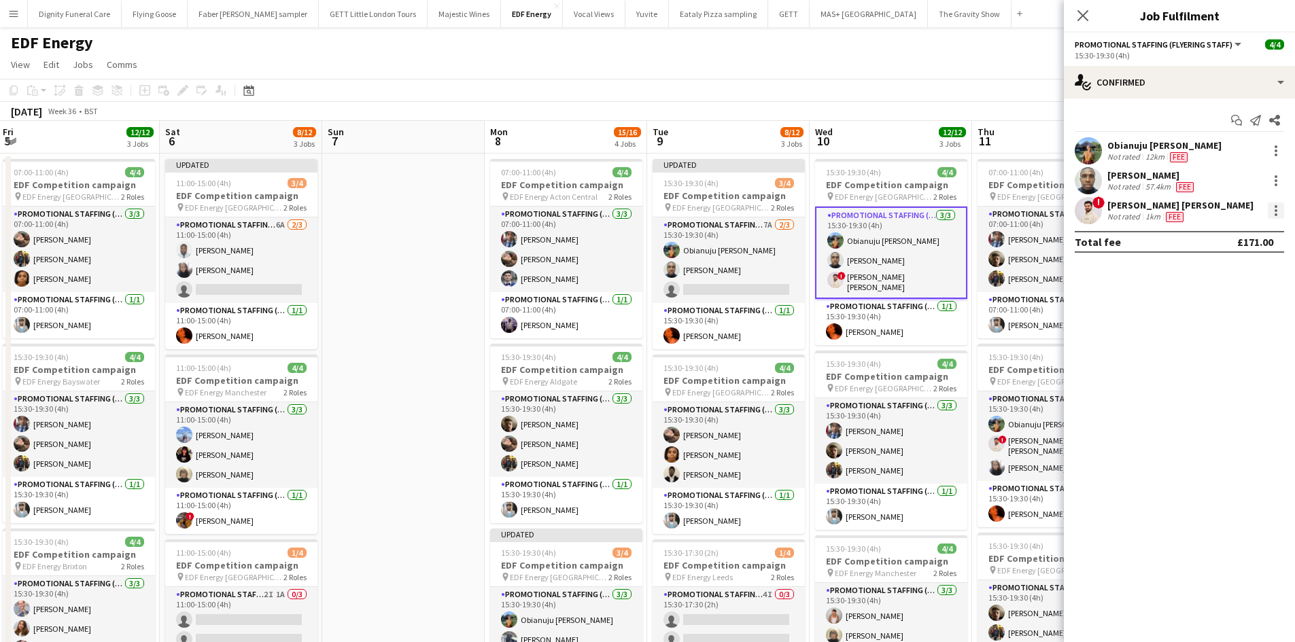
click at [1273, 205] on div at bounding box center [1276, 211] width 16 height 16
click at [1210, 364] on span "Remove" at bounding box center [1209, 366] width 41 height 12
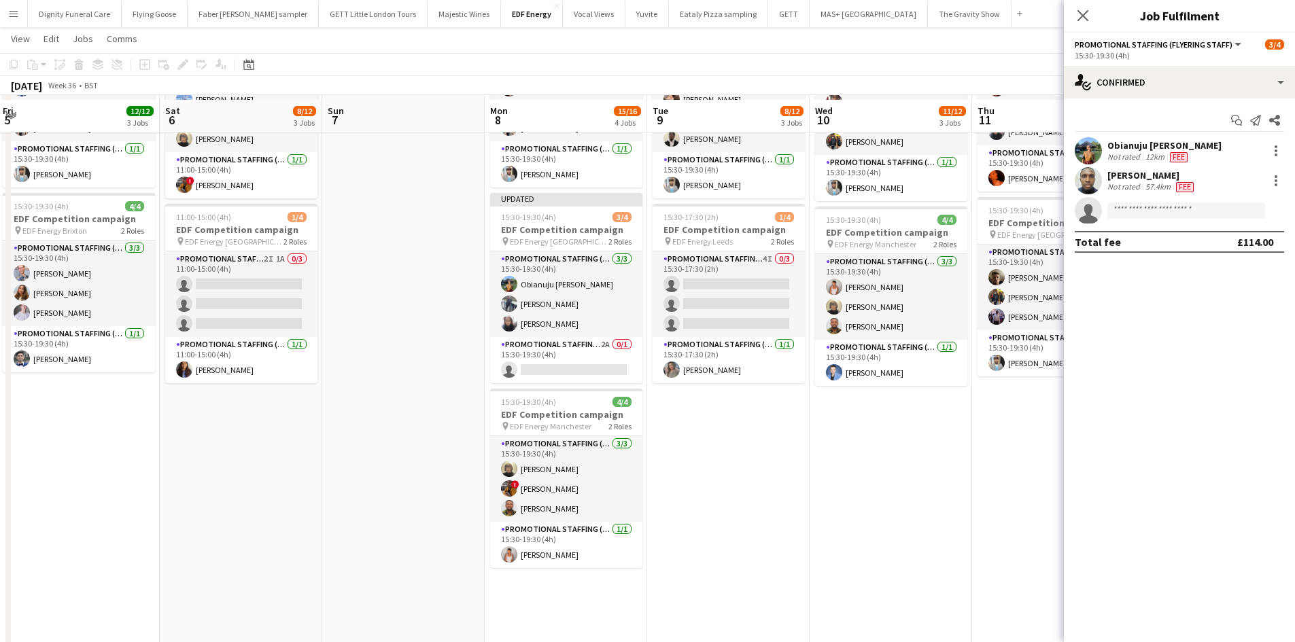
scroll to position [340, 0]
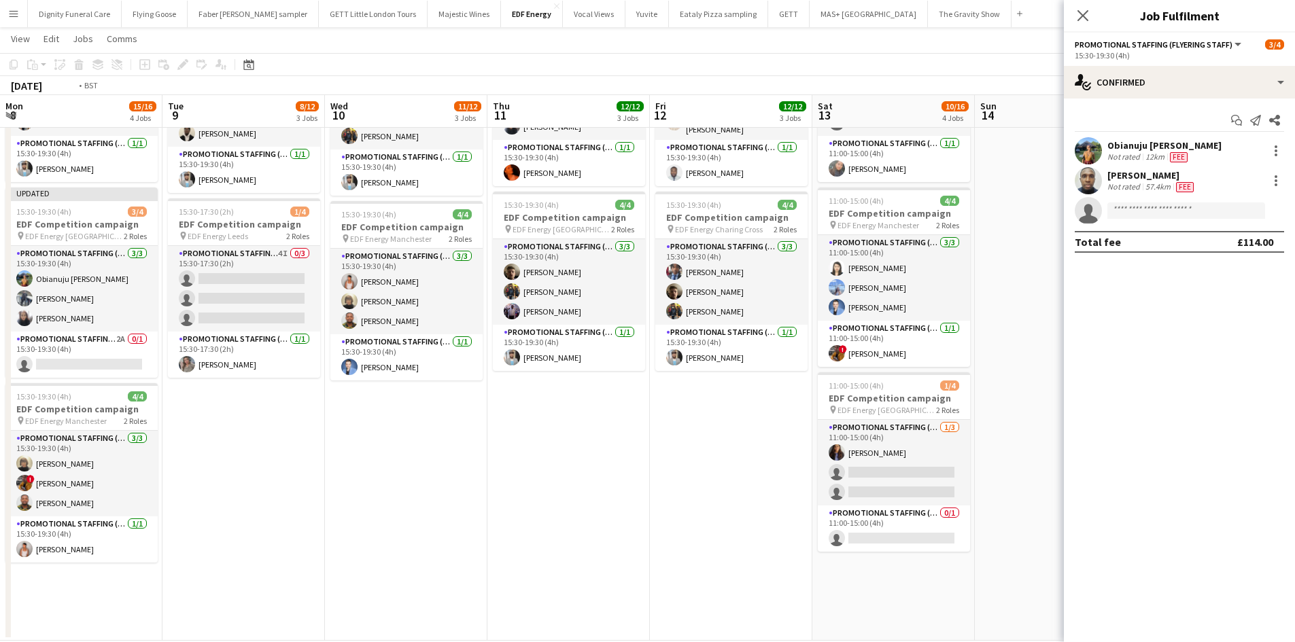
drag, startPoint x: 943, startPoint y: 474, endPoint x: 455, endPoint y: 466, distance: 488.1
click at [455, 466] on app-calendar-viewport "Fri 5 12/12 3 Jobs Sat 6 8/12 3 Jobs Sun 7 Mon 8 15/16 4 Jobs Tue 9 8/12 3 Jobs…" at bounding box center [647, 177] width 1295 height 928
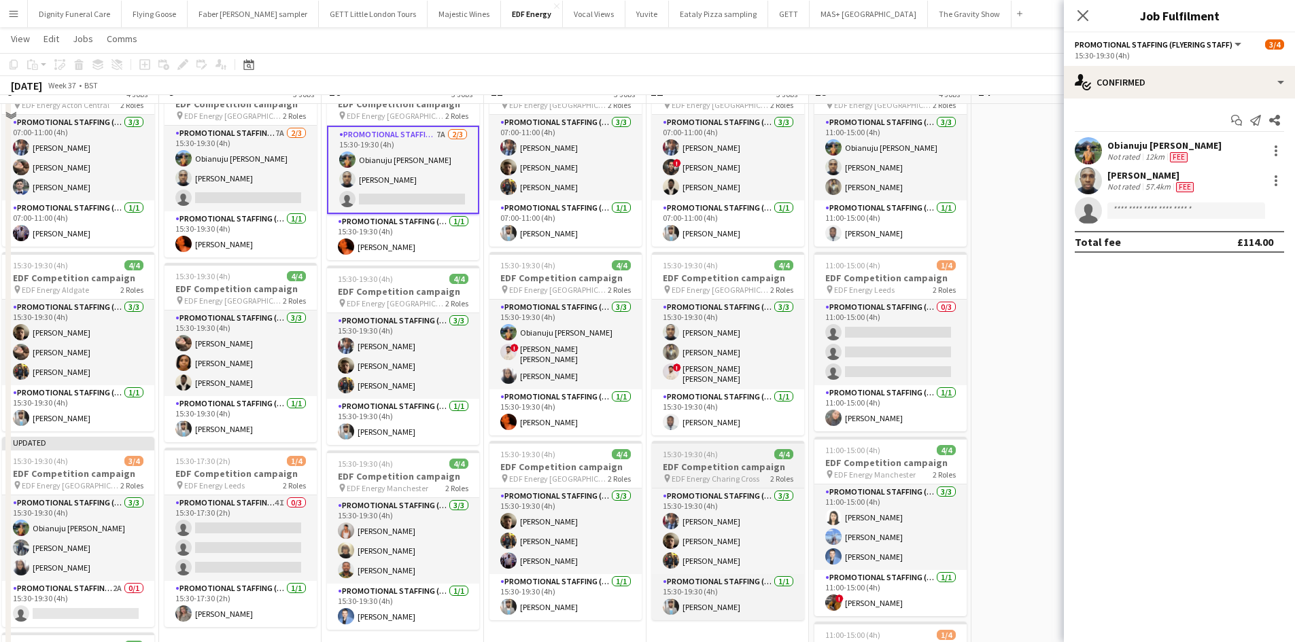
scroll to position [0, 0]
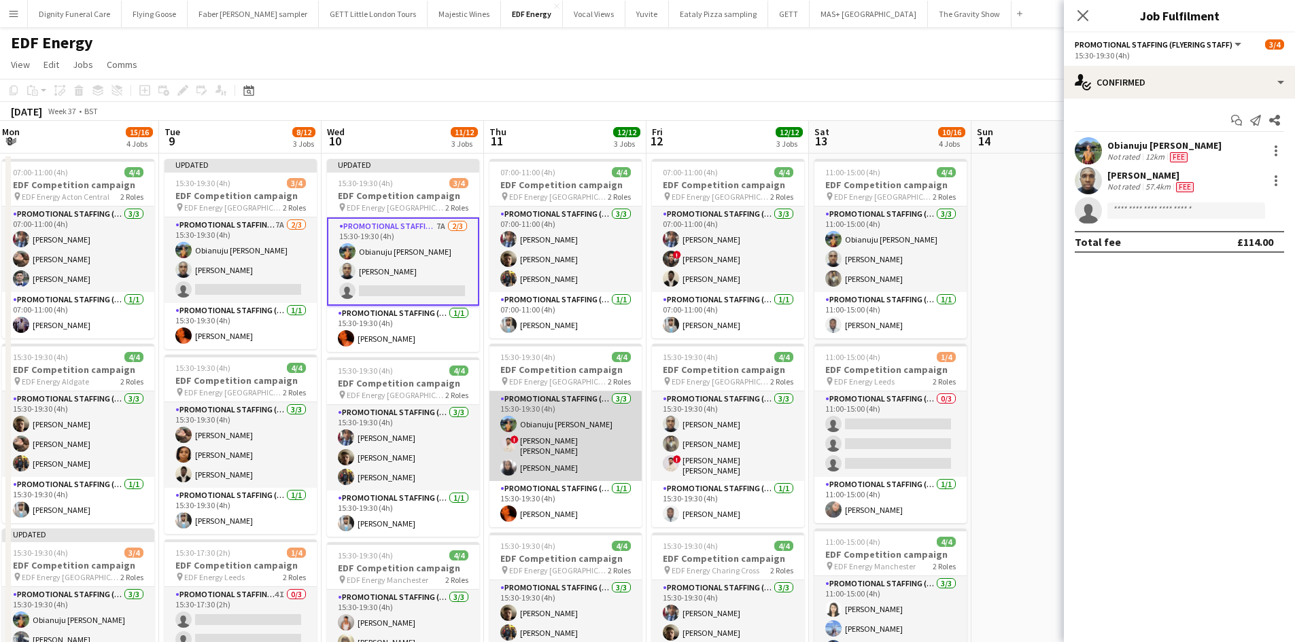
click at [577, 437] on app-card-role "Promotional Staffing (Flyering Staff) 3/3 15:30-19:30 (4h) Obianuju Rosemary Of…" at bounding box center [565, 437] width 152 height 90
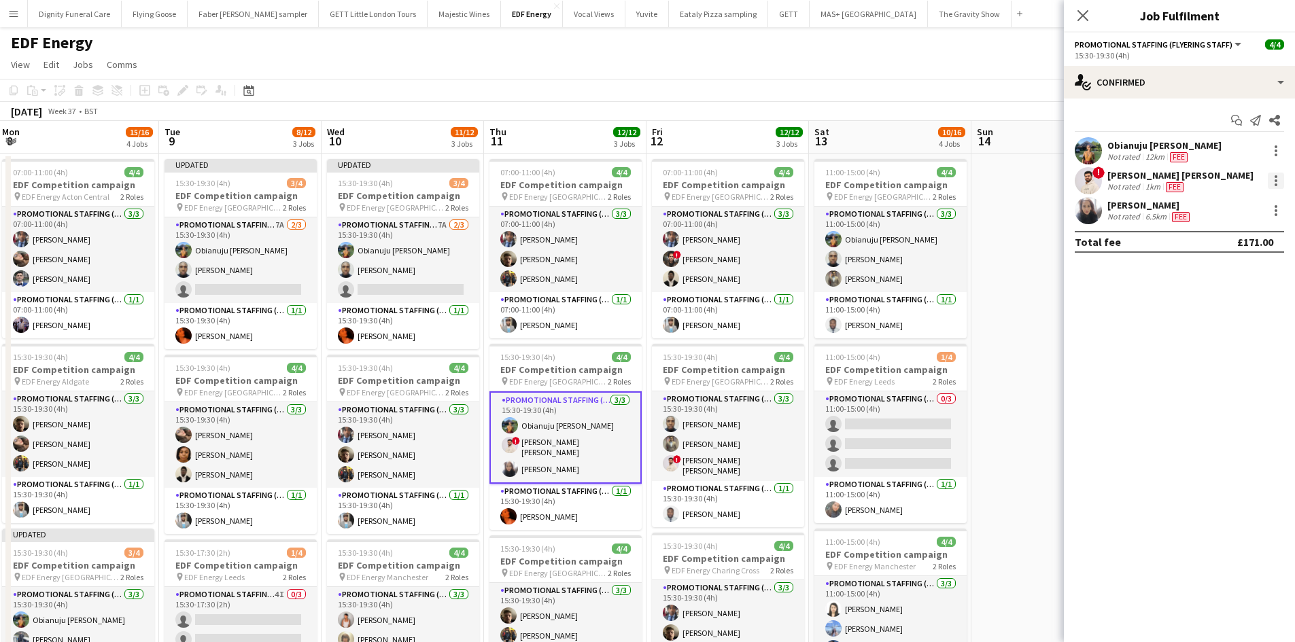
click at [1276, 181] on div at bounding box center [1275, 180] width 3 height 3
click at [1218, 336] on span "Remove" at bounding box center [1209, 336] width 41 height 12
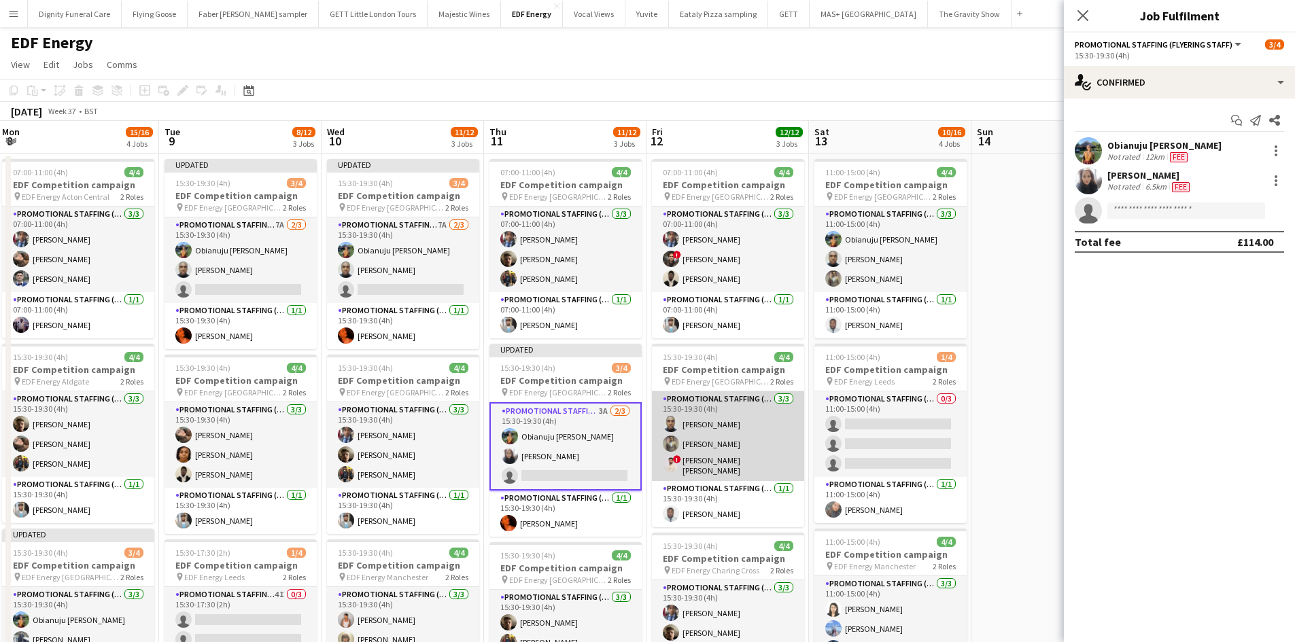
click at [750, 459] on app-card-role "Promotional Staffing (Flyering Staff) 3/3 15:30-19:30 (4h) Ayomipo Adegeye Syed…" at bounding box center [728, 437] width 152 height 90
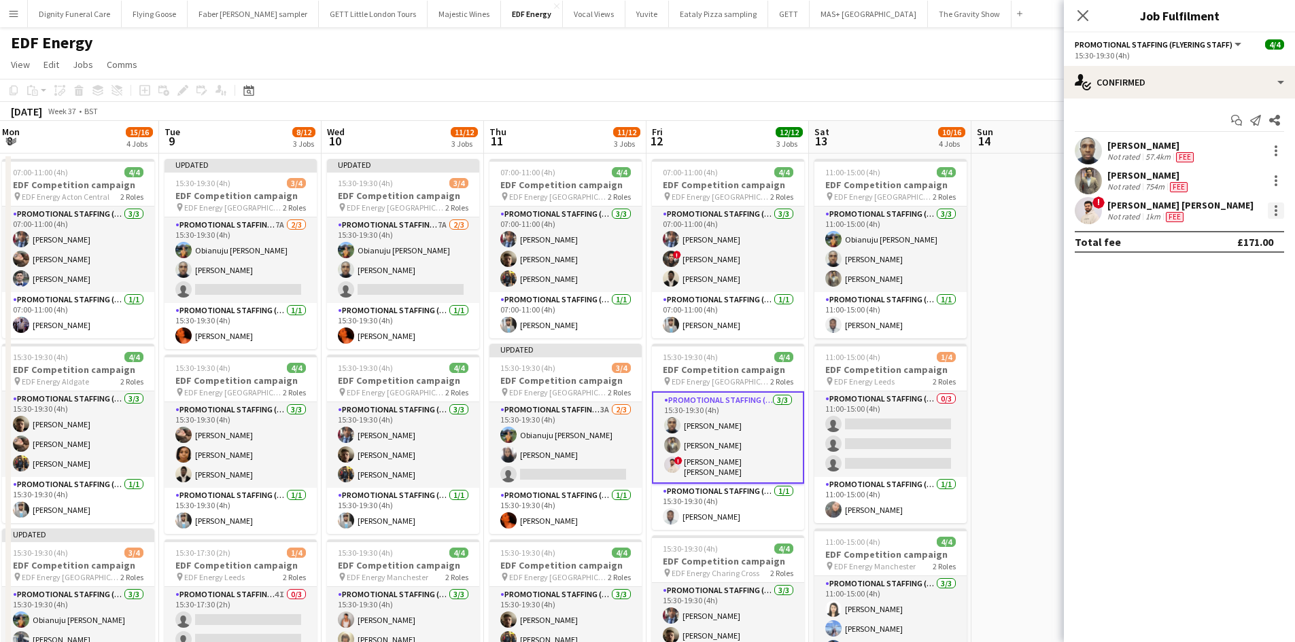
click at [1274, 207] on div at bounding box center [1276, 211] width 16 height 16
click at [1198, 366] on span "Remove" at bounding box center [1209, 366] width 41 height 12
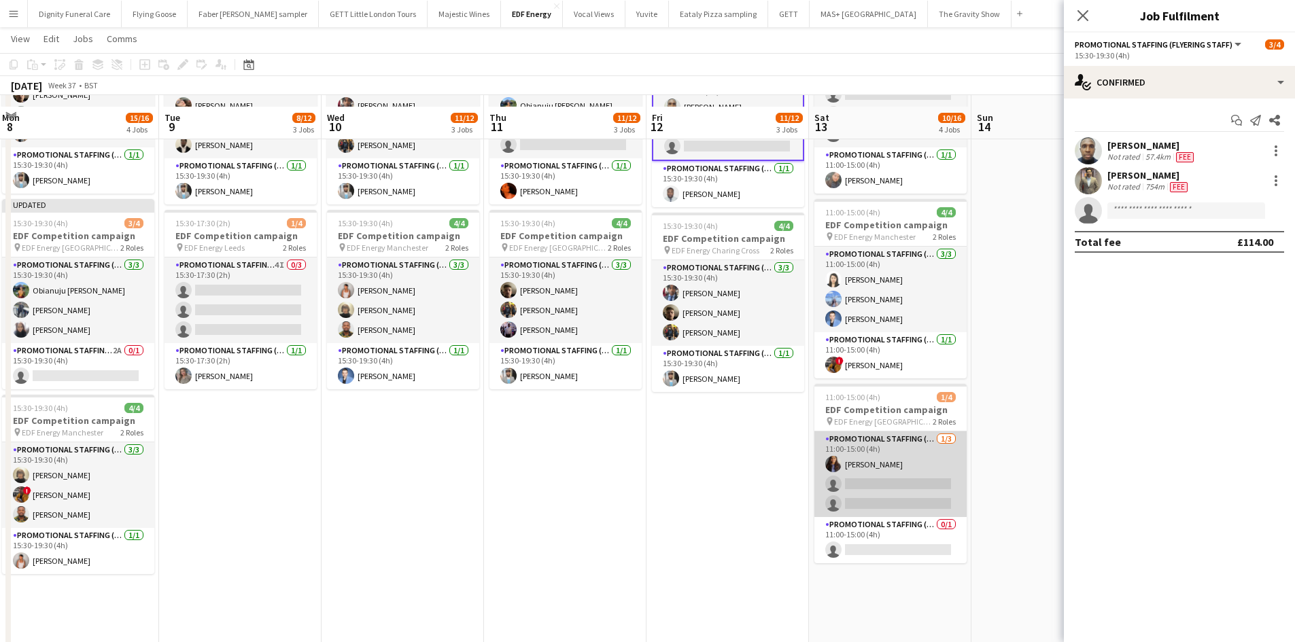
scroll to position [340, 0]
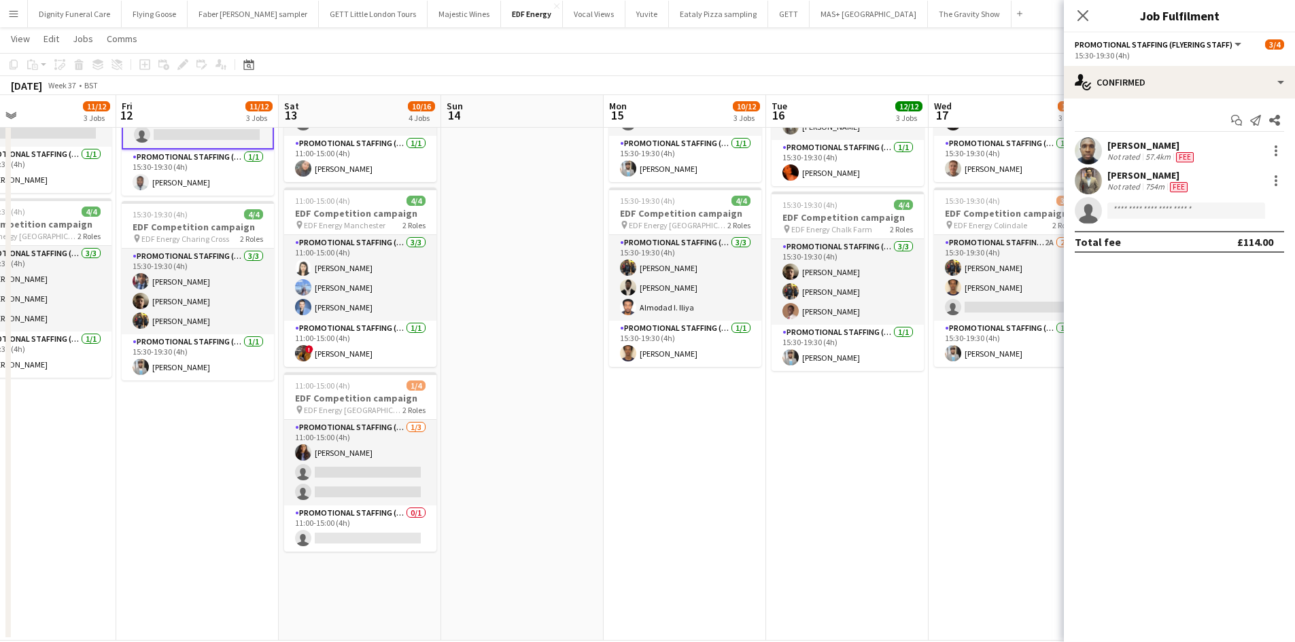
drag, startPoint x: 1010, startPoint y: 434, endPoint x: 475, endPoint y: 415, distance: 535.3
click at [477, 415] on app-calendar-viewport "Sun 7 Mon 8 15/16 4 Jobs Tue 9 8/12 3 Jobs Wed 10 11/12 3 Jobs Thu 11 11/12 3 J…" at bounding box center [647, 177] width 1295 height 928
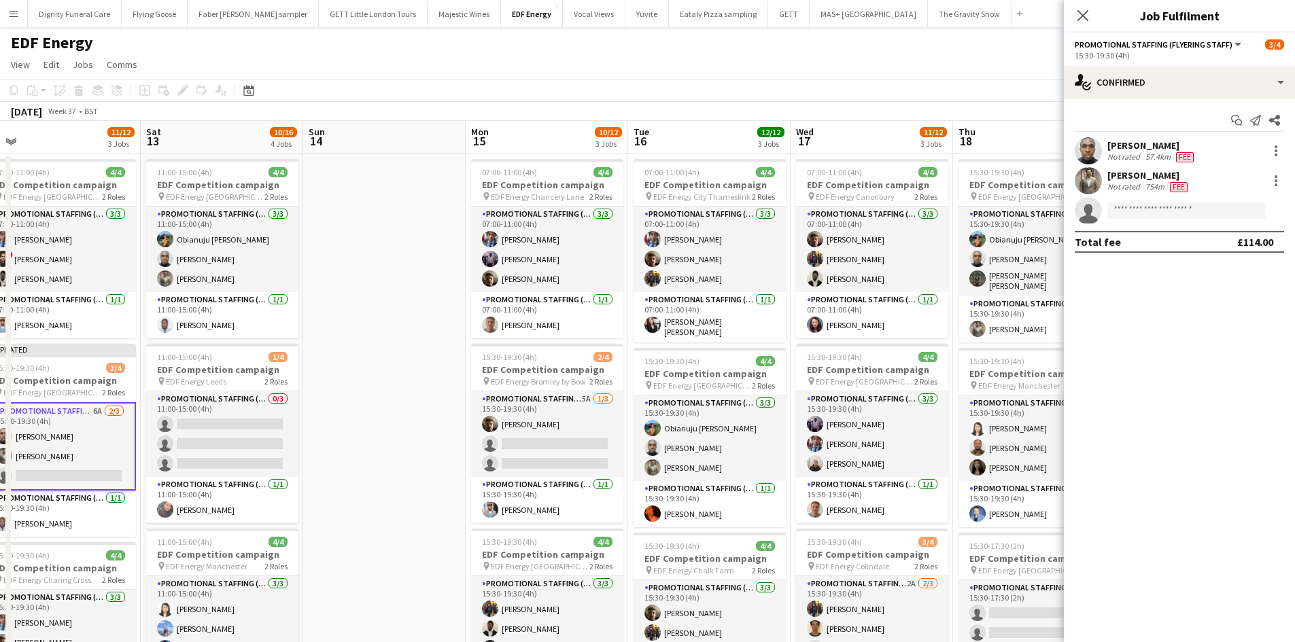
scroll to position [0, 513]
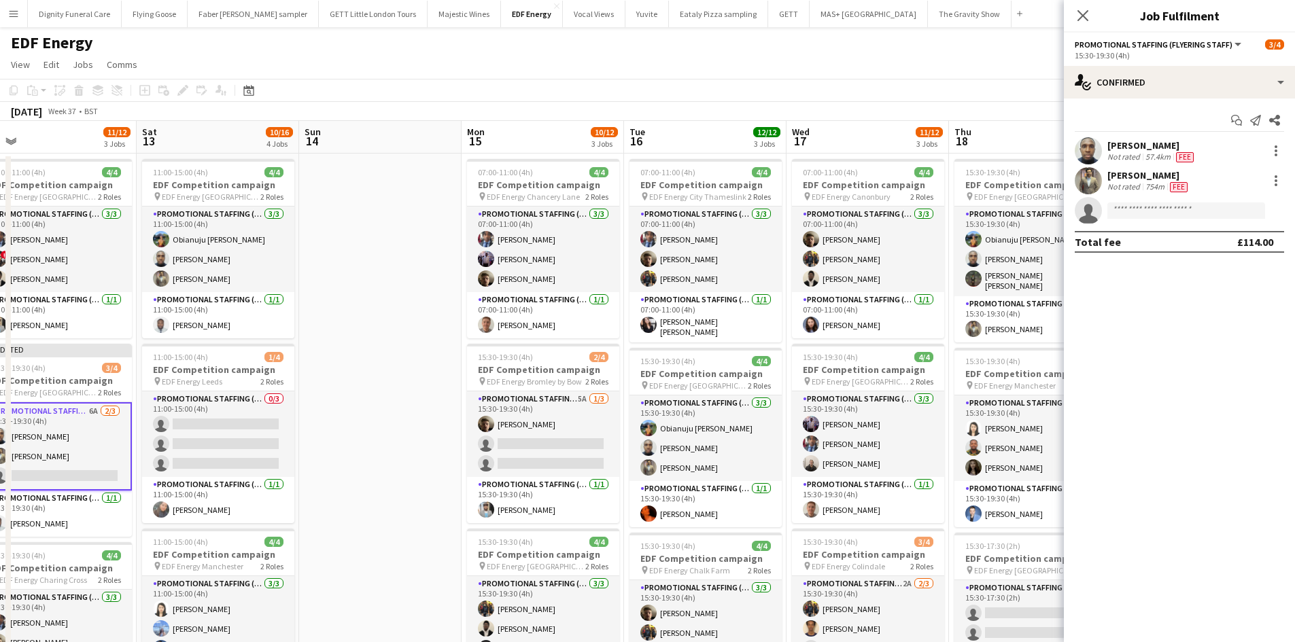
drag, startPoint x: 489, startPoint y: 385, endPoint x: 350, endPoint y: 369, distance: 140.2
click at [350, 369] on app-calendar-viewport "Tue 9 8/12 3 Jobs Wed 10 11/12 3 Jobs Thu 11 11/12 3 Jobs Fri 12 11/12 3 Jobs S…" at bounding box center [647, 551] width 1295 height 861
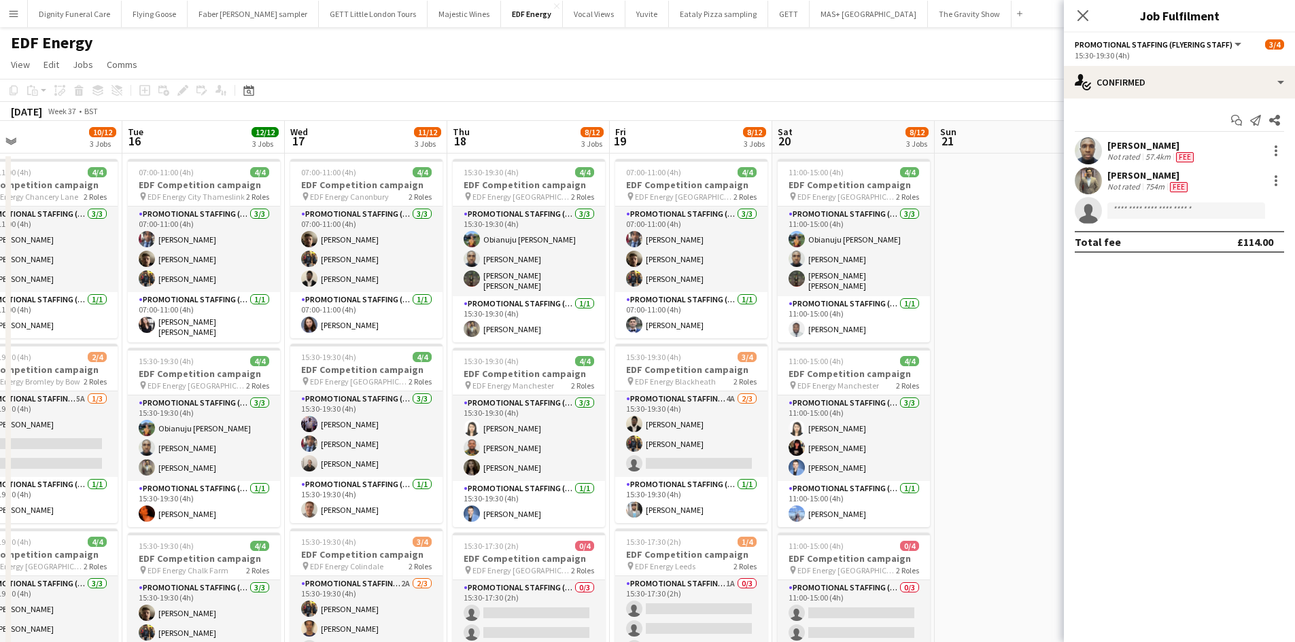
scroll to position [0, 421]
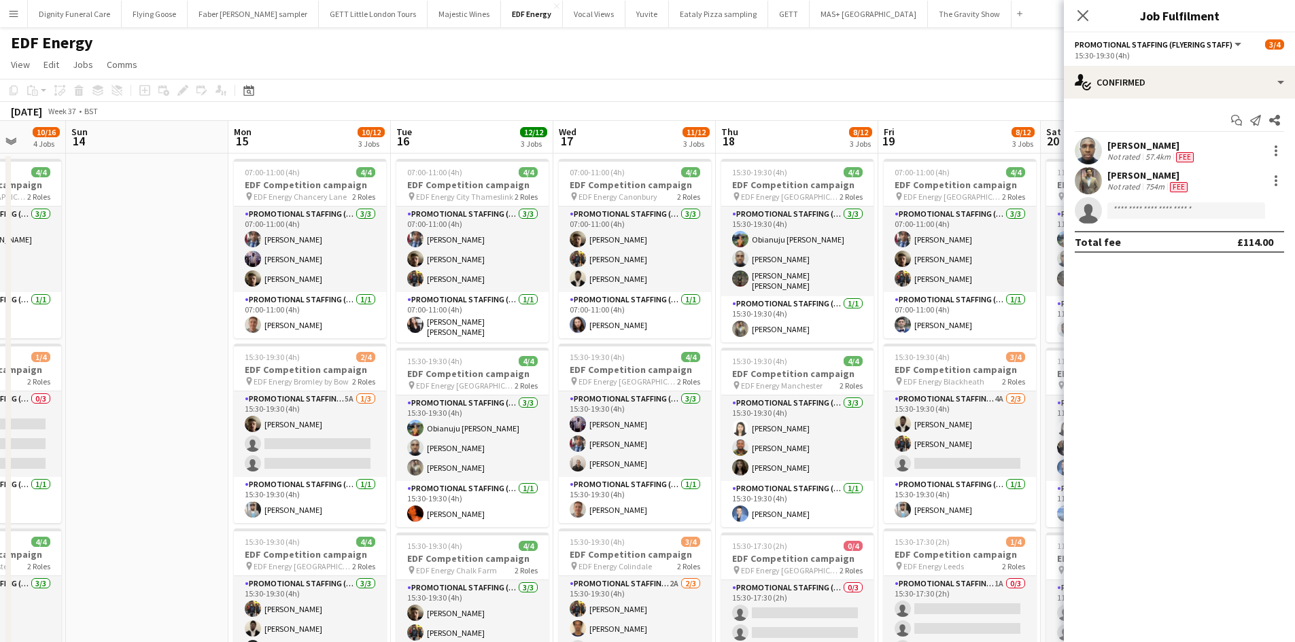
drag, startPoint x: 350, startPoint y: 377, endPoint x: 150, endPoint y: 348, distance: 202.6
click at [150, 348] on app-calendar-viewport "Thu 11 11/12 3 Jobs Fri 12 11/12 3 Jobs Sat 13 10/16 4 Jobs Sun 14 Mon 15 10/12…" at bounding box center [647, 551] width 1295 height 861
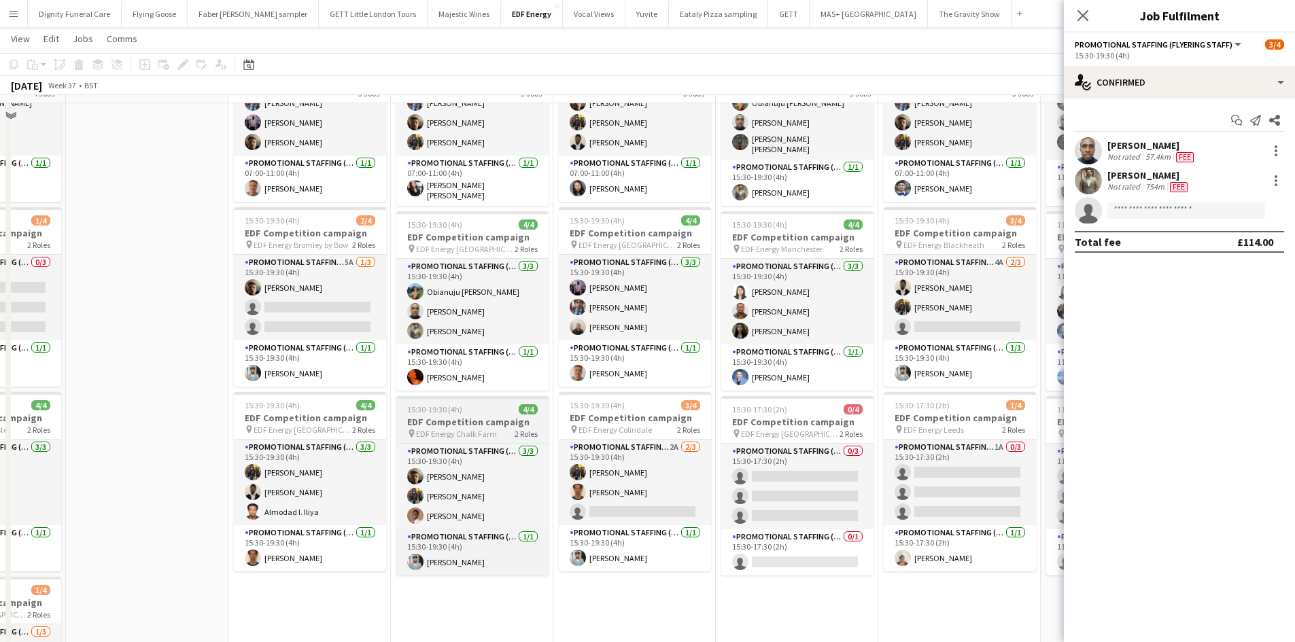
scroll to position [136, 0]
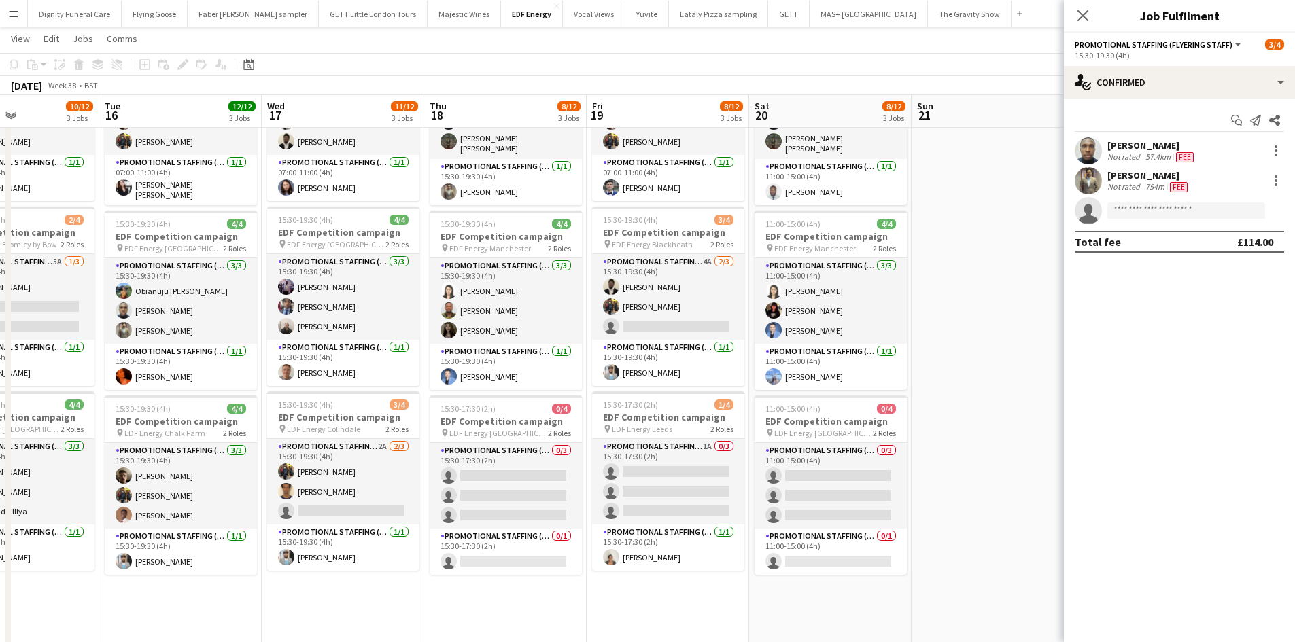
drag, startPoint x: 693, startPoint y: 587, endPoint x: 428, endPoint y: 560, distance: 266.5
click at [428, 560] on app-calendar-viewport "Sat 13 10/16 4 Jobs Sun 14 Mon 15 10/12 3 Jobs Tue 16 12/12 3 Jobs Wed 17 11/12…" at bounding box center [647, 381] width 1295 height 928
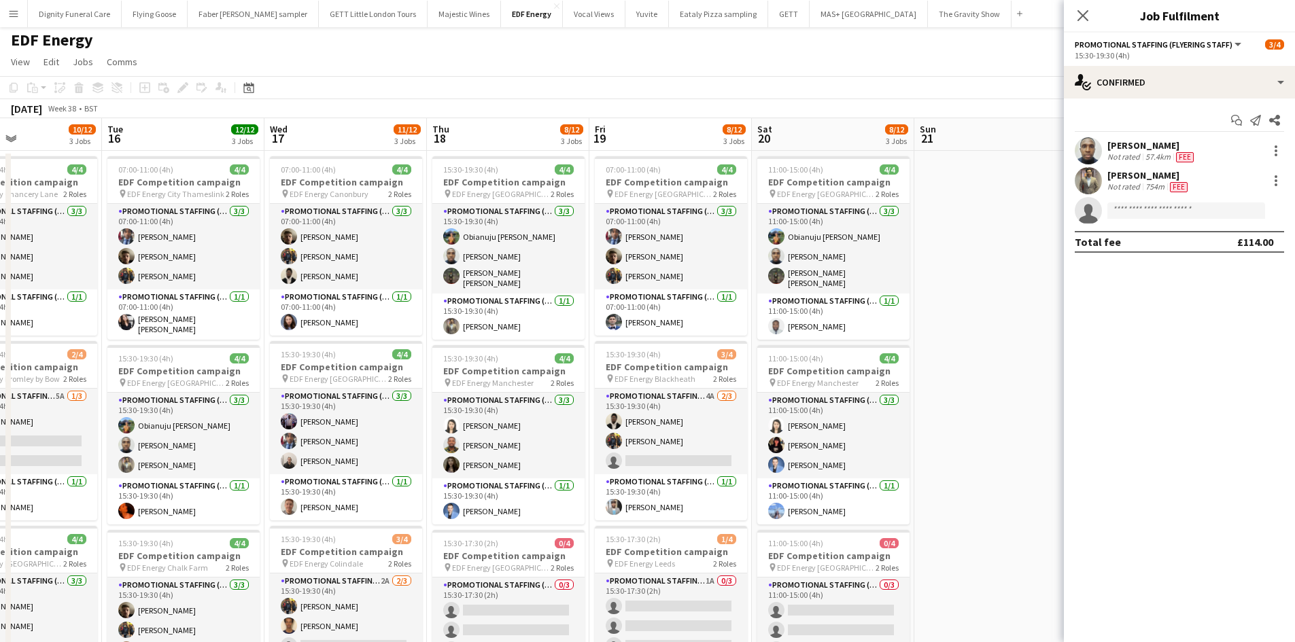
scroll to position [0, 0]
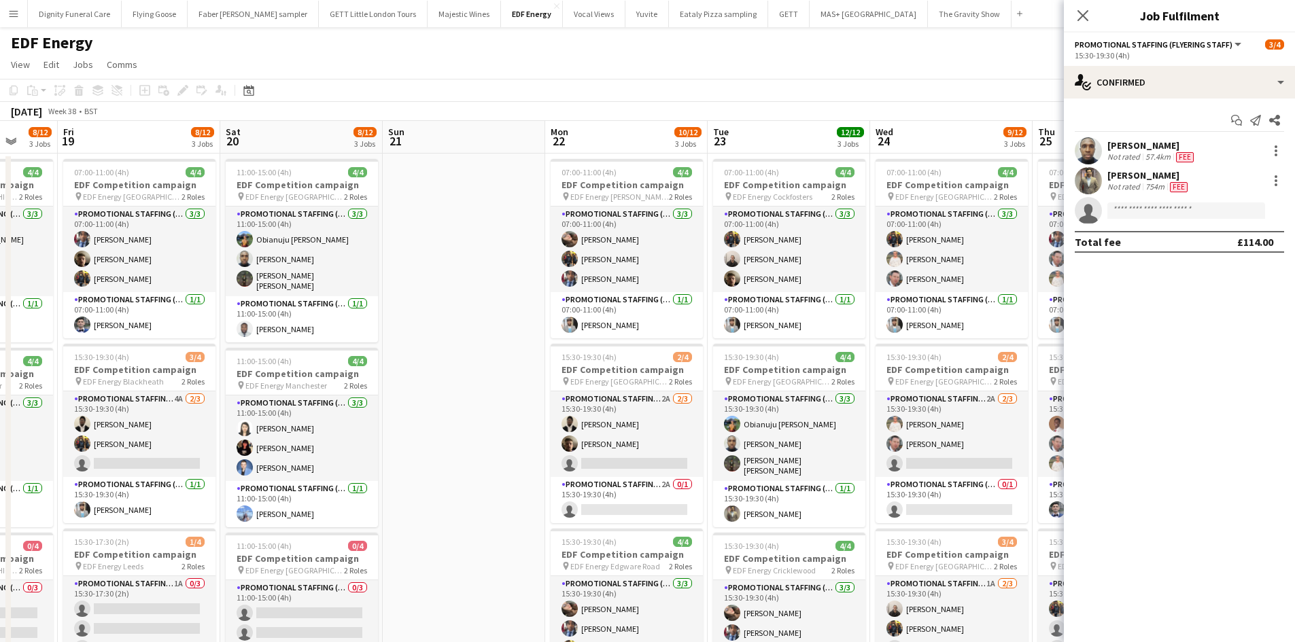
drag, startPoint x: 979, startPoint y: 420, endPoint x: 442, endPoint y: 416, distance: 537.0
click at [445, 417] on app-calendar-viewport "Mon 15 10/12 3 Jobs Tue 16 12/12 3 Jobs Wed 17 11/12 3 Jobs Thu 18 8/12 3 Jobs …" at bounding box center [647, 551] width 1295 height 861
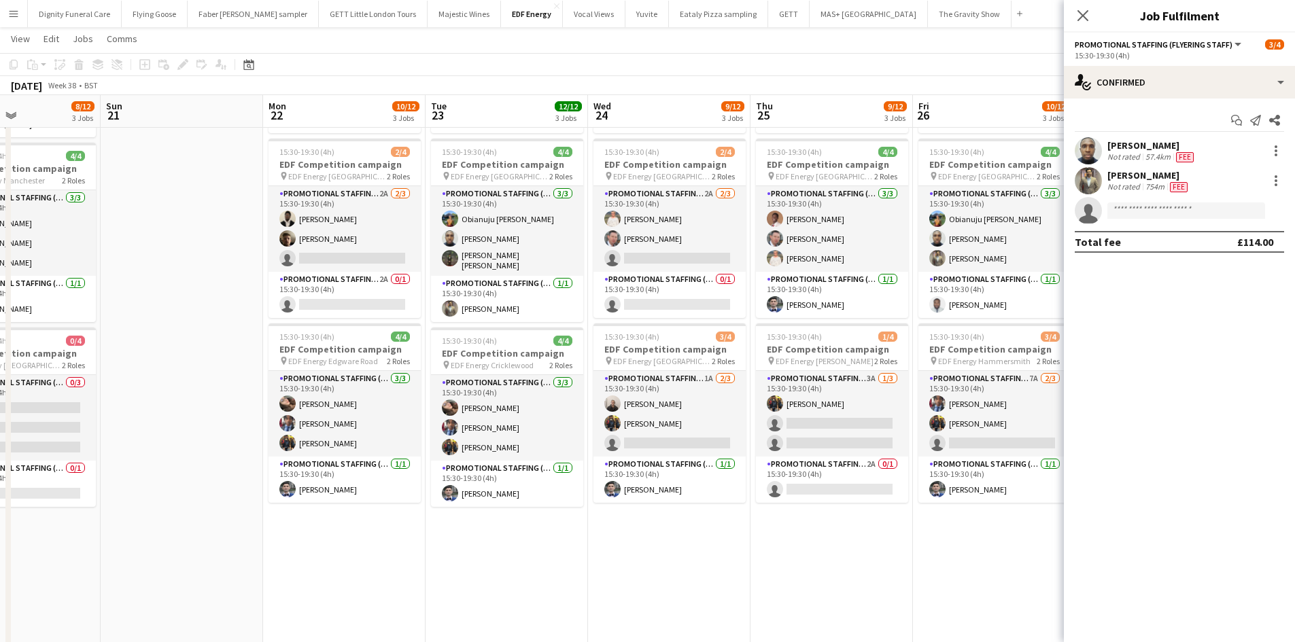
scroll to position [0, 551]
drag, startPoint x: 738, startPoint y: 547, endPoint x: 457, endPoint y: 534, distance: 281.7
click at [457, 534] on app-calendar-viewport "Wed 17 11/12 3 Jobs Thu 18 8/12 3 Jobs Fri 19 8/12 3 Jobs Sat 20 8/12 3 Jobs Su…" at bounding box center [647, 313] width 1295 height 928
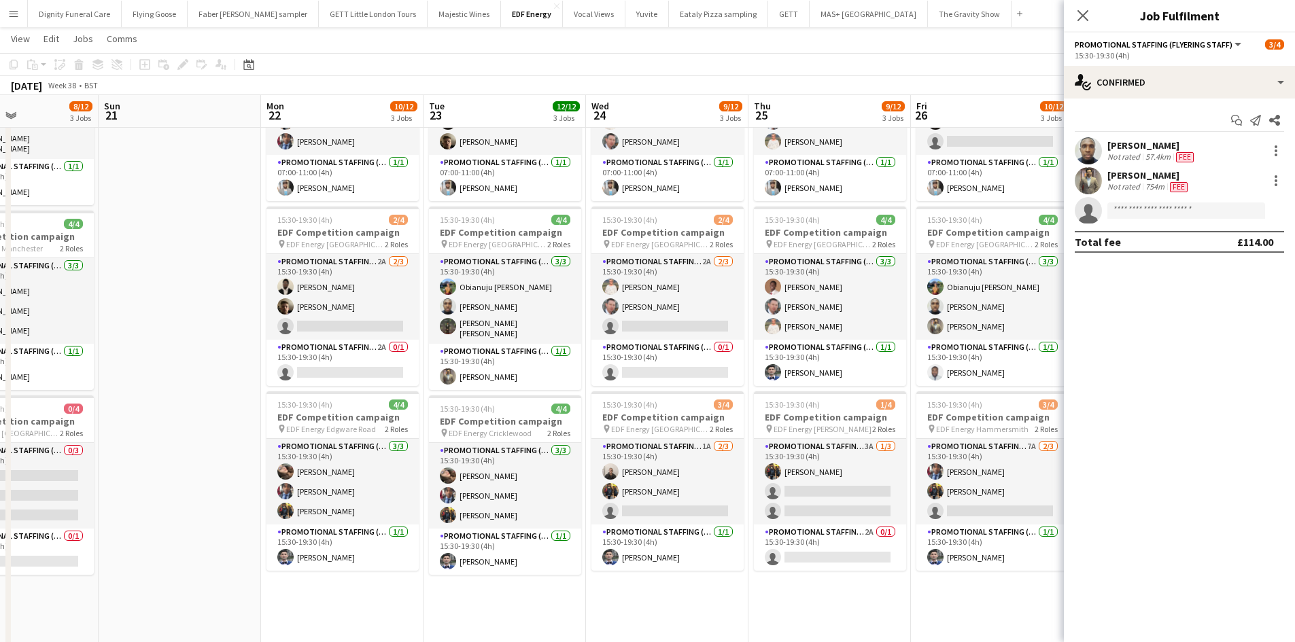
scroll to position [0, 662]
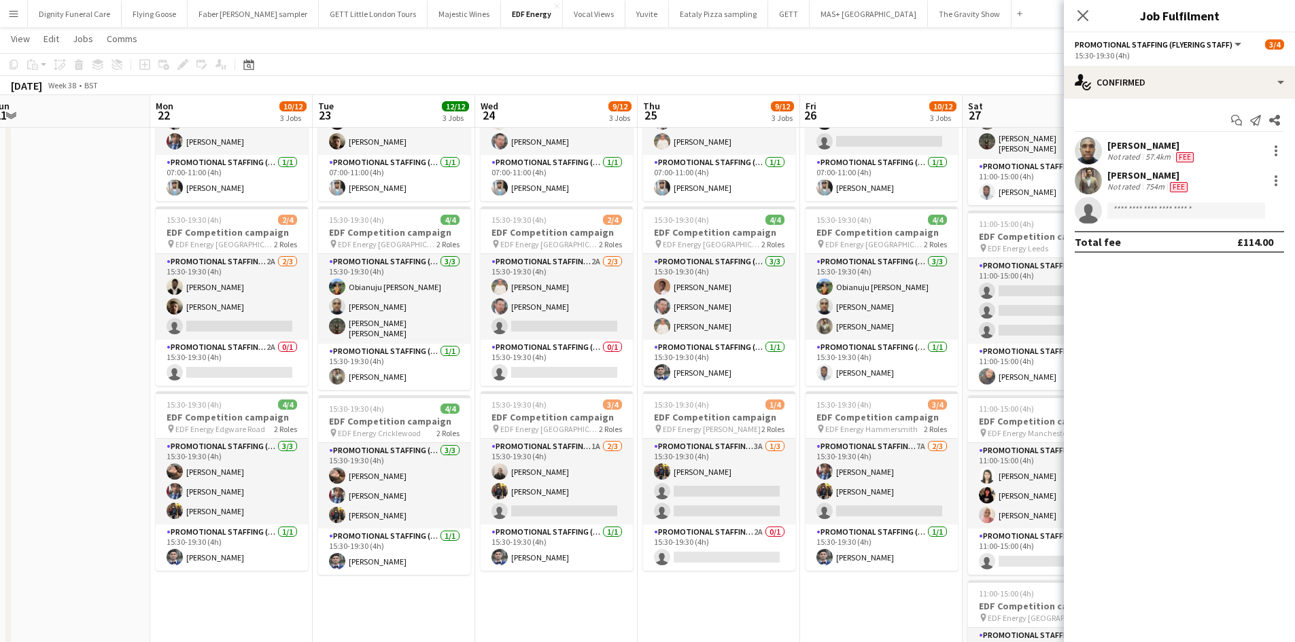
drag, startPoint x: 670, startPoint y: 575, endPoint x: 580, endPoint y: 572, distance: 89.8
click at [580, 572] on app-calendar-viewport "Wed 17 11/12 3 Jobs Thu 18 8/12 3 Jobs Fri 19 8/12 3 Jobs Sat 20 8/12 3 Jobs Su…" at bounding box center [647, 381] width 1295 height 928
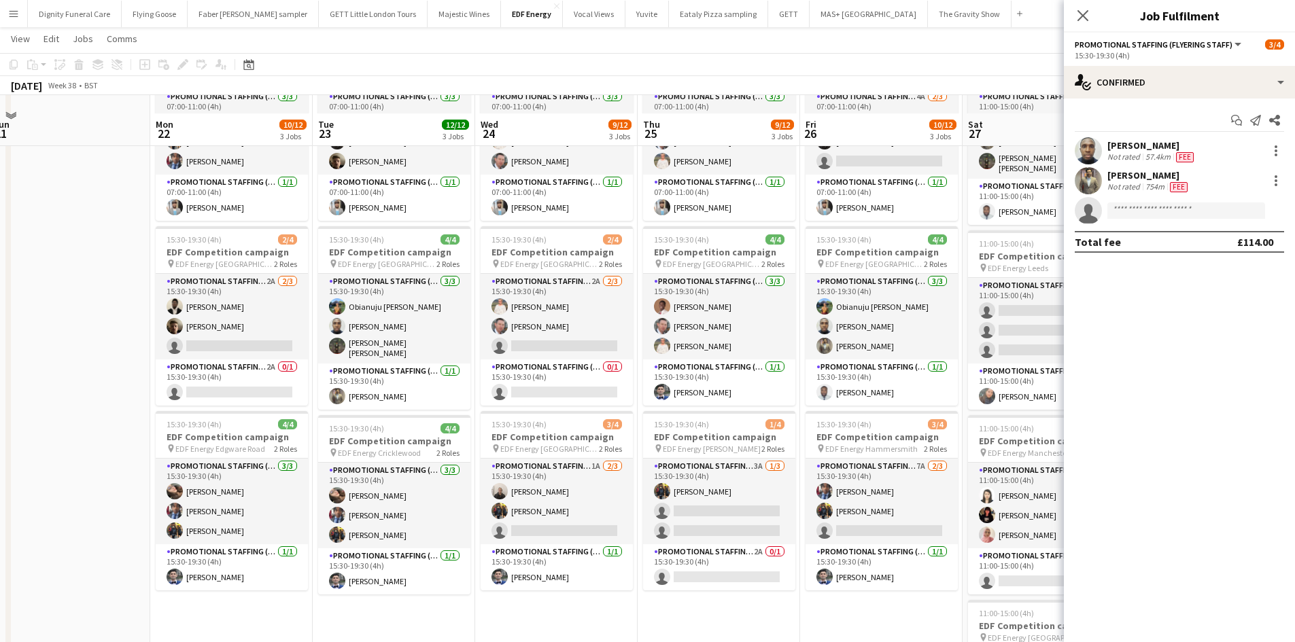
scroll to position [0, 0]
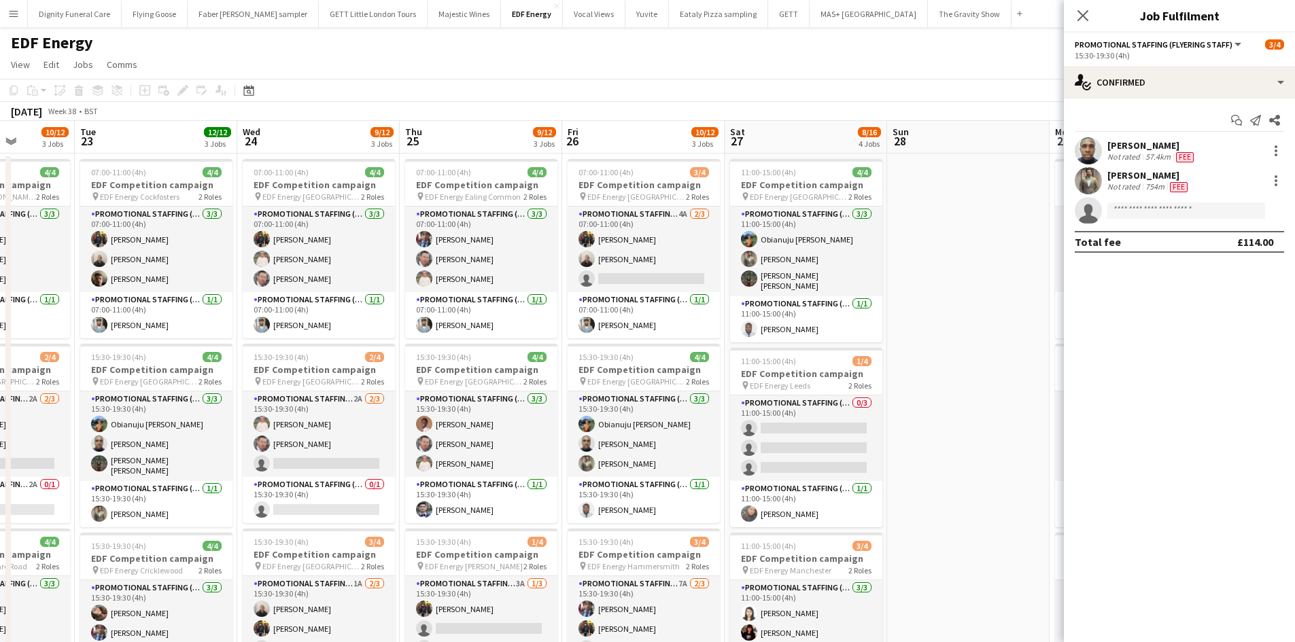
drag, startPoint x: 767, startPoint y: 546, endPoint x: 549, endPoint y: 534, distance: 217.8
click at [539, 538] on app-calendar-viewport "Fri 19 8/12 3 Jobs Sat 20 8/12 3 Jobs Sun 21 Mon 22 10/12 3 Jobs Tue 23 12/12 3…" at bounding box center [647, 551] width 1295 height 861
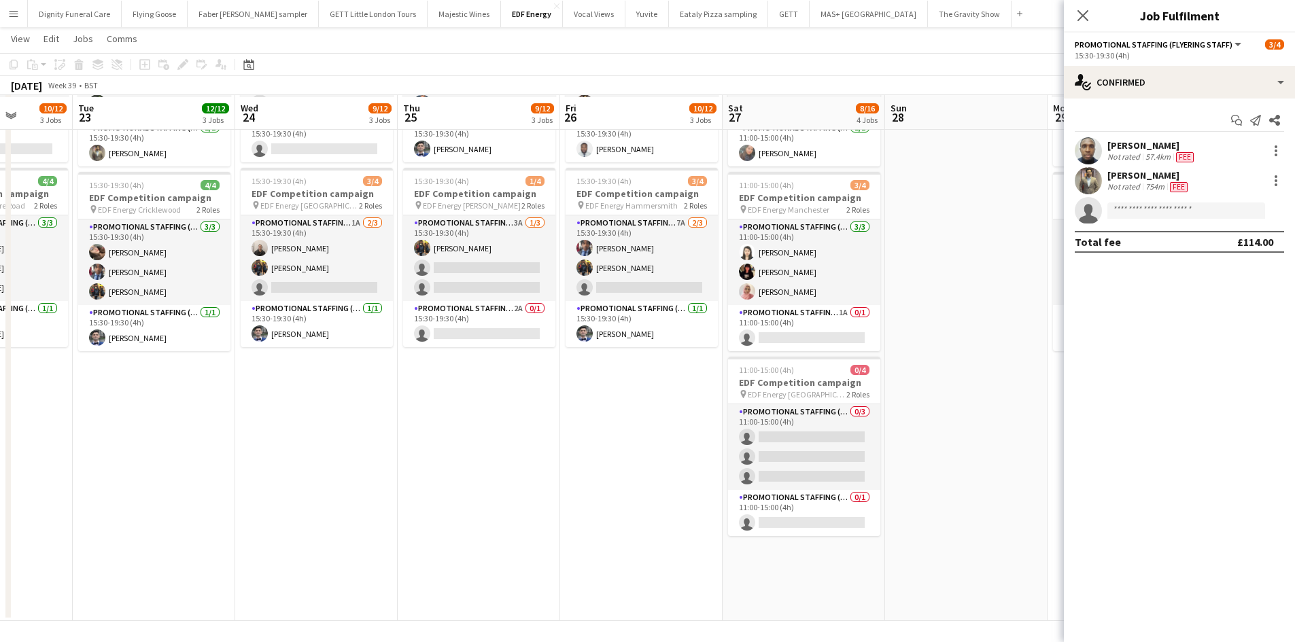
scroll to position [362, 0]
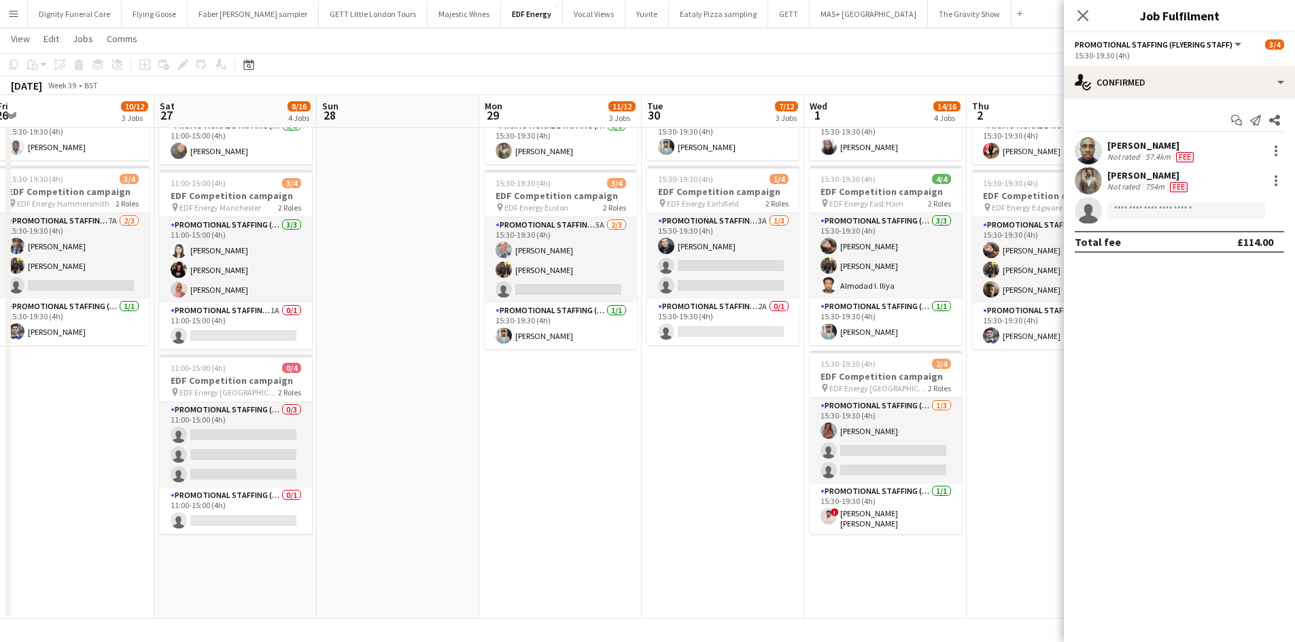
drag, startPoint x: 924, startPoint y: 460, endPoint x: 432, endPoint y: 453, distance: 492.8
click at [432, 453] on app-calendar-viewport "Tue 23 12/12 3 Jobs Wed 24 9/12 3 Jobs Thu 25 9/12 3 Jobs Fri 26 10/12 3 Jobs S…" at bounding box center [647, 155] width 1295 height 928
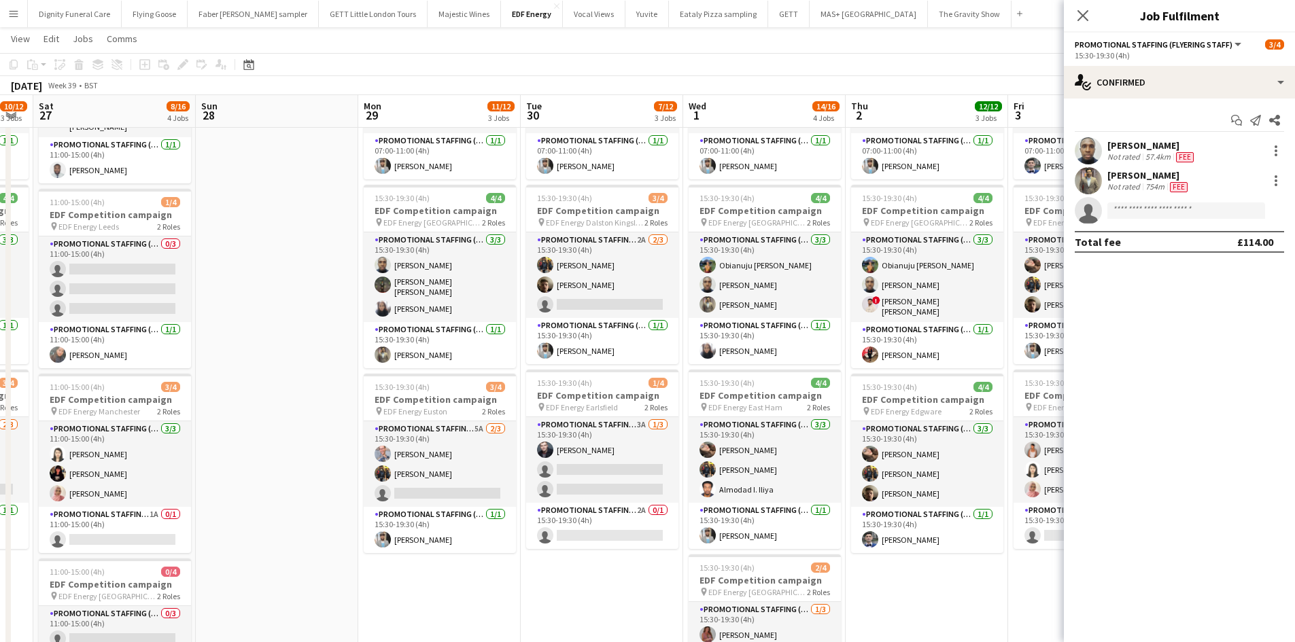
scroll to position [0, 425]
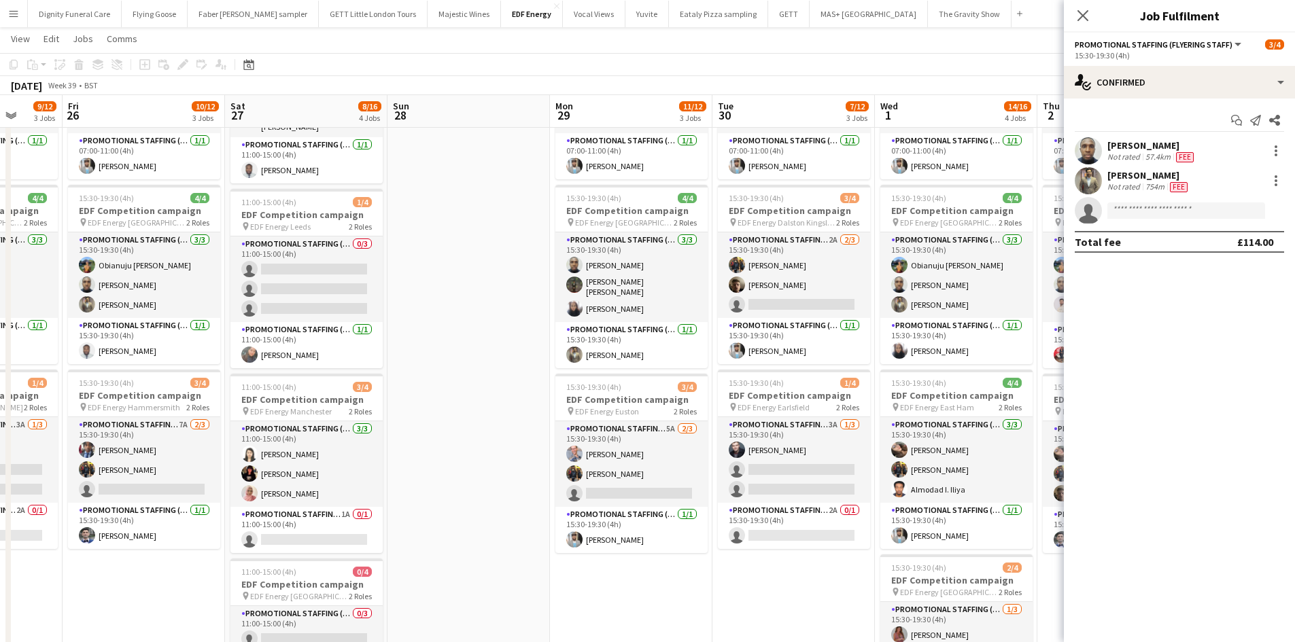
drag, startPoint x: 396, startPoint y: 462, endPoint x: 181, endPoint y: 440, distance: 215.8
click at [181, 440] on app-calendar-viewport "Tue 23 12/12 3 Jobs Wed 24 9/12 3 Jobs Thu 25 9/12 3 Jobs Fri 26 10/12 3 Jobs S…" at bounding box center [647, 359] width 1295 height 928
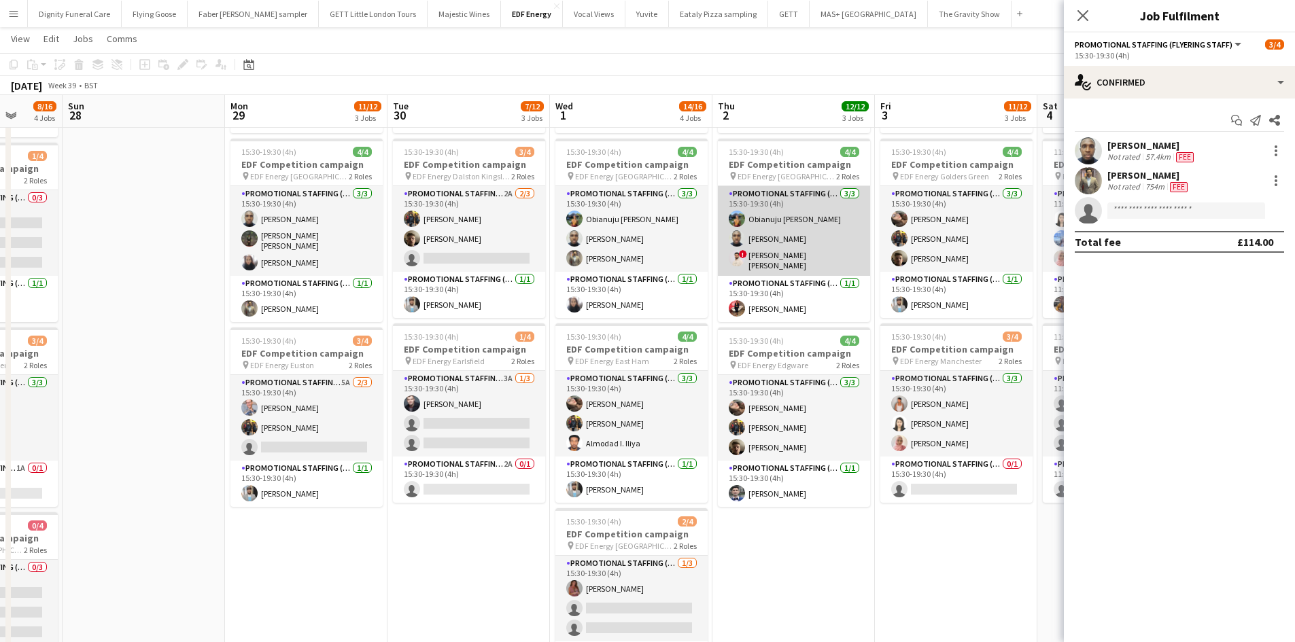
click at [812, 261] on app-card-role "Promotional Staffing (Flyering Staff) 3/3 15:30-19:30 (4h) Obianuju Rosemary Of…" at bounding box center [794, 231] width 152 height 90
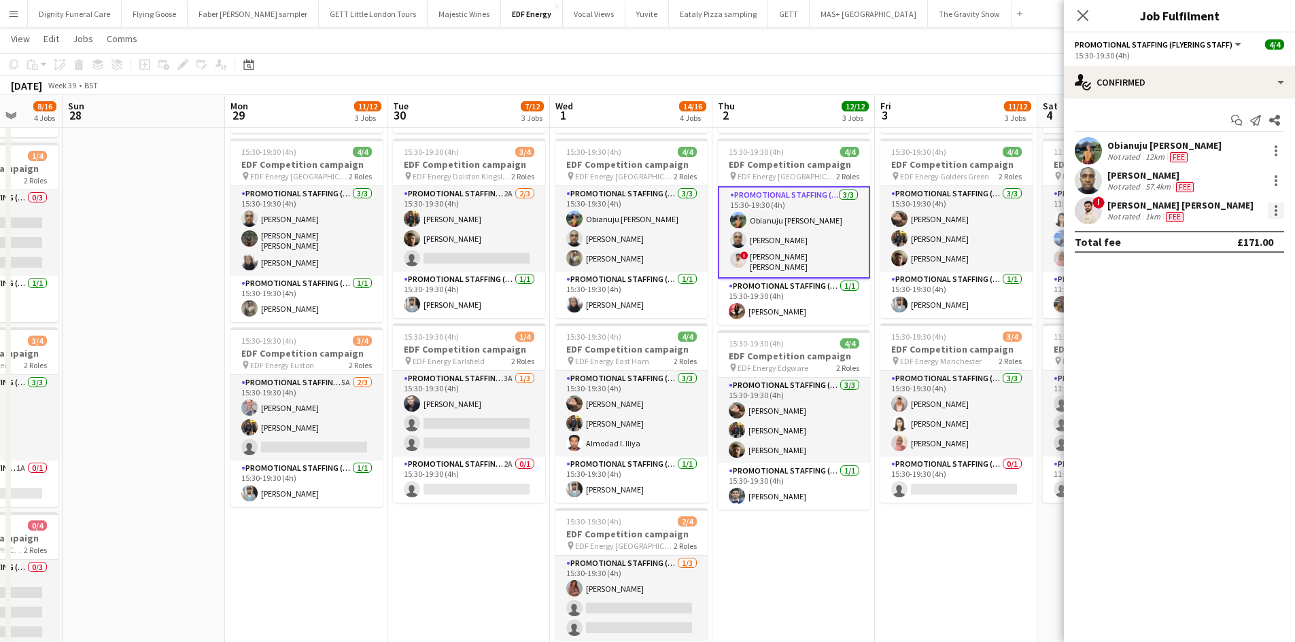
click at [1276, 207] on div at bounding box center [1275, 206] width 3 height 3
click at [1215, 363] on span "Remove" at bounding box center [1209, 366] width 41 height 12
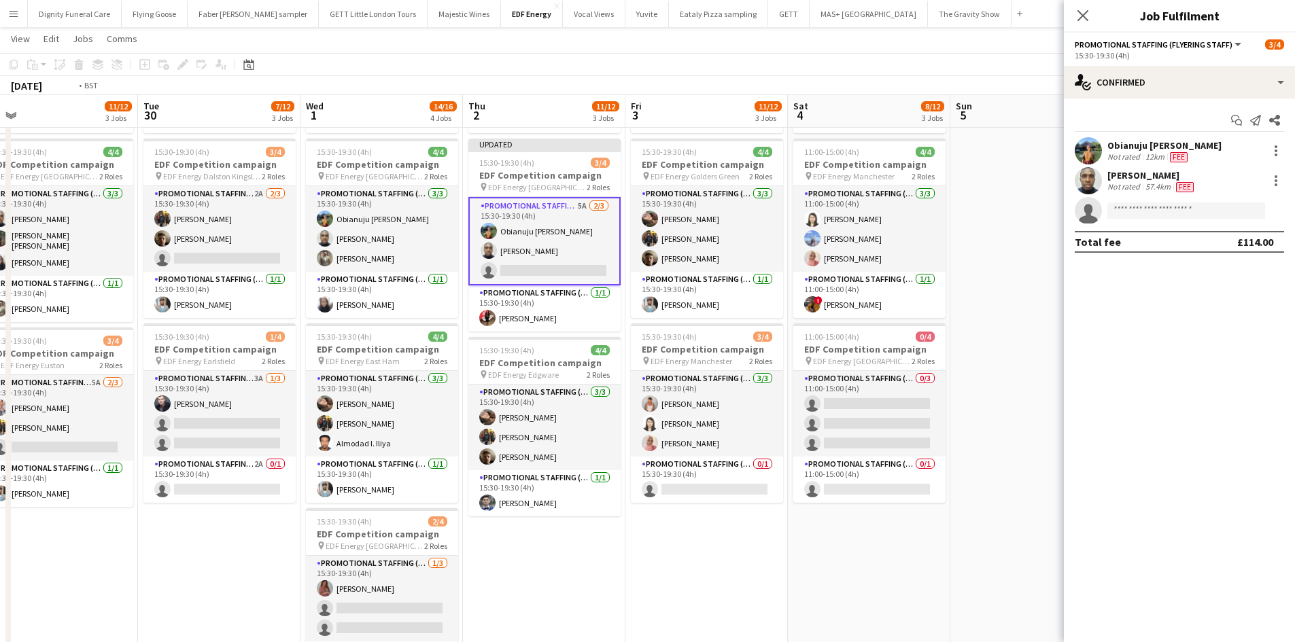
drag, startPoint x: 701, startPoint y: 549, endPoint x: 568, endPoint y: 546, distance: 132.6
click at [568, 546] on app-calendar-viewport "Thu 25 9/12 3 Jobs Fri 26 10/12 3 Jobs Sat 27 8/16 4 Jobs Sun 28 Mon 29 11/12 3…" at bounding box center [647, 313] width 1295 height 928
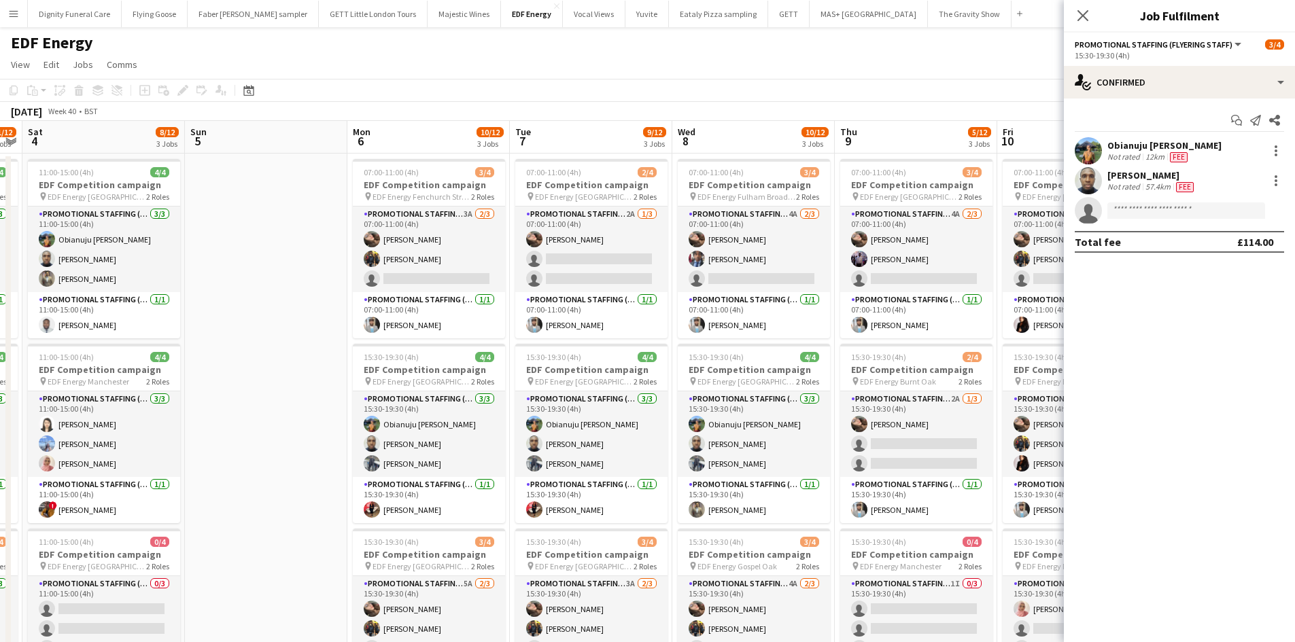
drag, startPoint x: 962, startPoint y: 488, endPoint x: 234, endPoint y: 473, distance: 727.4
click at [234, 473] on app-calendar-viewport "Wed 1 14/16 4 Jobs Thu 2 11/12 3 Jobs Fri 3 11/12 3 Jobs Sat 4 8/12 3 Jobs Sun …" at bounding box center [647, 551] width 1295 height 861
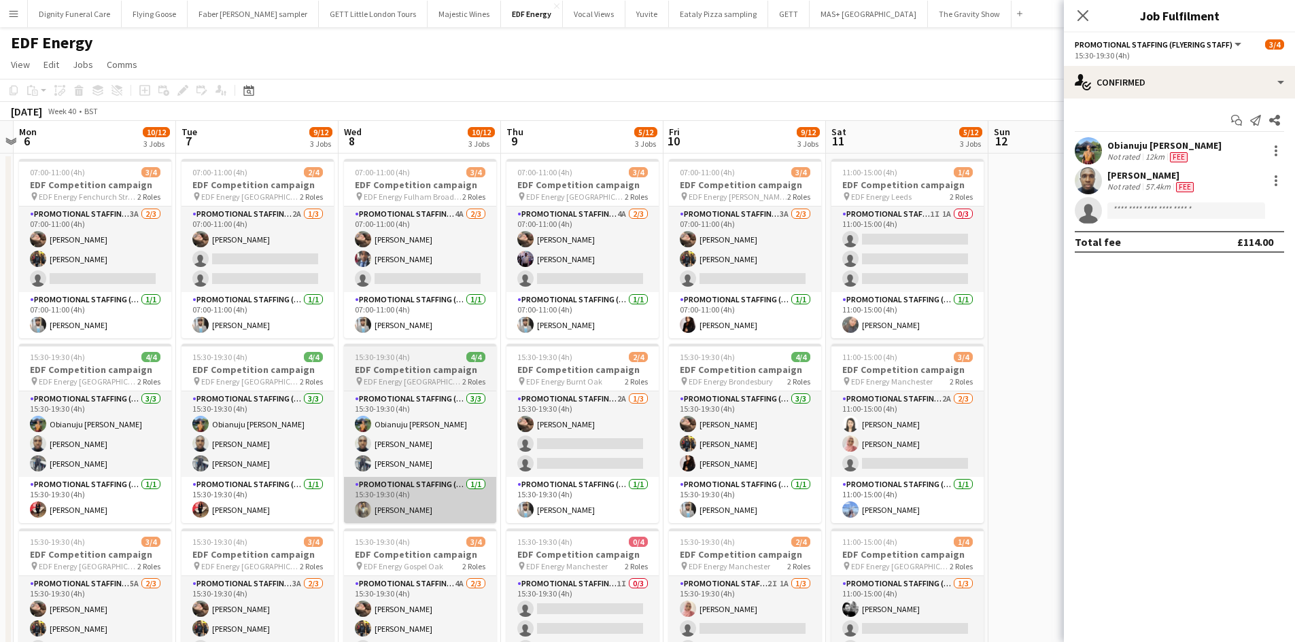
drag, startPoint x: 706, startPoint y: 521, endPoint x: 389, endPoint y: 509, distance: 317.6
click at [371, 509] on app-calendar-viewport "Fri 3 11/12 3 Jobs Sat 4 8/12 3 Jobs Sun 5 Mon 6 10/12 3 Jobs Tue 7 9/12 3 Jobs…" at bounding box center [647, 551] width 1295 height 861
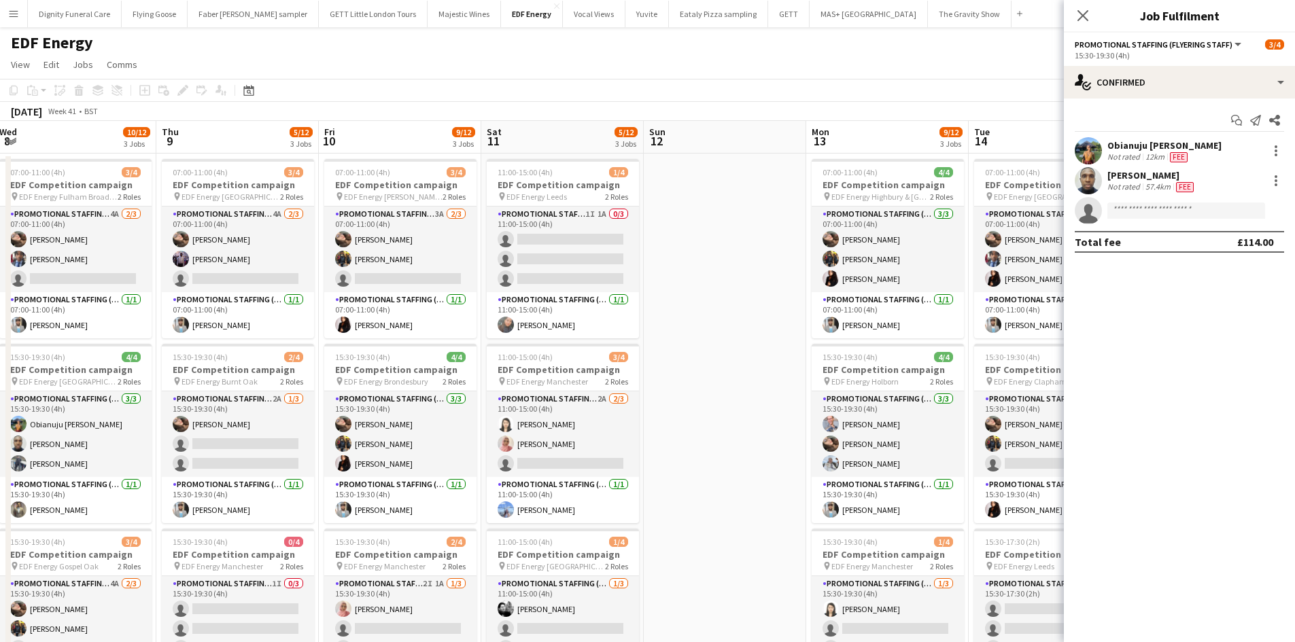
drag, startPoint x: 712, startPoint y: 500, endPoint x: 52, endPoint y: 466, distance: 661.5
click at [52, 466] on app-calendar-viewport "Sun 5 Mon 6 10/12 3 Jobs Tue 7 9/12 3 Jobs Wed 8 10/12 3 Jobs Thu 9 5/12 3 Jobs…" at bounding box center [647, 551] width 1295 height 861
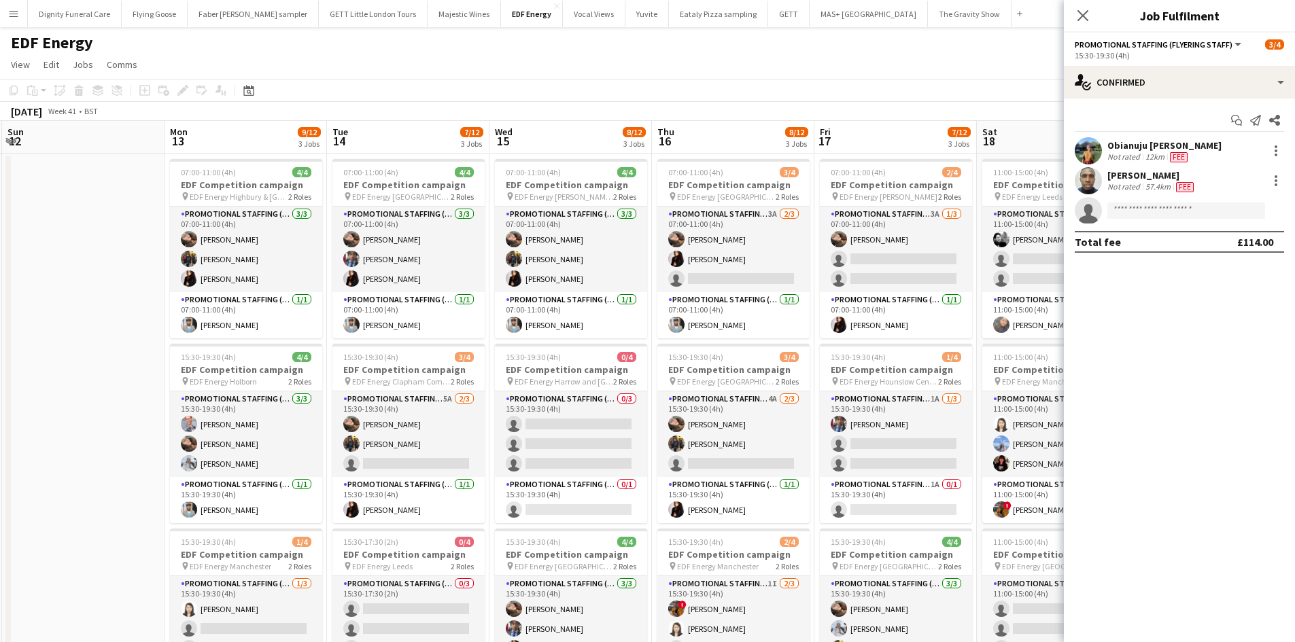
drag, startPoint x: 404, startPoint y: 475, endPoint x: 90, endPoint y: 453, distance: 314.8
click at [88, 453] on app-calendar-viewport "Thu 9 5/12 3 Jobs Fri 10 9/12 3 Jobs Sat 11 5/12 3 Jobs Sun 12 Mon 13 9/12 3 Jo…" at bounding box center [647, 551] width 1295 height 861
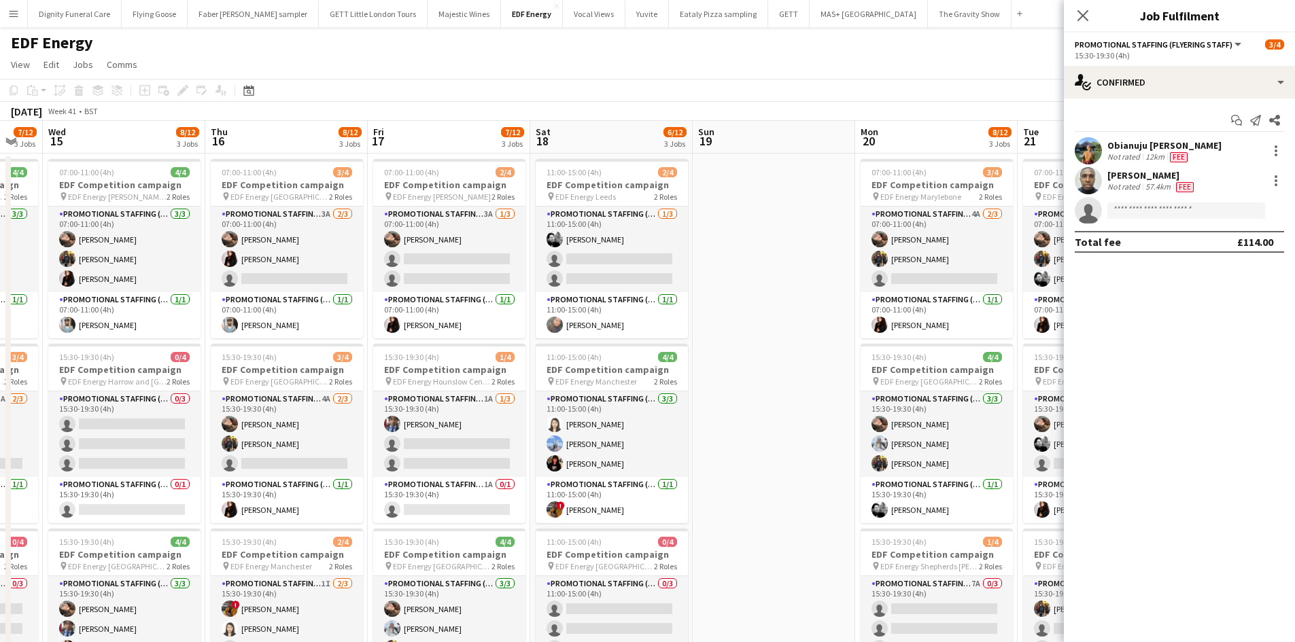
drag, startPoint x: 617, startPoint y: 468, endPoint x: 178, endPoint y: 440, distance: 440.0
click at [178, 440] on app-calendar-viewport "Sat 11 5/12 3 Jobs Sun 12 Mon 13 9/12 3 Jobs Tue 14 7/12 3 Jobs Wed 15 8/12 3 J…" at bounding box center [647, 551] width 1295 height 861
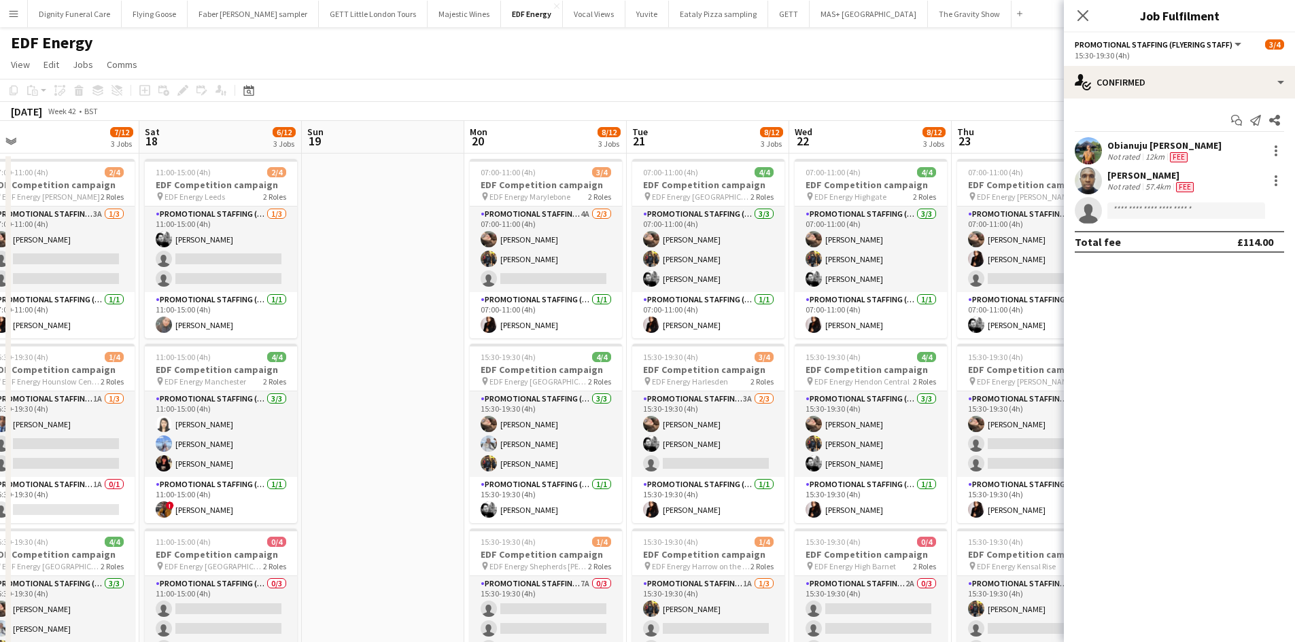
drag, startPoint x: 720, startPoint y: 453, endPoint x: 338, endPoint y: 423, distance: 383.1
click at [343, 424] on app-calendar-viewport "Mon 13 9/12 3 Jobs Tue 14 7/12 3 Jobs Wed 15 8/12 3 Jobs Thu 16 8/12 3 Jobs Fri…" at bounding box center [647, 551] width 1295 height 861
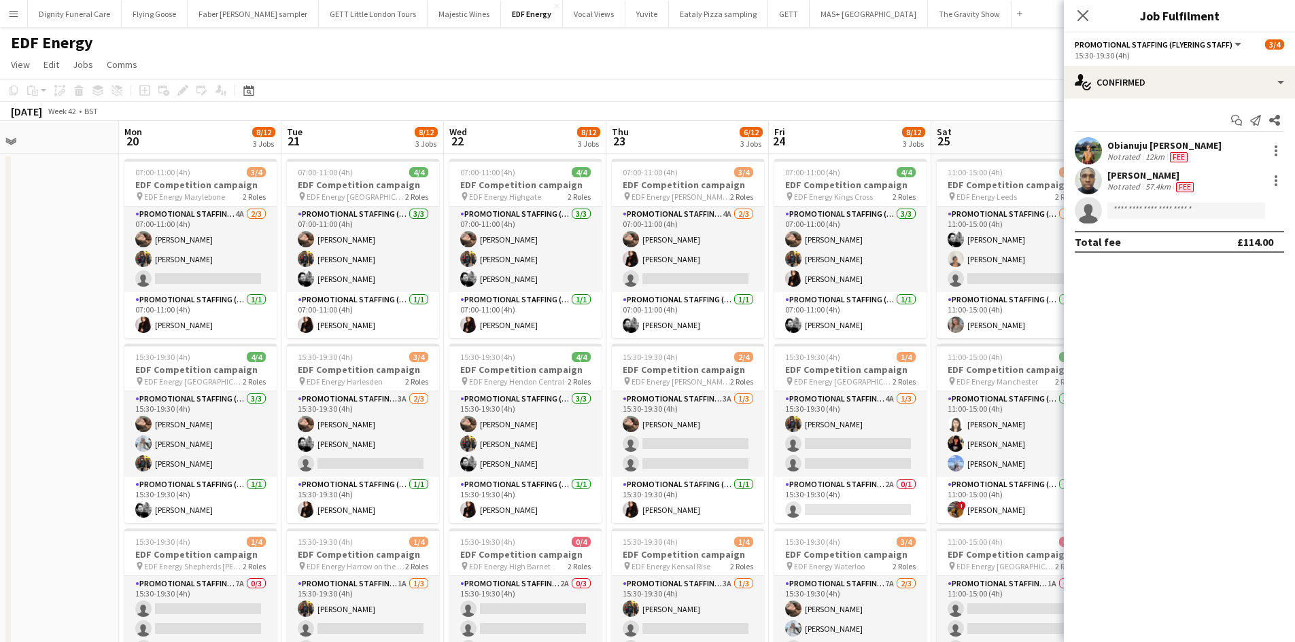
drag, startPoint x: 549, startPoint y: 433, endPoint x: 266, endPoint y: 428, distance: 283.5
click at [266, 429] on app-calendar-viewport "Wed 15 8/12 3 Jobs Thu 16 8/12 3 Jobs Fri 17 7/12 3 Jobs Sat 18 6/12 3 Jobs Sun…" at bounding box center [647, 551] width 1295 height 861
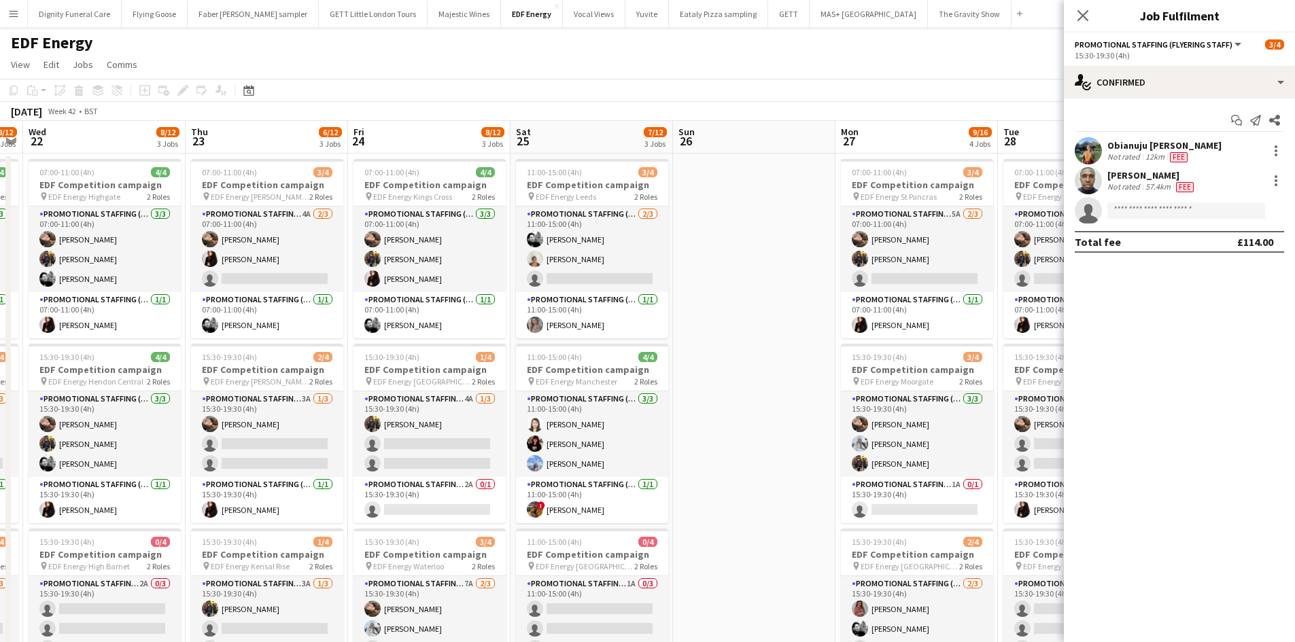
drag, startPoint x: 595, startPoint y: 441, endPoint x: 258, endPoint y: 430, distance: 337.3
click at [260, 430] on app-calendar-viewport "Sun 19 Mon 20 8/12 3 Jobs Tue 21 8/12 3 Jobs Wed 22 8/12 3 Jobs Thu 23 6/12 3 J…" at bounding box center [647, 551] width 1295 height 861
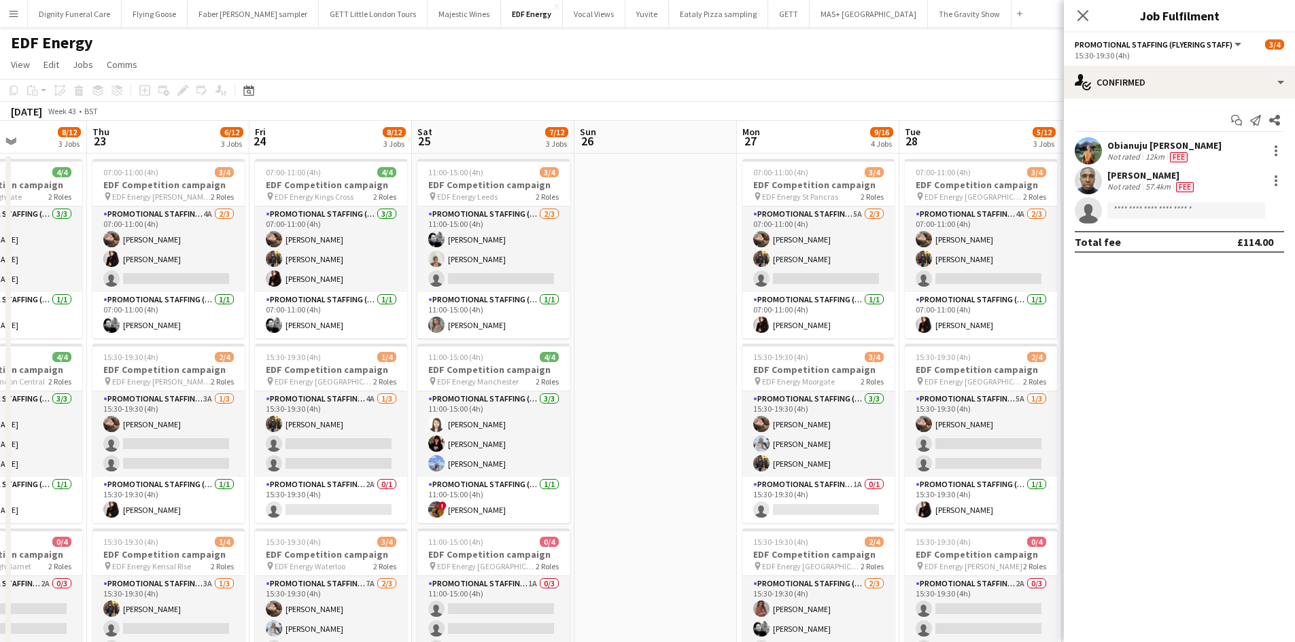
drag, startPoint x: 676, startPoint y: 394, endPoint x: 247, endPoint y: 395, distance: 429.6
click at [247, 396] on app-calendar-viewport "Sun 19 Mon 20 8/12 3 Jobs Tue 21 8/12 3 Jobs Wed 22 8/12 3 Jobs Thu 23 6/12 3 J…" at bounding box center [647, 551] width 1295 height 861
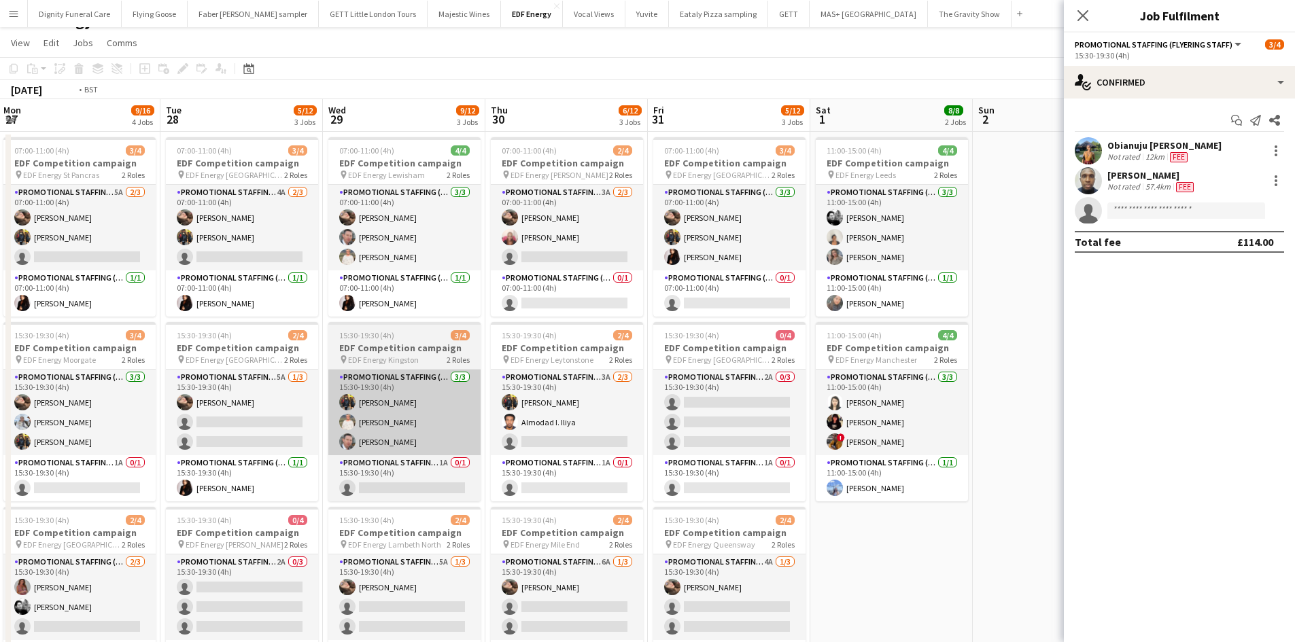
drag, startPoint x: 710, startPoint y: 421, endPoint x: 336, endPoint y: 415, distance: 373.9
click at [340, 417] on app-calendar-viewport "Thu 23 6/12 3 Jobs Fri 24 8/12 3 Jobs Sat 25 7/12 3 Jobs Sun 26 Mon 27 9/16 4 J…" at bounding box center [647, 529] width 1295 height 861
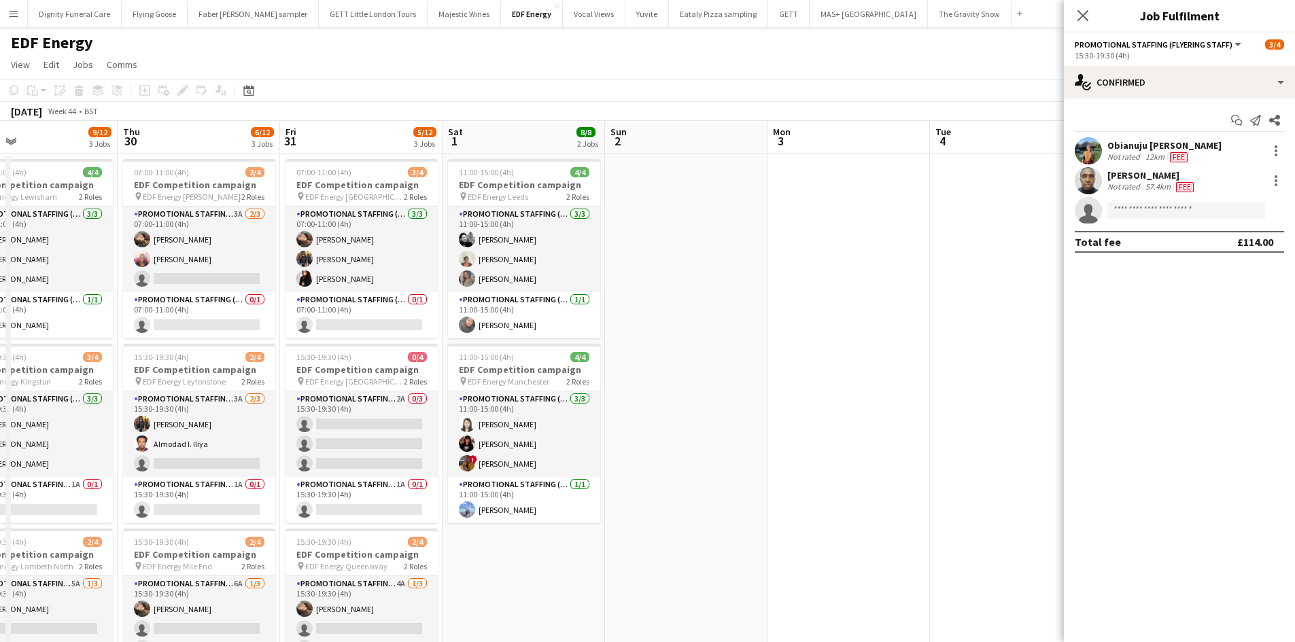
drag, startPoint x: 948, startPoint y: 543, endPoint x: 579, endPoint y: 542, distance: 369.1
click at [581, 544] on app-calendar-viewport "Sat 25 7/12 3 Jobs Sun 26 Mon 27 9/16 4 Jobs Tue 28 5/12 3 Jobs Wed 29 9/12 3 J…" at bounding box center [647, 551] width 1295 height 861
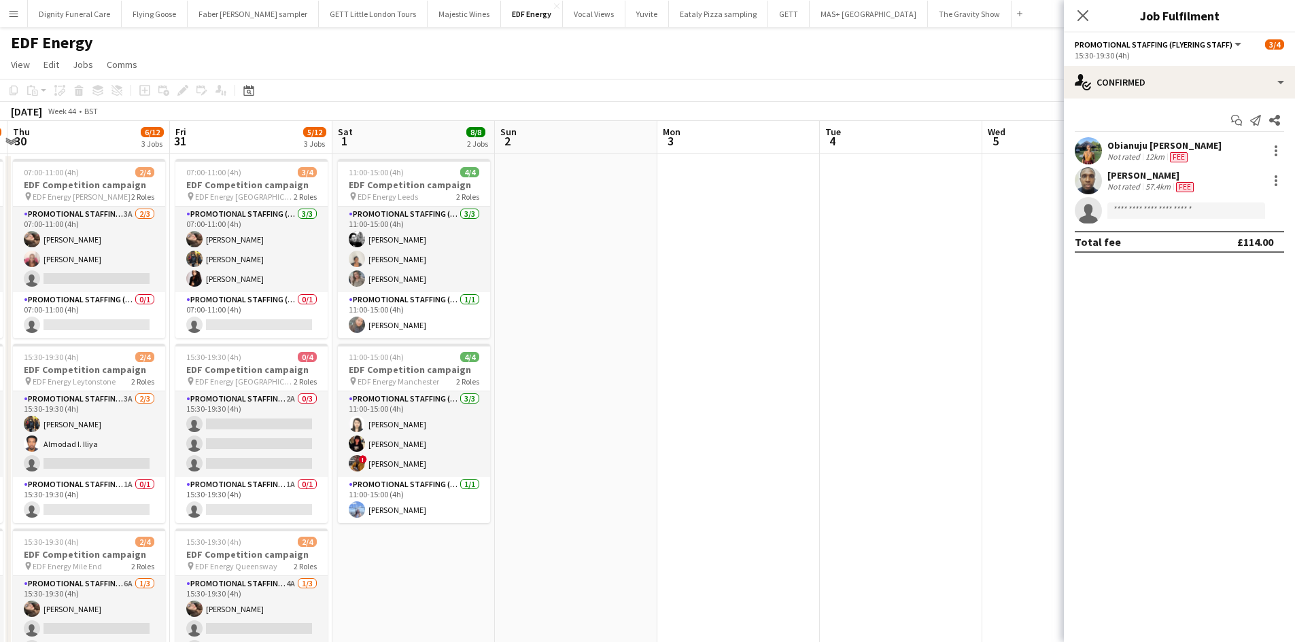
drag, startPoint x: 735, startPoint y: 499, endPoint x: 604, endPoint y: 493, distance: 132.0
click at [597, 499] on app-calendar-viewport "Mon 27 9/16 4 Jobs Tue 28 5/12 3 Jobs Wed 29 9/12 3 Jobs Thu 30 6/12 3 Jobs Fri…" at bounding box center [647, 551] width 1295 height 861
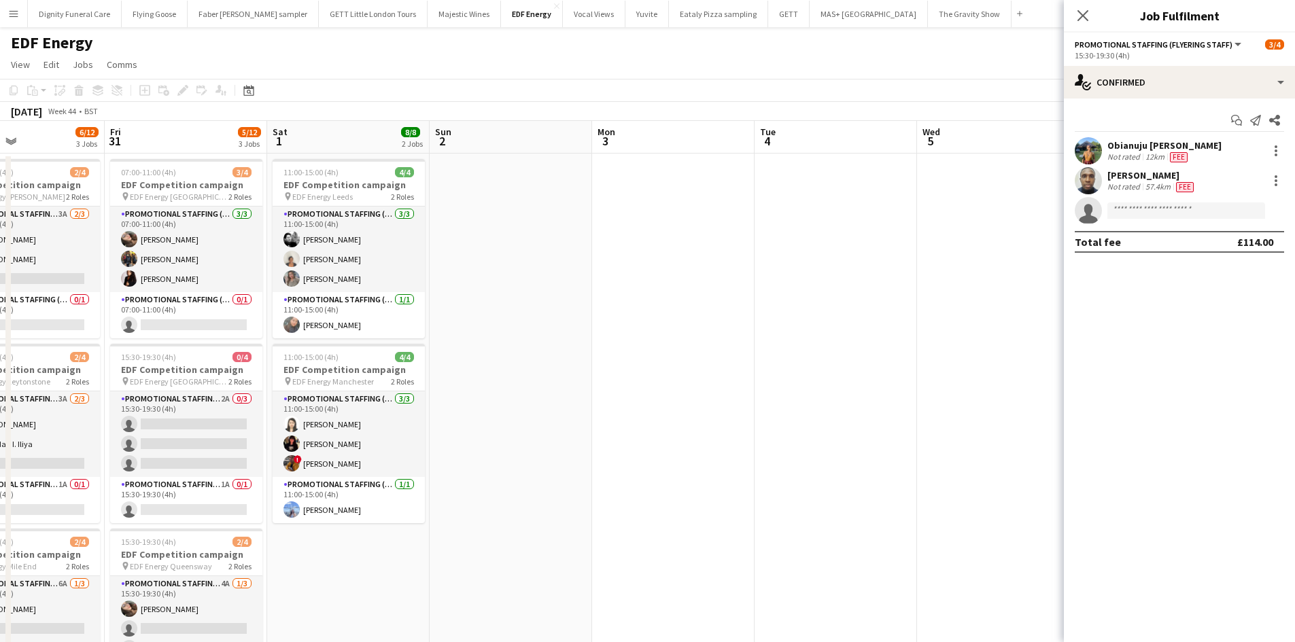
click at [727, 440] on app-date-cell at bounding box center [673, 568] width 162 height 829
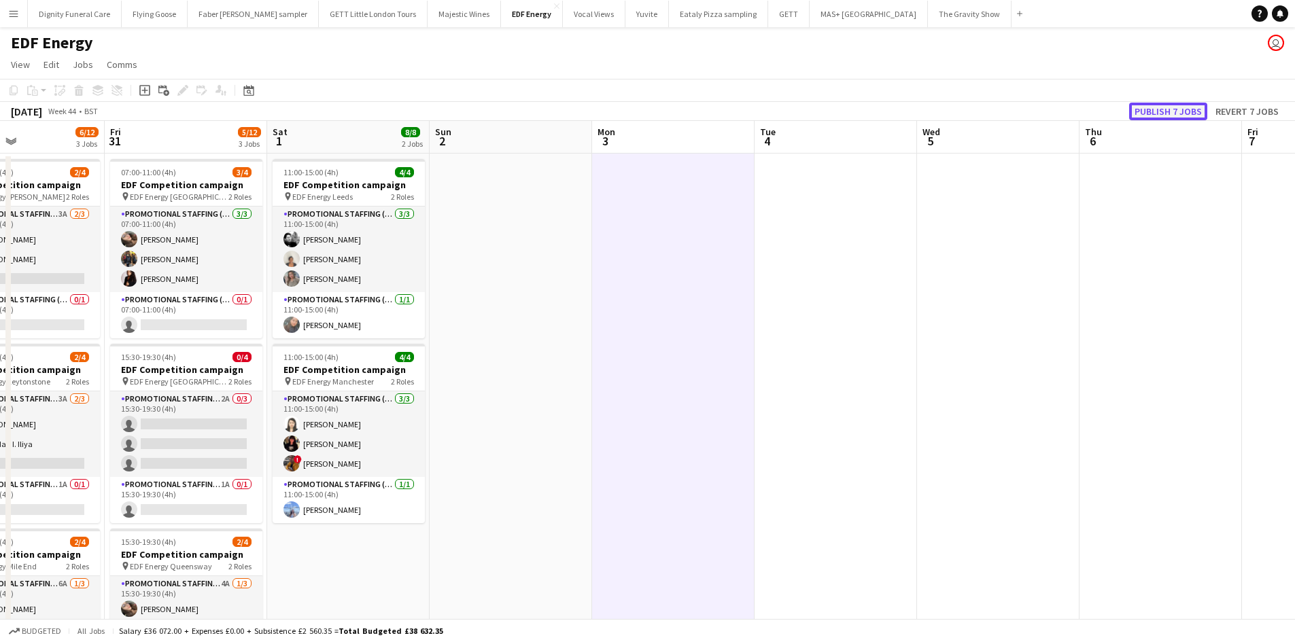
click at [1190, 111] on button "Publish 7 jobs" at bounding box center [1168, 112] width 78 height 18
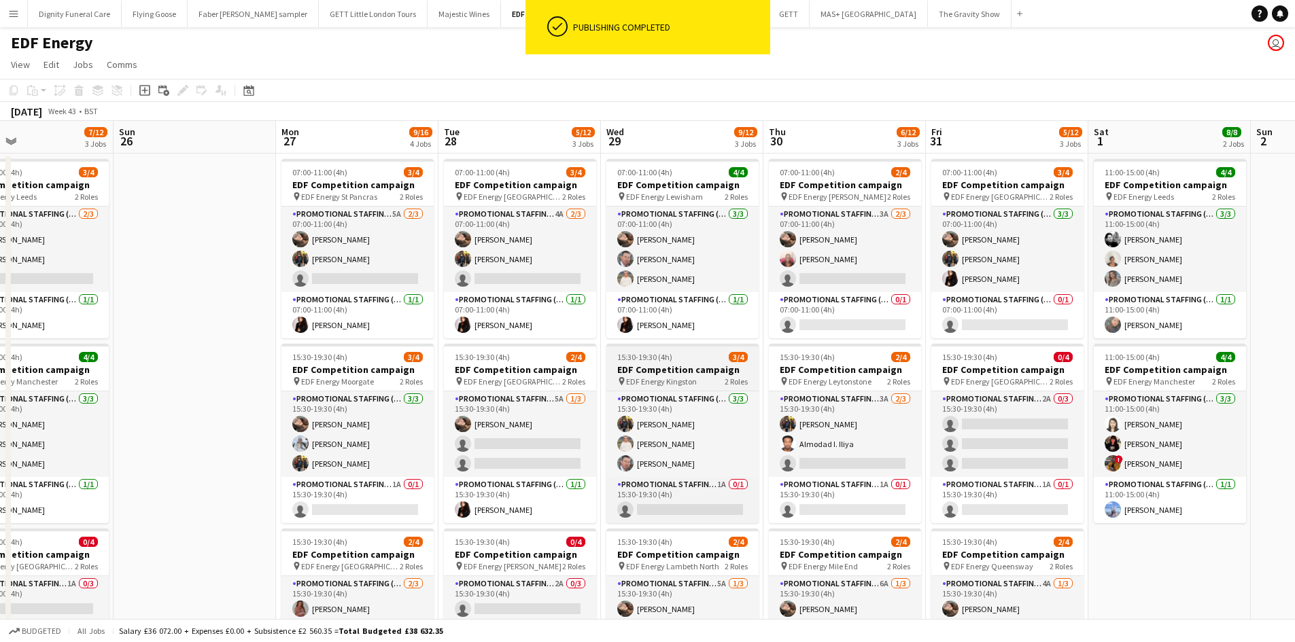
drag, startPoint x: 1232, startPoint y: 355, endPoint x: 613, endPoint y: 349, distance: 618.6
click at [1286, 355] on app-calendar-viewport "Thu 23 6/12 3 Jobs Fri 24 8/12 3 Jobs Sat 25 7/12 3 Jobs Sun 26 Mon 27 9/16 4 J…" at bounding box center [647, 551] width 1295 height 861
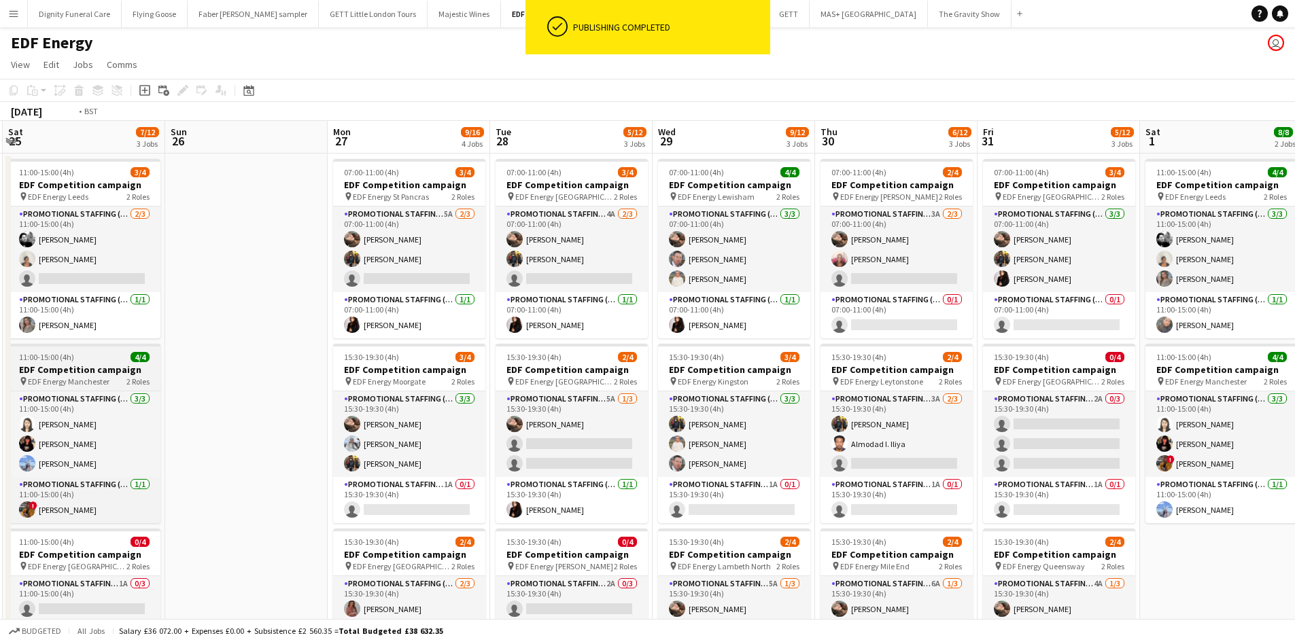
drag, startPoint x: 495, startPoint y: 355, endPoint x: 918, endPoint y: 354, distance: 422.8
click at [1004, 358] on app-calendar-viewport "Thu 23 6/12 3 Jobs Fri 24 8/12 3 Jobs Sat 25 7/12 3 Jobs Sun 26 Mon 27 9/16 4 J…" at bounding box center [647, 551] width 1295 height 861
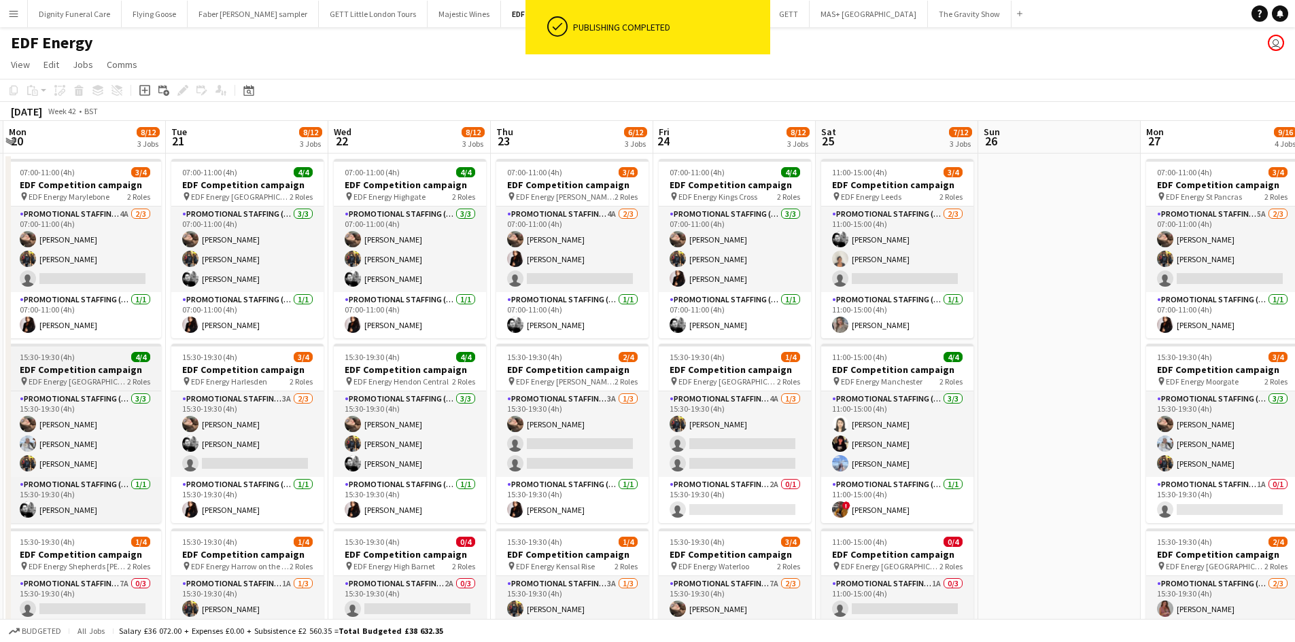
drag, startPoint x: 903, startPoint y: 392, endPoint x: 886, endPoint y: 377, distance: 22.7
click at [989, 387] on app-calendar-viewport "Sat 18 6/12 3 Jobs Sun 19 Mon 20 8/12 3 Jobs Tue 21 8/12 3 Jobs Wed 22 8/12 3 J…" at bounding box center [647, 551] width 1295 height 861
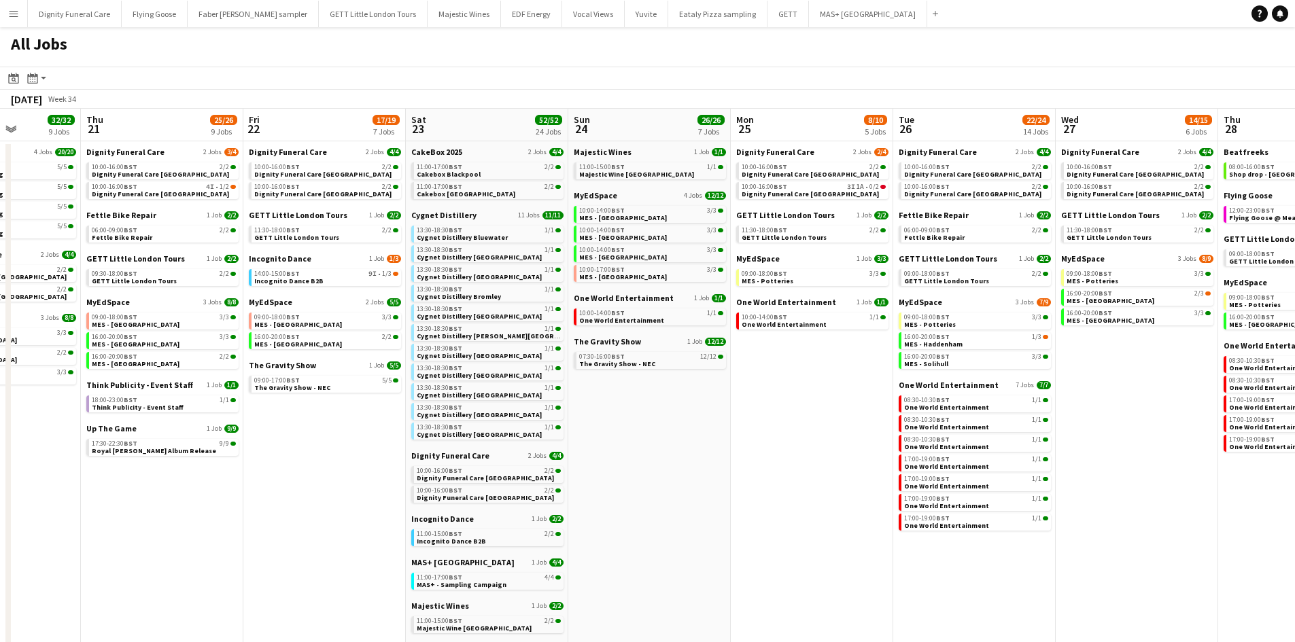
scroll to position [0, 431]
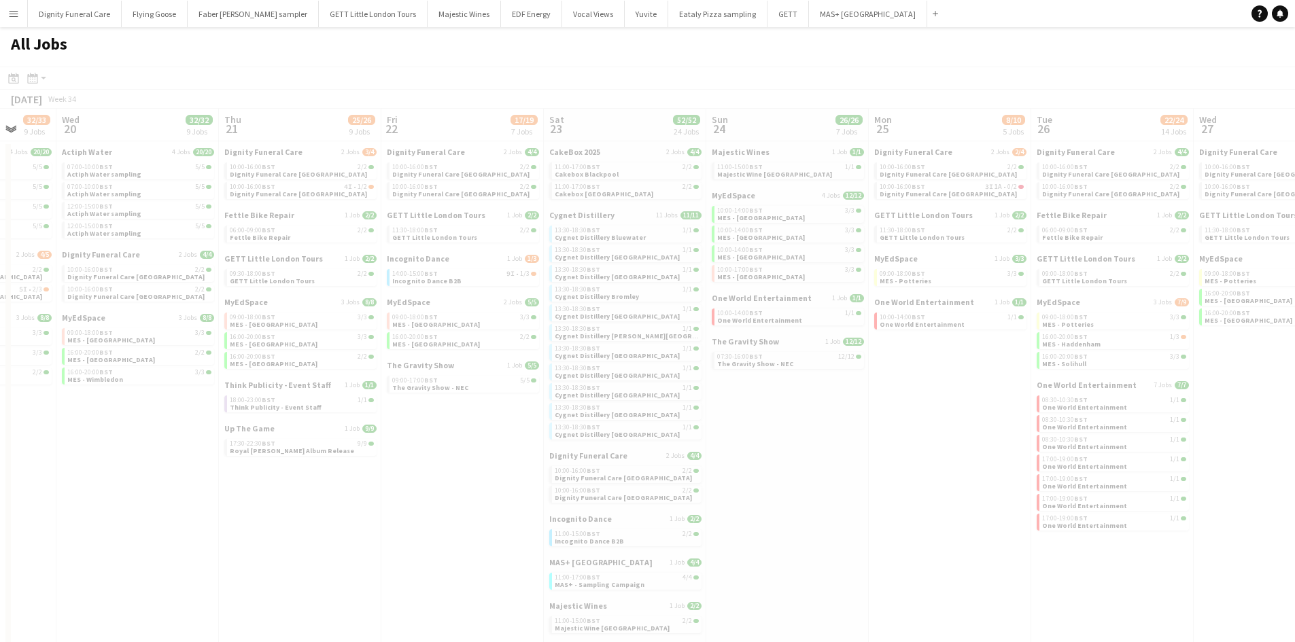
drag, startPoint x: 453, startPoint y: 228, endPoint x: 1089, endPoint y: 209, distance: 636.5
click at [1089, 209] on app-all-jobs "All Jobs Date picker [DATE] [DATE] [DATE] M [DATE] T [DATE] W [DATE] T [DATE] F…" at bounding box center [647, 535] width 1295 height 1016
drag, startPoint x: 439, startPoint y: 267, endPoint x: 889, endPoint y: 247, distance: 450.4
click at [895, 245] on div at bounding box center [647, 575] width 1295 height 1016
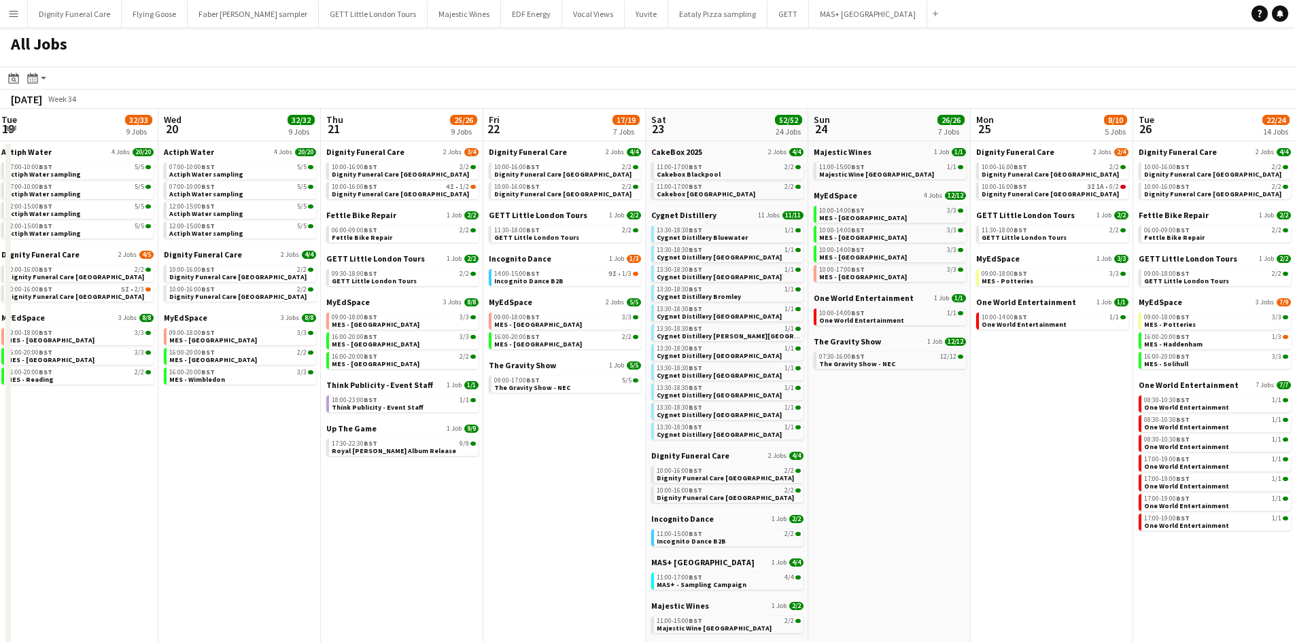
drag, startPoint x: 440, startPoint y: 309, endPoint x: 543, endPoint y: 307, distance: 103.3
click at [543, 307] on app-calendar-viewport "Sun 17 13/13 4 Jobs Mon 18 9/9 4 Jobs Tue 19 32/33 9 Jobs Wed 20 32/32 9 Jobs T…" at bounding box center [647, 576] width 1295 height 935
click at [391, 156] on span "Dignity Funeral Care" at bounding box center [367, 152] width 78 height 10
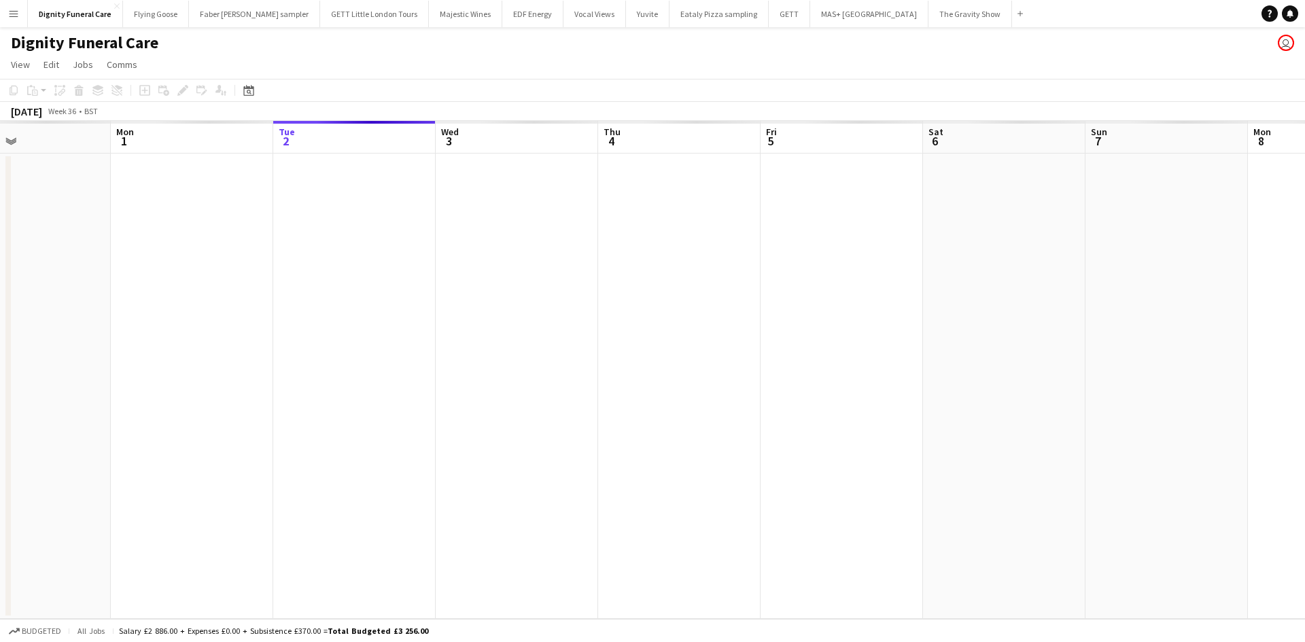
drag, startPoint x: 432, startPoint y: 302, endPoint x: 891, endPoint y: 297, distance: 458.8
click at [891, 297] on app-calendar-viewport "Fri 29 Sat 30 Sun 31 Mon 1 Tue 2 Wed 3 Thu 4 Fri 5 Sat 6 Sun 7 Mon 8 Tue 9 Wed …" at bounding box center [652, 370] width 1305 height 498
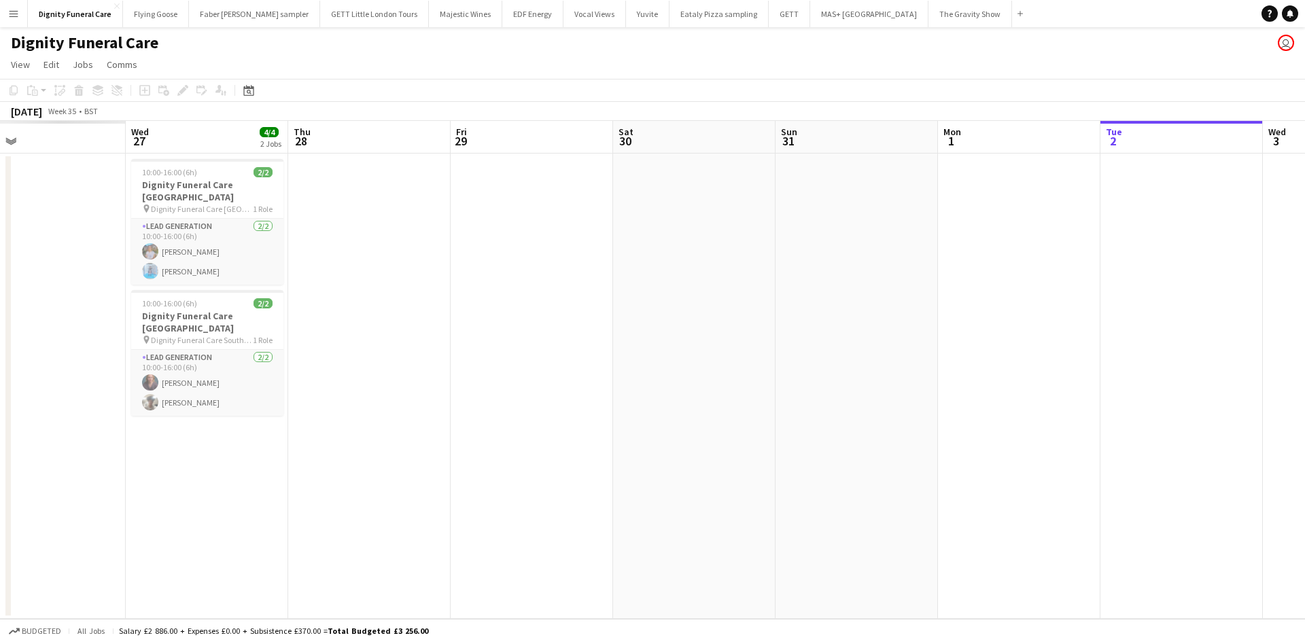
drag, startPoint x: 827, startPoint y: 339, endPoint x: 926, endPoint y: 328, distance: 99.8
click at [926, 328] on app-calendar-viewport "Sun 24 Mon 25 Tue 26 Wed 27 4/4 2 Jobs Thu 28 Fri 29 Sat 30 Sun 31 Mon 1 Tue 2 …" at bounding box center [652, 370] width 1305 height 498
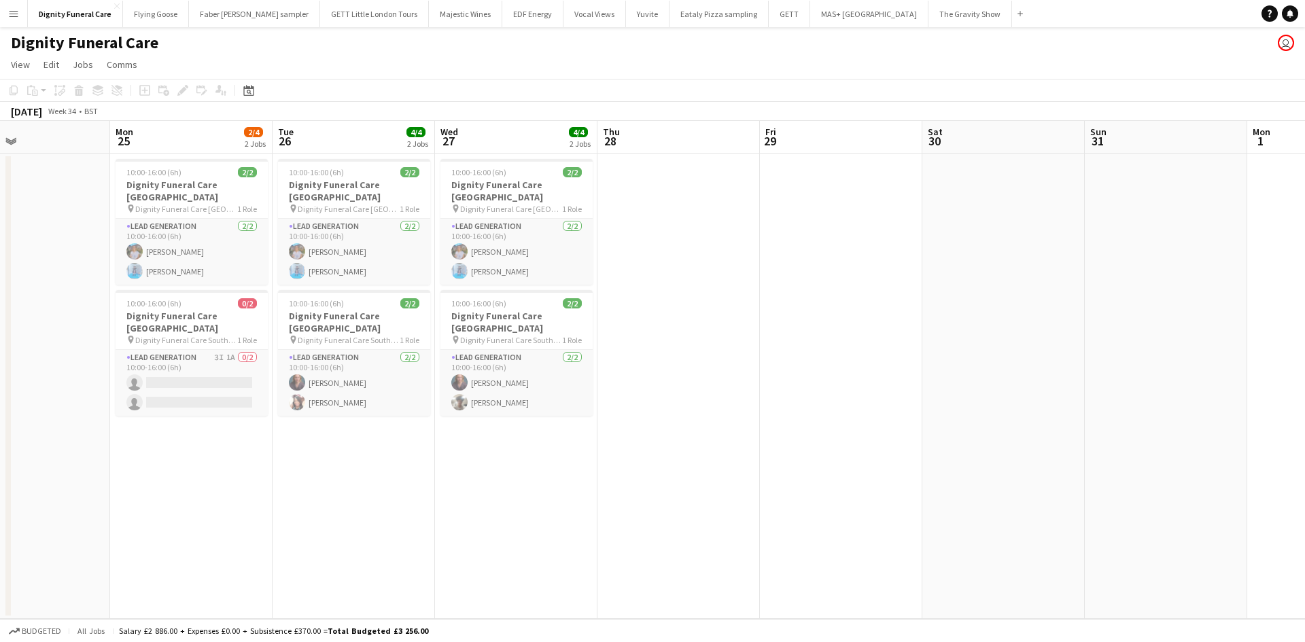
drag, startPoint x: 680, startPoint y: 341, endPoint x: 939, endPoint y: 315, distance: 260.9
click at [938, 315] on app-calendar-viewport "Fri 22 4/4 2 Jobs Sat 23 4/4 2 Jobs Sun 24 Mon 25 2/4 2 Jobs Tue 26 4/4 2 Jobs …" at bounding box center [652, 370] width 1305 height 498
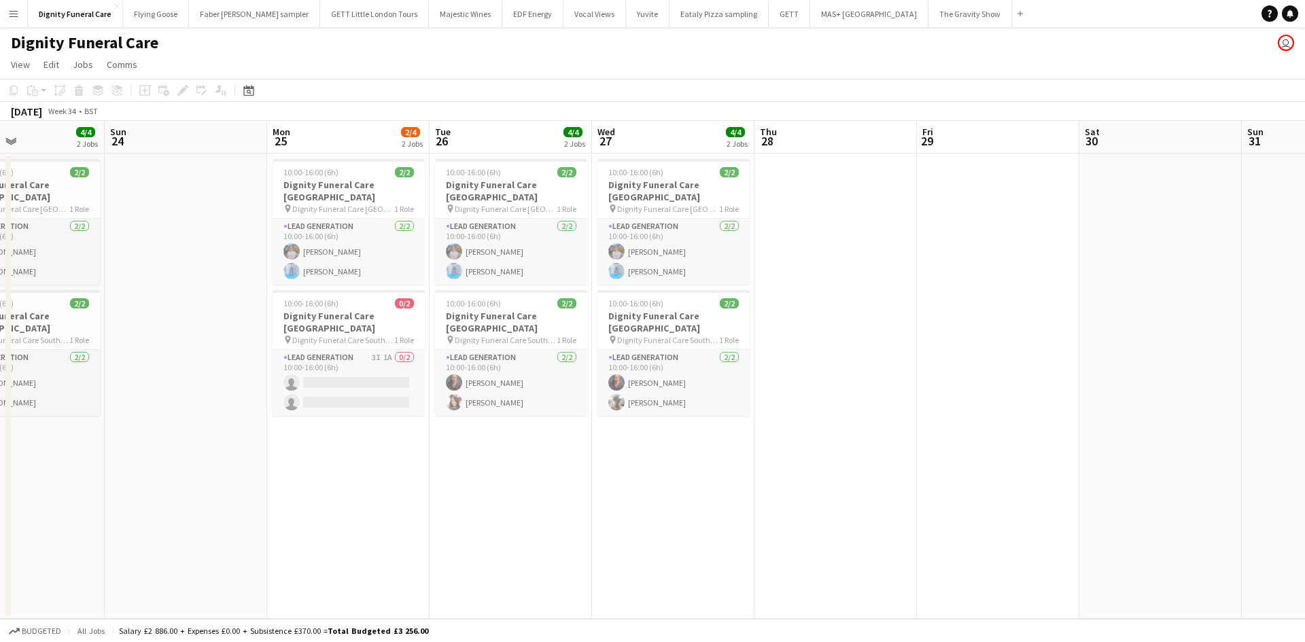
drag, startPoint x: 773, startPoint y: 377, endPoint x: 922, endPoint y: 358, distance: 150.1
click at [922, 358] on app-calendar-viewport "Thu 21 3/4 2 Jobs Fri 22 4/4 2 Jobs Sat 23 4/4 2 Jobs Sun 24 Mon 25 2/4 2 Jobs …" at bounding box center [652, 370] width 1305 height 498
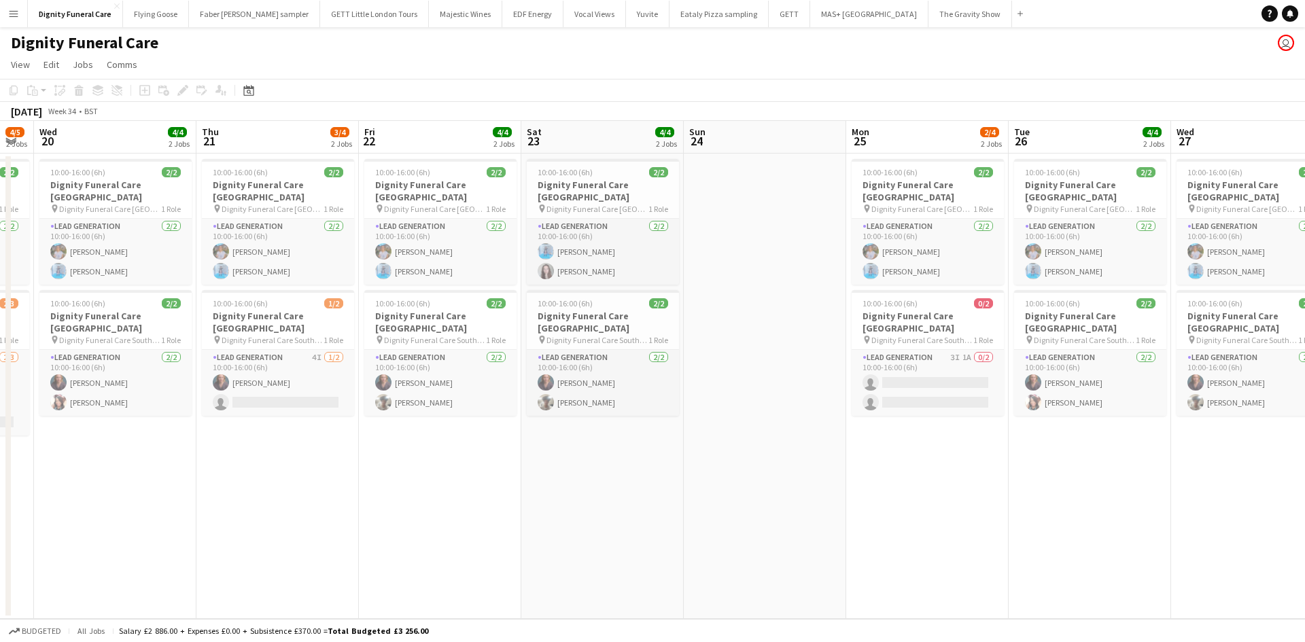
drag, startPoint x: 568, startPoint y: 429, endPoint x: 1077, endPoint y: 387, distance: 510.2
click at [1077, 387] on app-calendar-viewport "Mon 18 4/4 2 Jobs Tue 19 4/5 2 Jobs Wed 20 4/4 2 Jobs Thu 21 3/4 2 Jobs Fri 22 …" at bounding box center [652, 370] width 1305 height 498
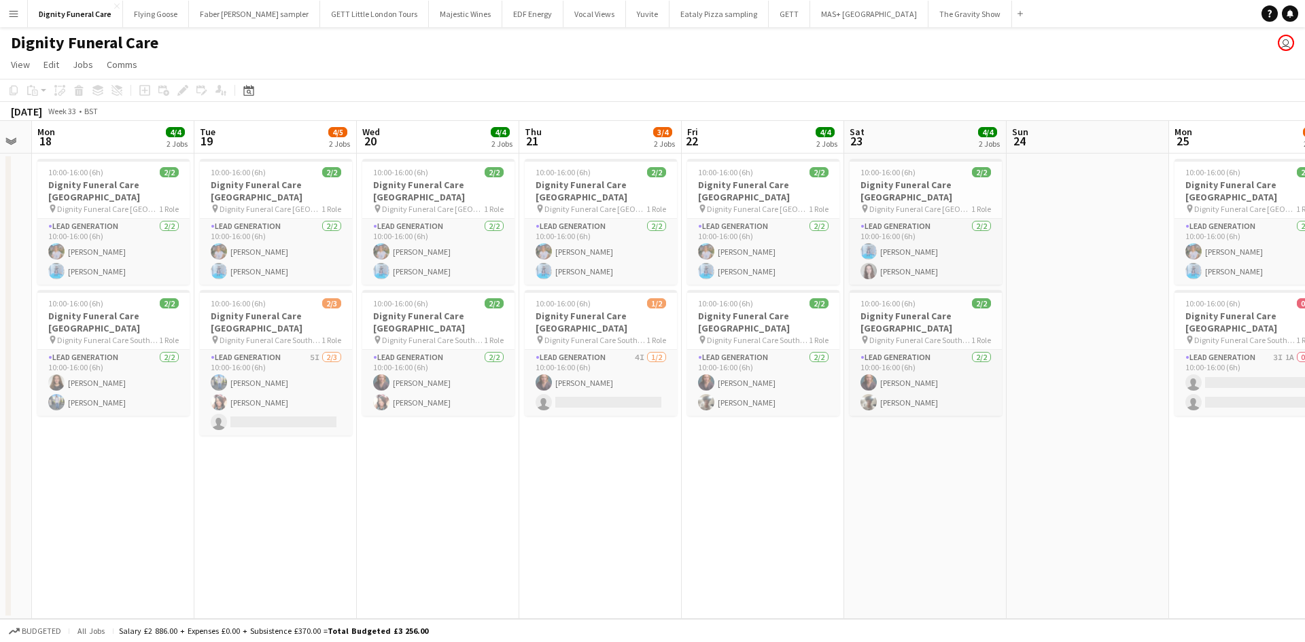
drag, startPoint x: 670, startPoint y: 479, endPoint x: 884, endPoint y: 438, distance: 218.8
click at [884, 438] on app-calendar-viewport "Sat 16 Sun 17 Mon 18 4/4 2 Jobs Tue 19 4/5 2 Jobs Wed 20 4/4 2 Jobs Thu 21 3/4 …" at bounding box center [652, 370] width 1305 height 498
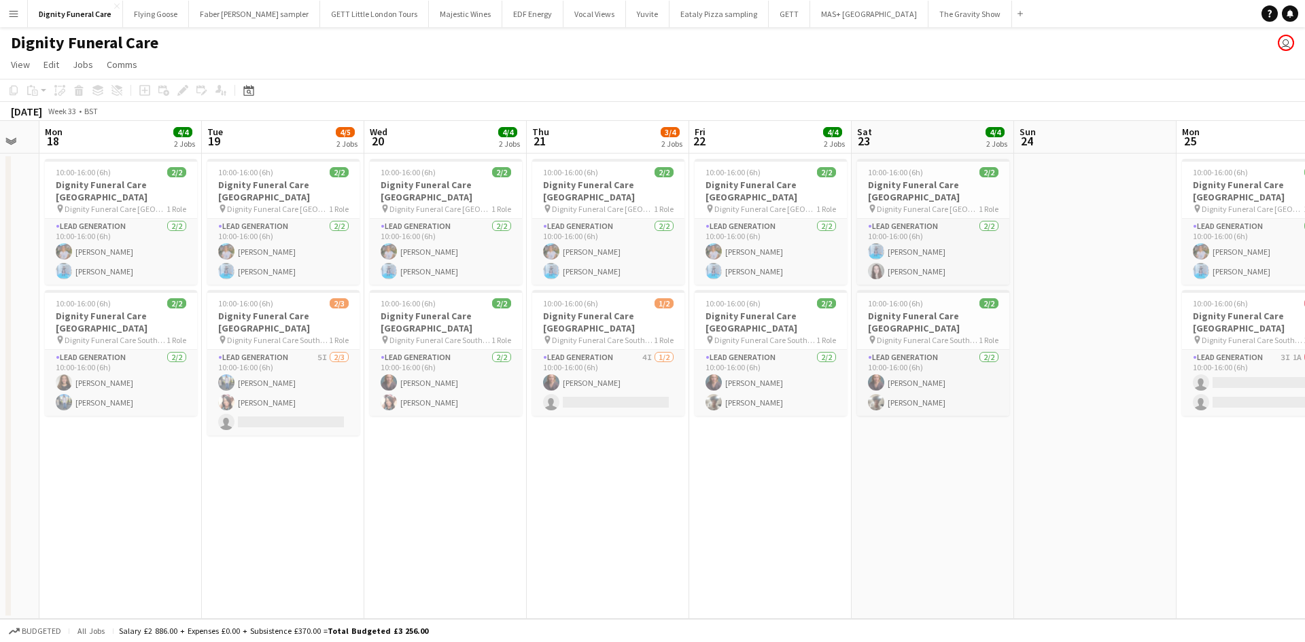
scroll to position [0, 449]
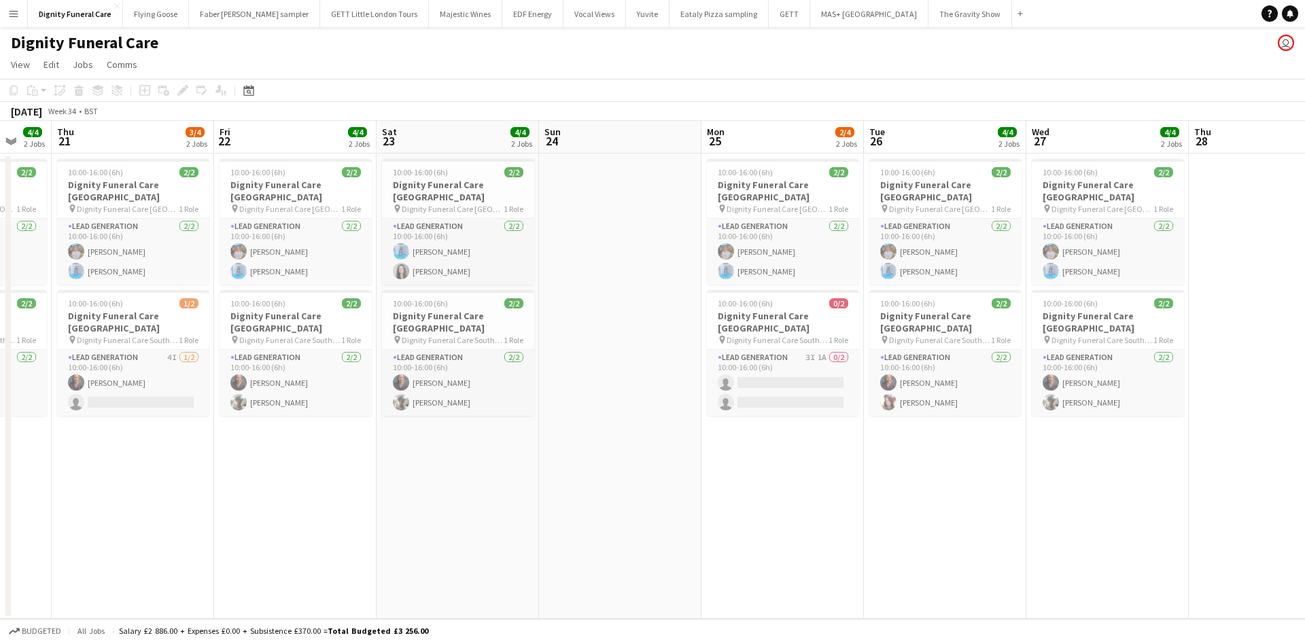
drag, startPoint x: 553, startPoint y: 482, endPoint x: 73, endPoint y: 417, distance: 485.0
click at [83, 417] on app-calendar-viewport "Sun 17 Mon 18 4/4 2 Jobs Tue 19 4/5 2 Jobs Wed 20 4/4 2 Jobs Thu 21 3/4 2 Jobs …" at bounding box center [652, 370] width 1305 height 498
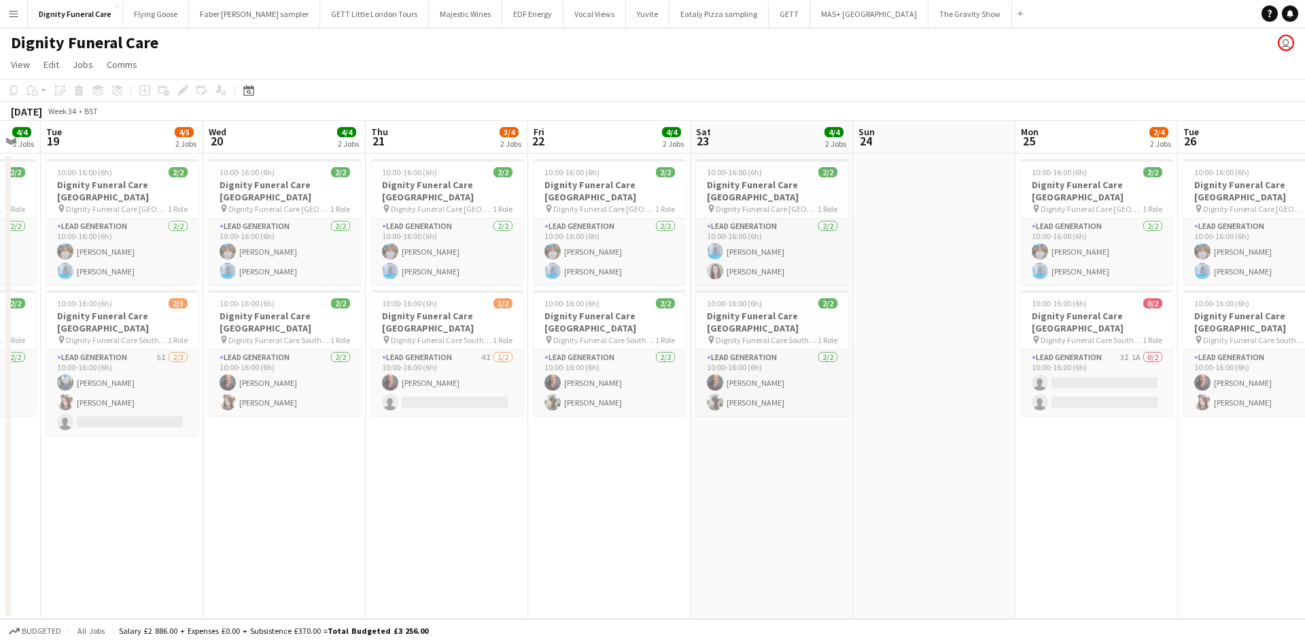
drag, startPoint x: 643, startPoint y: 461, endPoint x: 936, endPoint y: 444, distance: 293.4
click at [936, 444] on app-calendar-viewport "Sun 17 Mon 18 4/4 2 Jobs Tue 19 4/5 2 Jobs Wed 20 4/4 2 Jobs Thu 21 3/4 2 Jobs …" at bounding box center [652, 370] width 1305 height 498
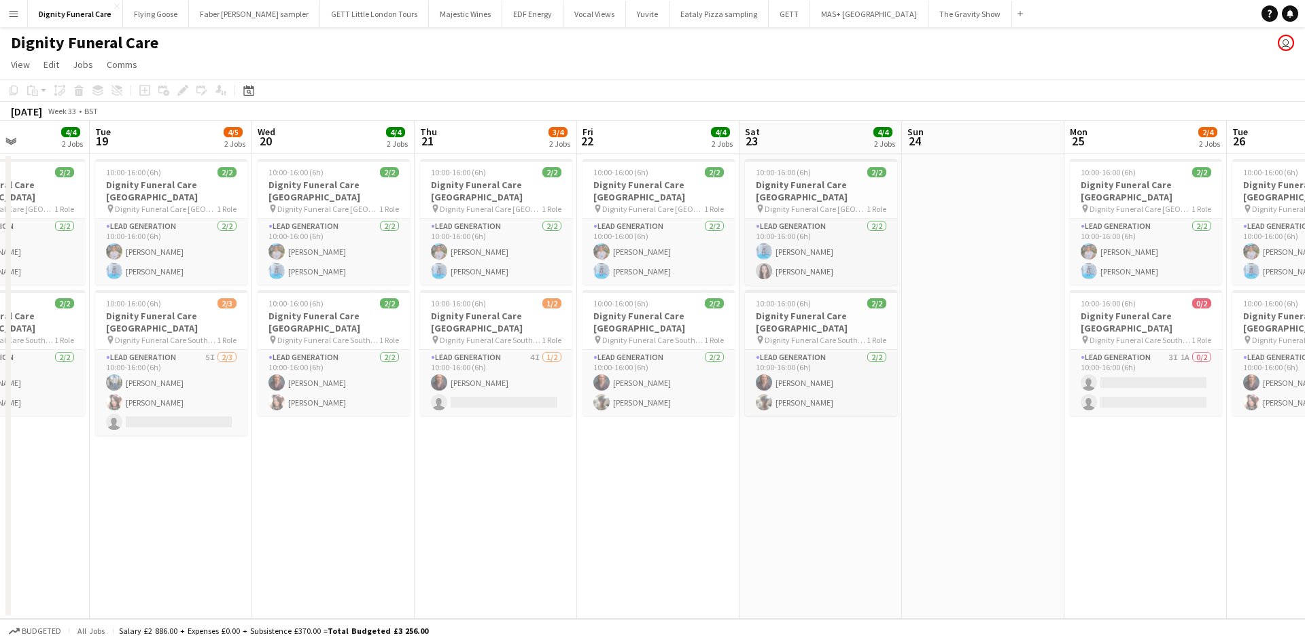
drag, startPoint x: 650, startPoint y: 489, endPoint x: 716, endPoint y: 473, distance: 68.6
click at [735, 473] on app-calendar-viewport "Sat 16 Sun 17 Mon 18 4/4 2 Jobs Tue 19 4/5 2 Jobs Wed 20 4/4 2 Jobs Thu 21 3/4 …" at bounding box center [652, 370] width 1305 height 498
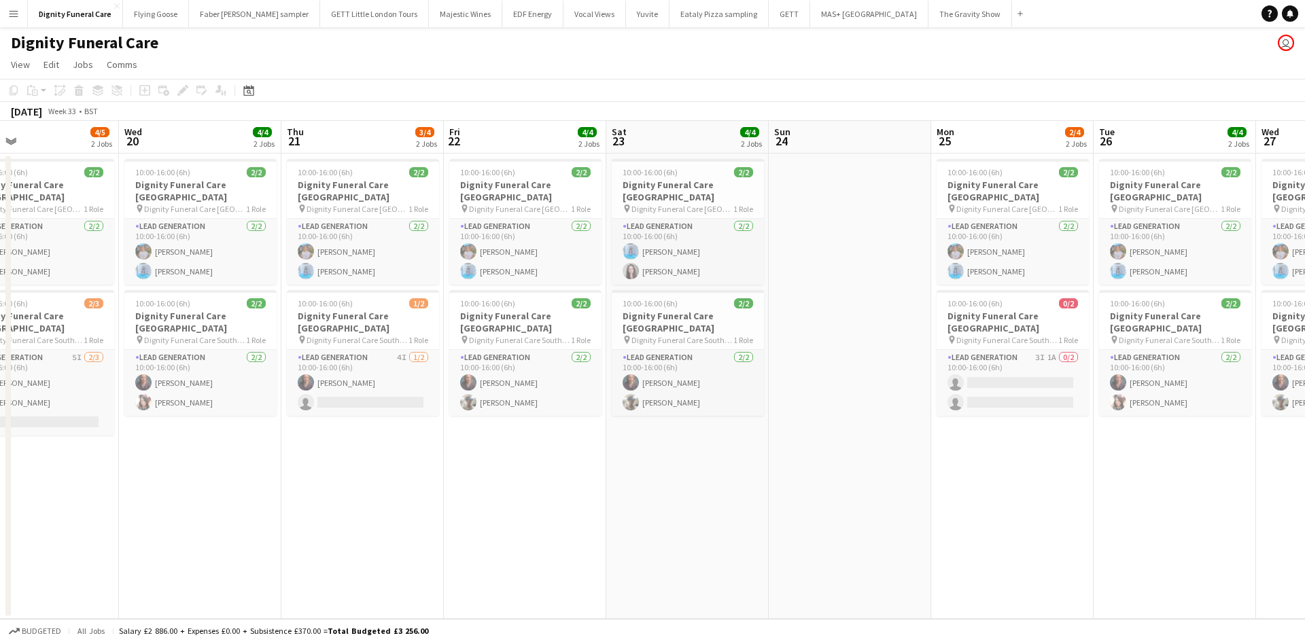
scroll to position [0, 442]
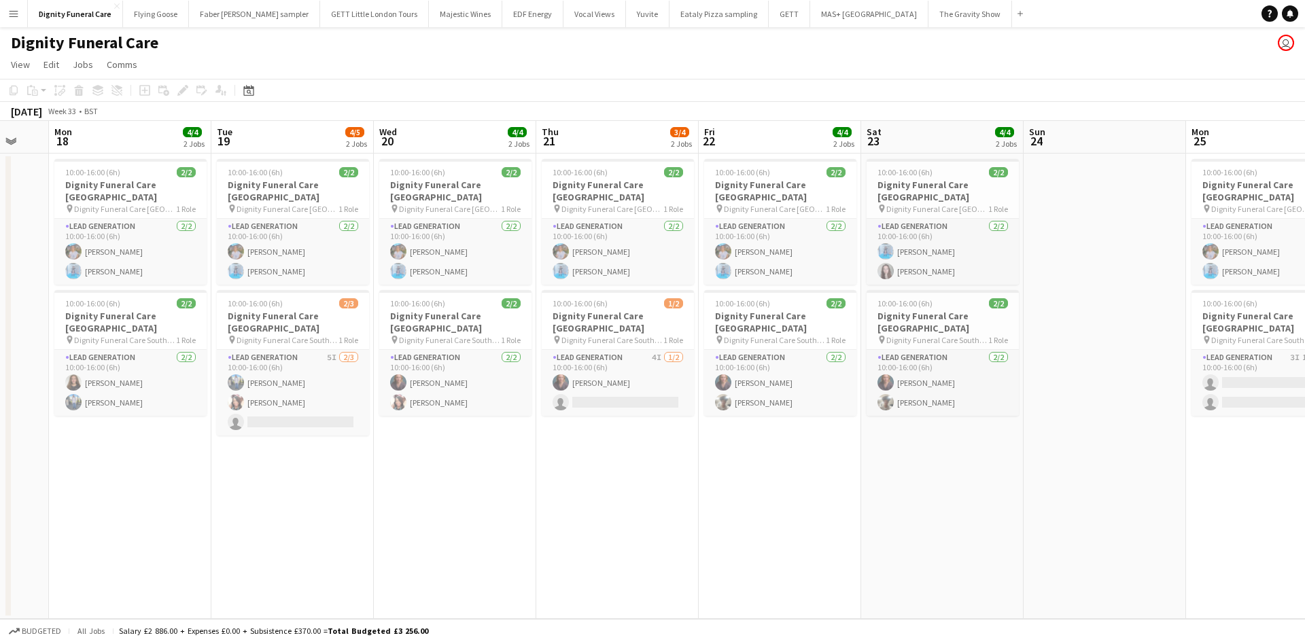
drag, startPoint x: 423, startPoint y: 455, endPoint x: 376, endPoint y: 423, distance: 57.3
click at [370, 431] on app-calendar-viewport "Fri 15 Sat 16 Sun 17 Mon 18 4/4 2 Jobs Tue 19 4/5 2 Jobs Wed 20 4/4 2 Jobs Thu …" at bounding box center [652, 370] width 1305 height 498
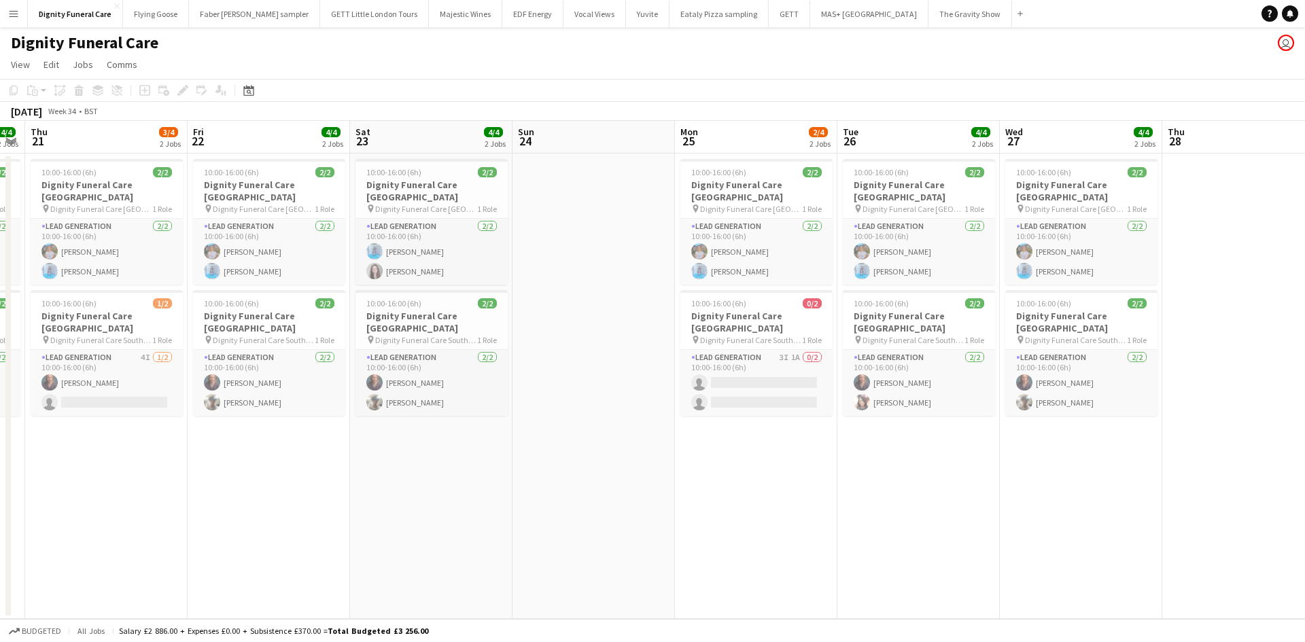
scroll to position [0, 662]
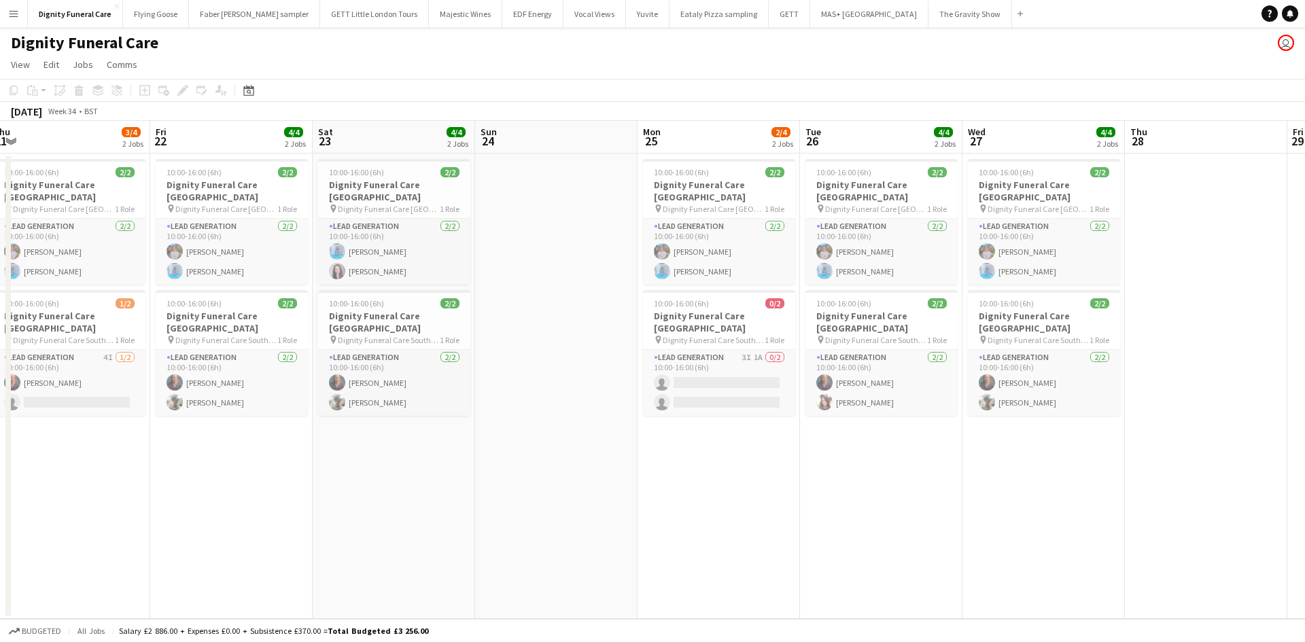
drag, startPoint x: 721, startPoint y: 422, endPoint x: 177, endPoint y: 438, distance: 544.7
click at [177, 438] on app-calendar-viewport "Sun 17 Mon 18 4/4 2 Jobs Tue 19 4/5 2 Jobs Wed 20 4/4 2 Jobs Thu 21 3/4 2 Jobs …" at bounding box center [652, 370] width 1305 height 498
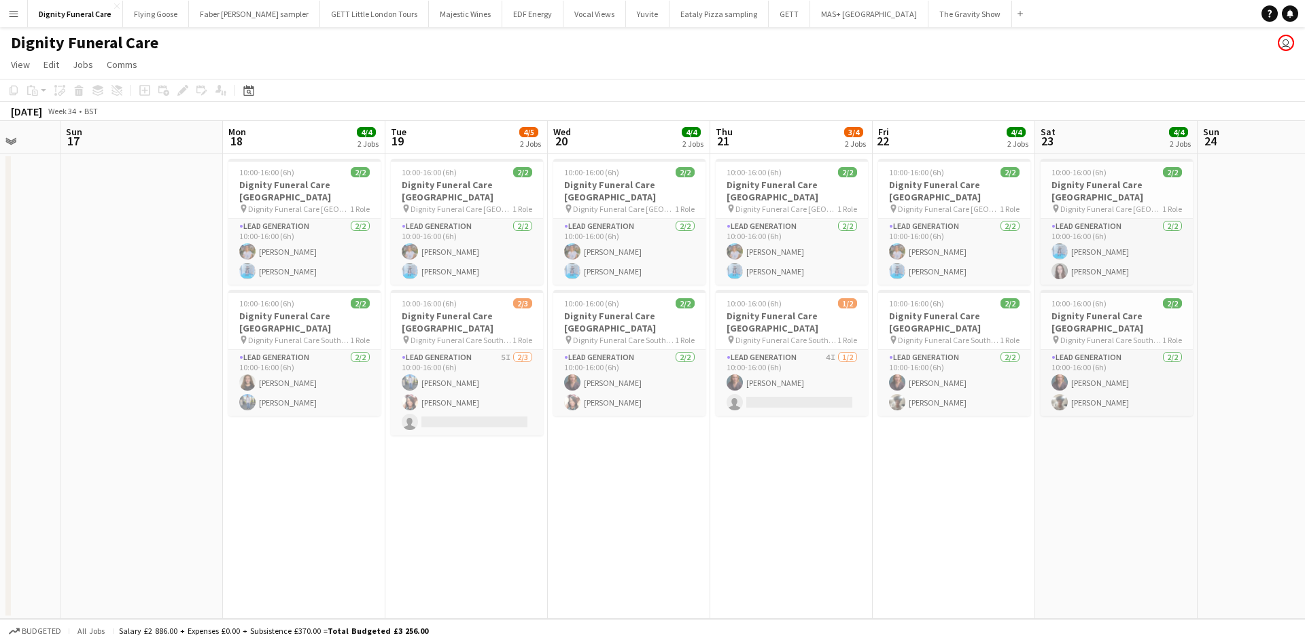
scroll to position [0, 415]
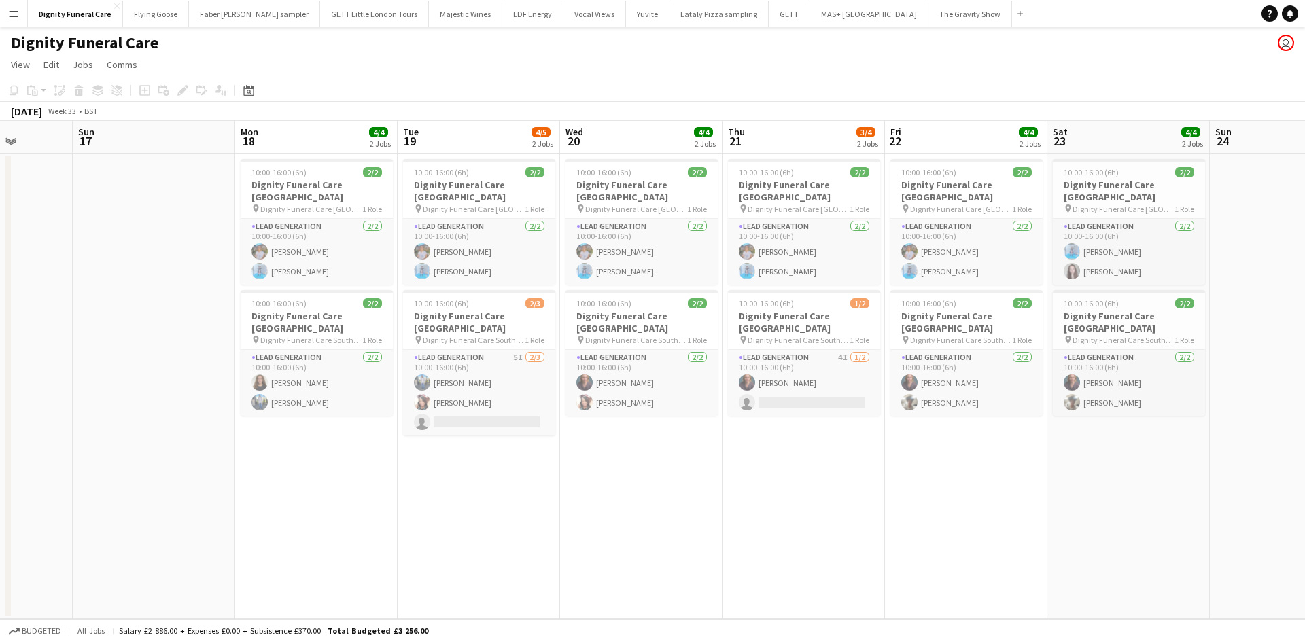
drag, startPoint x: 396, startPoint y: 465, endPoint x: 930, endPoint y: 464, distance: 533.6
click at [930, 464] on app-calendar-viewport "Thu 14 Fri 15 Sat 16 Sun 17 Mon 18 4/4 2 Jobs Tue 19 4/5 2 Jobs Wed 20 4/4 2 Jo…" at bounding box center [652, 370] width 1305 height 498
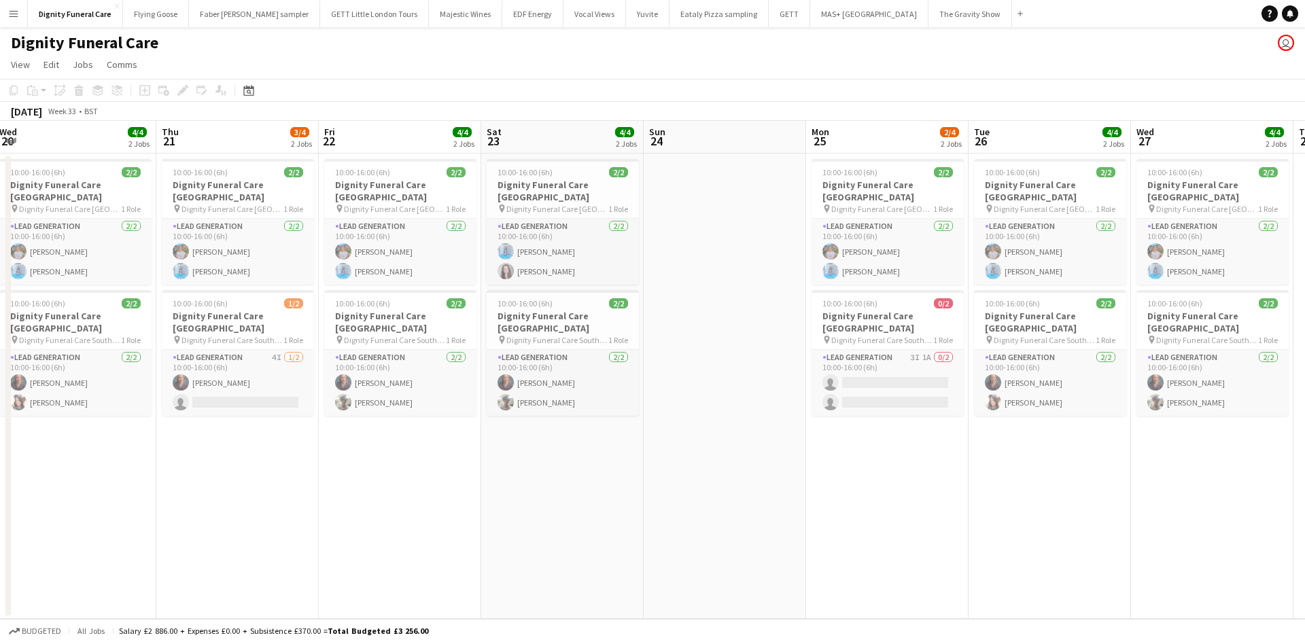
drag, startPoint x: 880, startPoint y: 453, endPoint x: 314, endPoint y: 427, distance: 566.8
click at [314, 427] on app-calendar-viewport "Sat 16 Sun 17 Mon 18 4/4 2 Jobs Tue 19 4/5 2 Jobs Wed 20 4/4 2 Jobs Thu 21 3/4 …" at bounding box center [652, 370] width 1305 height 498
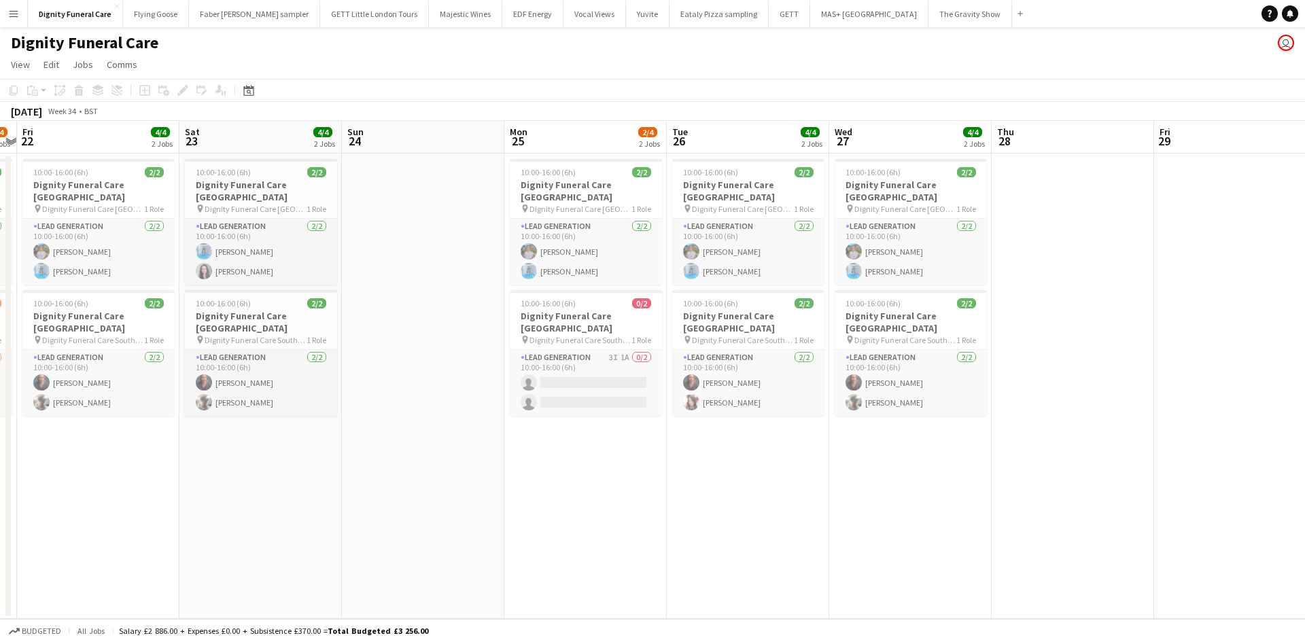
drag, startPoint x: 721, startPoint y: 442, endPoint x: 411, endPoint y: 423, distance: 310.5
click at [411, 423] on app-calendar-viewport "Mon 18 4/4 2 Jobs Tue 19 4/5 2 Jobs Wed 20 4/4 2 Jobs Thu 21 3/4 2 Jobs Fri 22 …" at bounding box center [652, 370] width 1305 height 498
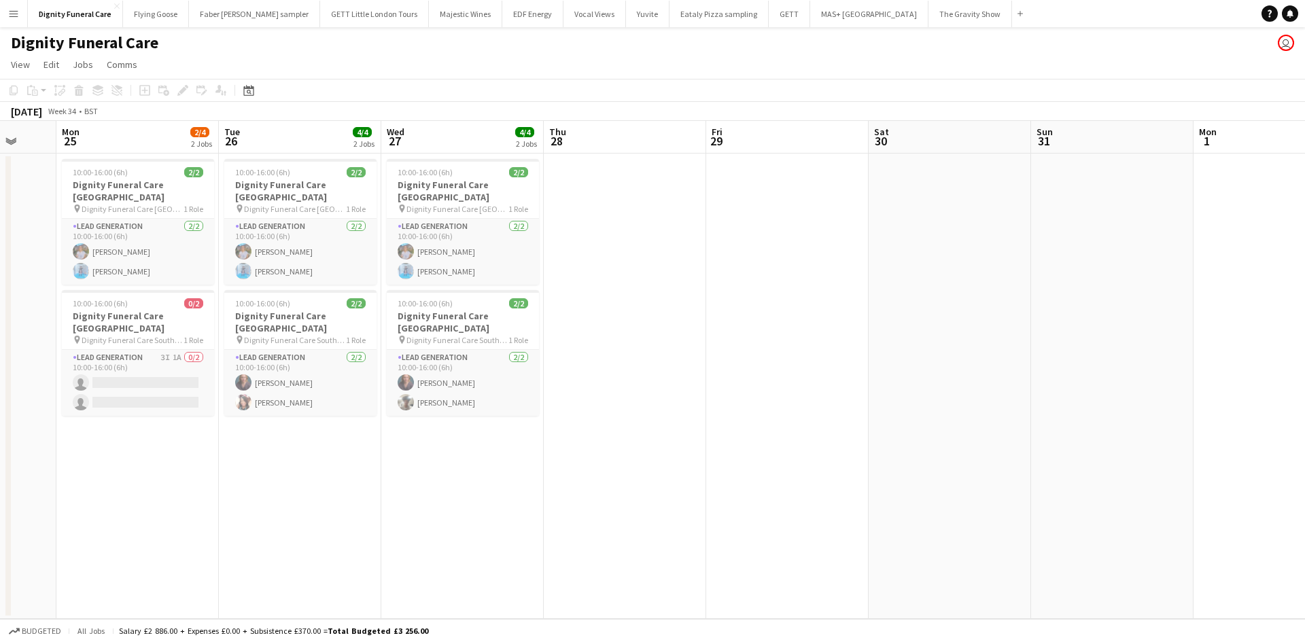
drag, startPoint x: 909, startPoint y: 465, endPoint x: 464, endPoint y: 428, distance: 446.8
click at [464, 432] on app-calendar-viewport "Fri 22 4/4 2 Jobs Sat 23 4/4 2 Jobs Sun 24 Mon 25 2/4 2 Jobs Tue 26 4/4 2 Jobs …" at bounding box center [652, 370] width 1305 height 498
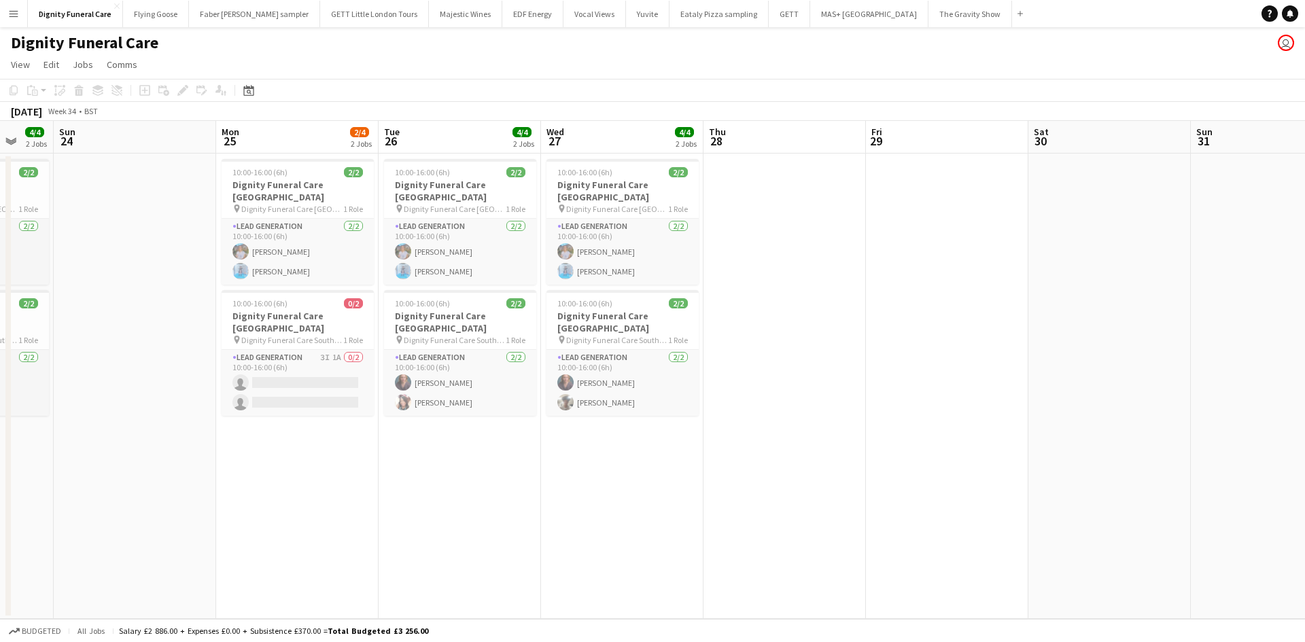
drag, startPoint x: 806, startPoint y: 432, endPoint x: 771, endPoint y: 407, distance: 42.4
click at [779, 407] on app-calendar-viewport "Thu 21 3/4 2 Jobs Fri 22 4/4 2 Jobs Sat 23 4/4 2 Jobs Sun 24 Mon 25 2/4 2 Jobs …" at bounding box center [652, 370] width 1305 height 498
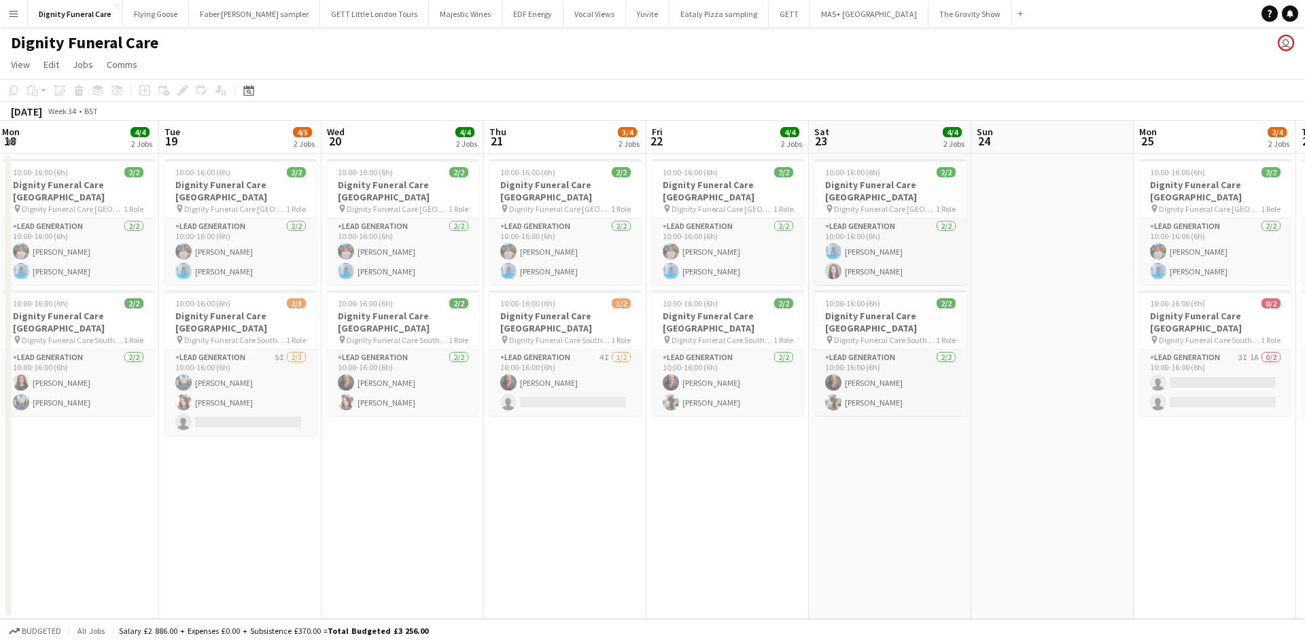
drag, startPoint x: 377, startPoint y: 423, endPoint x: 1304, endPoint y: 441, distance: 927.3
click at [1304, 441] on app-calendar-viewport "Sat 16 Sun 17 Mon 18 4/4 2 Jobs Tue 19 4/5 2 Jobs Wed 20 4/4 2 Jobs Thu 21 3/4 …" at bounding box center [652, 370] width 1305 height 498
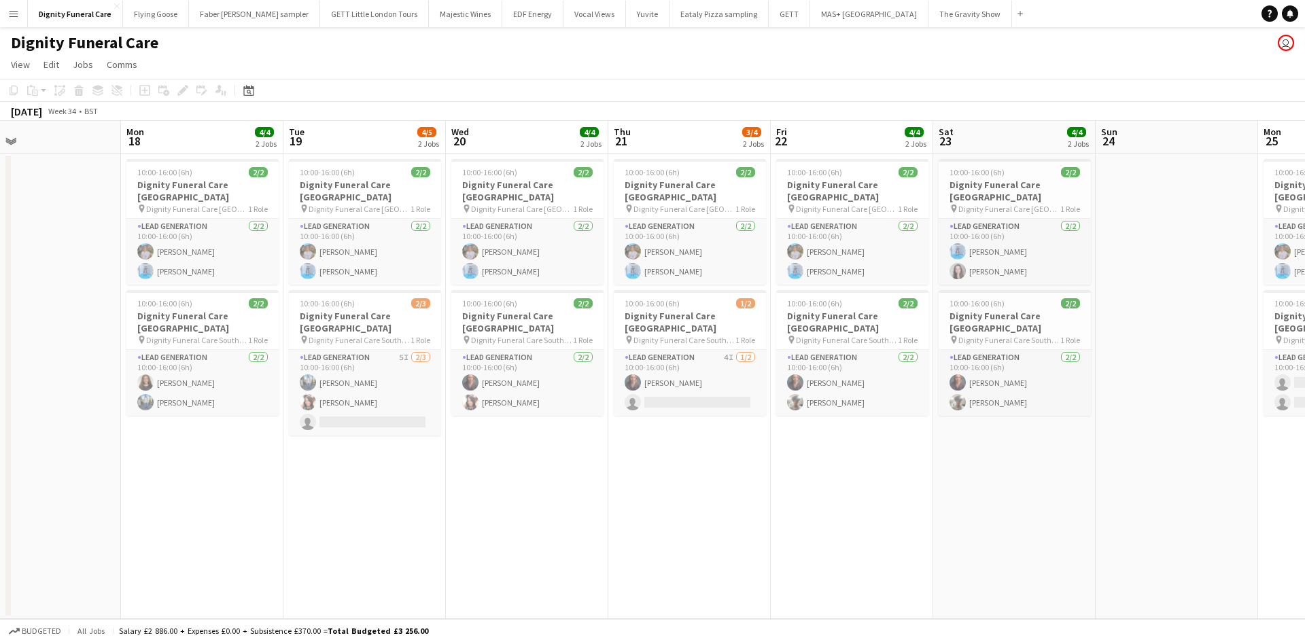
drag, startPoint x: 581, startPoint y: 471, endPoint x: 709, endPoint y: 477, distance: 127.9
click at [710, 477] on app-calendar-viewport "Fri 15 Sat 16 Sun 17 Mon 18 4/4 2 Jobs Tue 19 4/5 2 Jobs Wed 20 4/4 2 Jobs Thu …" at bounding box center [652, 370] width 1305 height 498
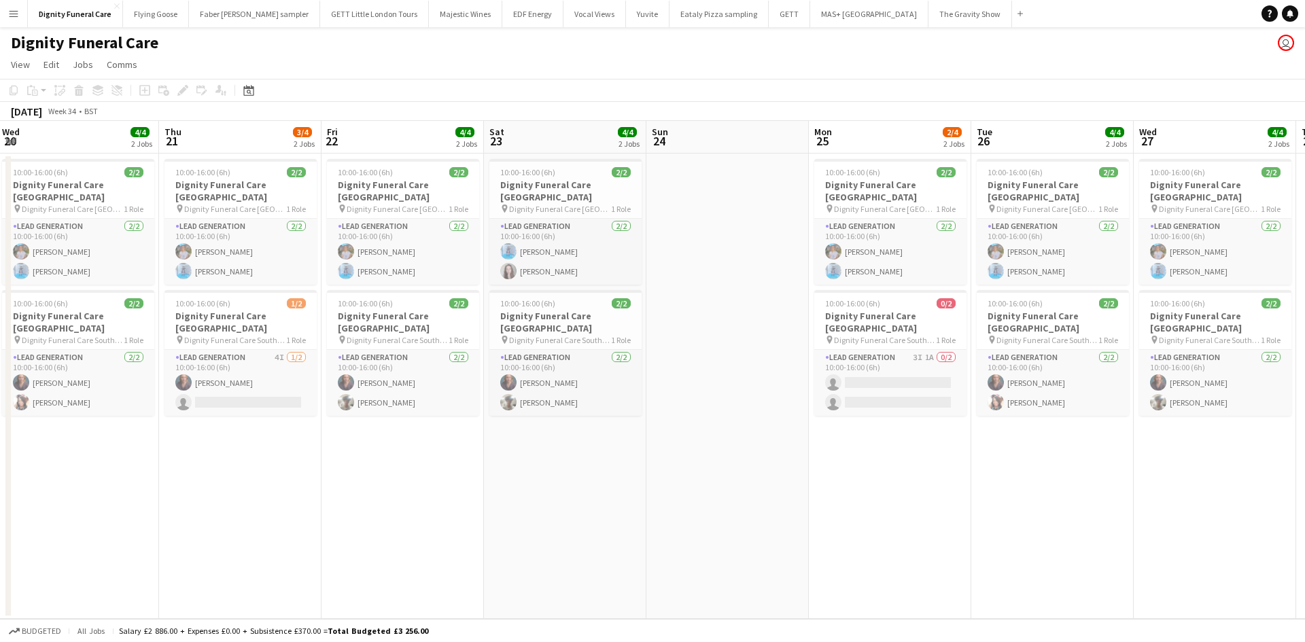
drag, startPoint x: 950, startPoint y: 472, endPoint x: 451, endPoint y: 465, distance: 499.0
click at [453, 465] on app-calendar-viewport "Sun 17 Mon 18 4/4 2 Jobs Tue 19 4/5 2 Jobs Wed 20 4/4 2 Jobs Thu 21 3/4 2 Jobs …" at bounding box center [652, 370] width 1305 height 498
